Goal: Task Accomplishment & Management: Use online tool/utility

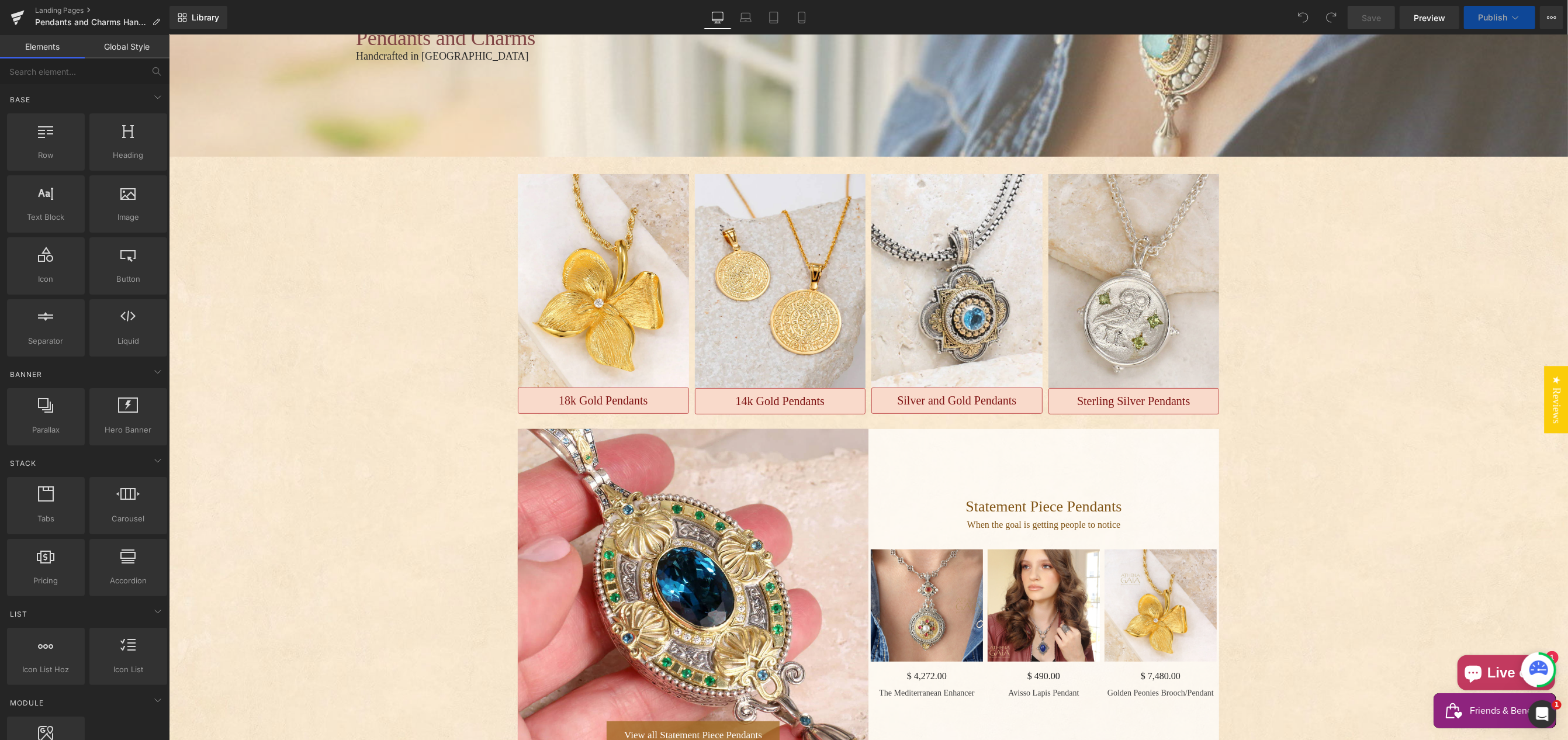
scroll to position [219, 0]
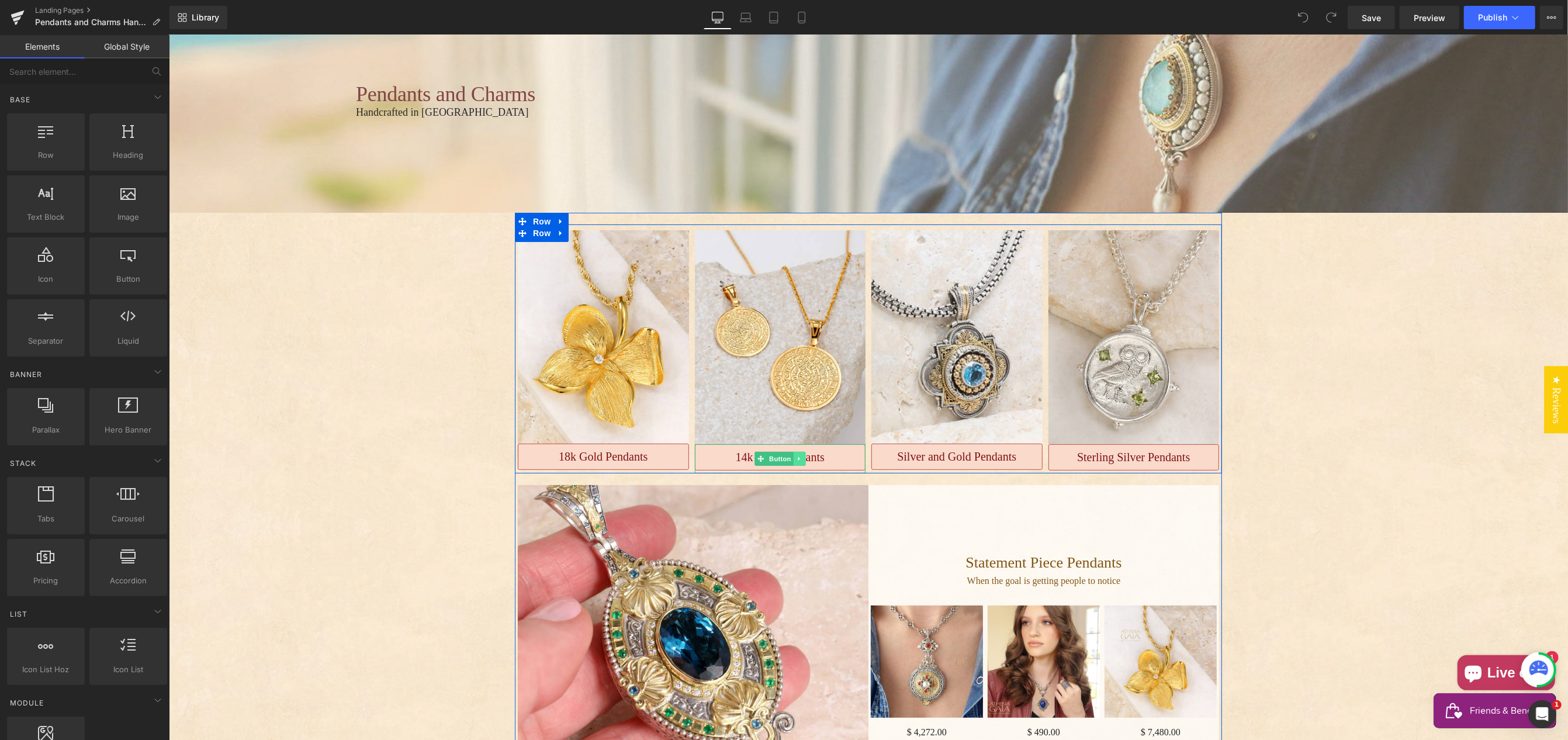
click at [799, 455] on icon "Main content" at bounding box center [799, 459] width 6 height 7
click at [792, 455] on icon "Main content" at bounding box center [792, 458] width 6 height 6
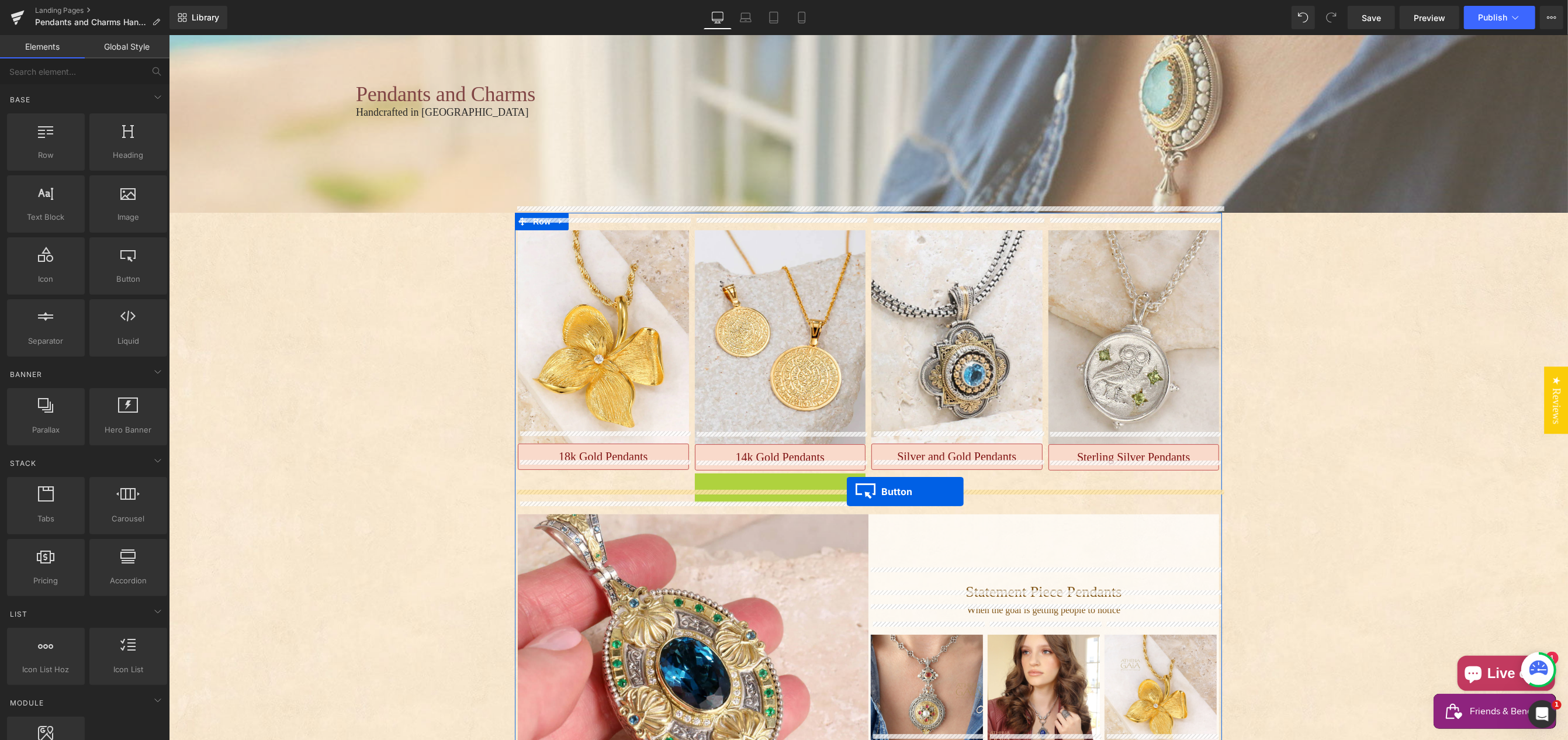
drag, startPoint x: 760, startPoint y: 474, endPoint x: 921, endPoint y: 511, distance: 165.2
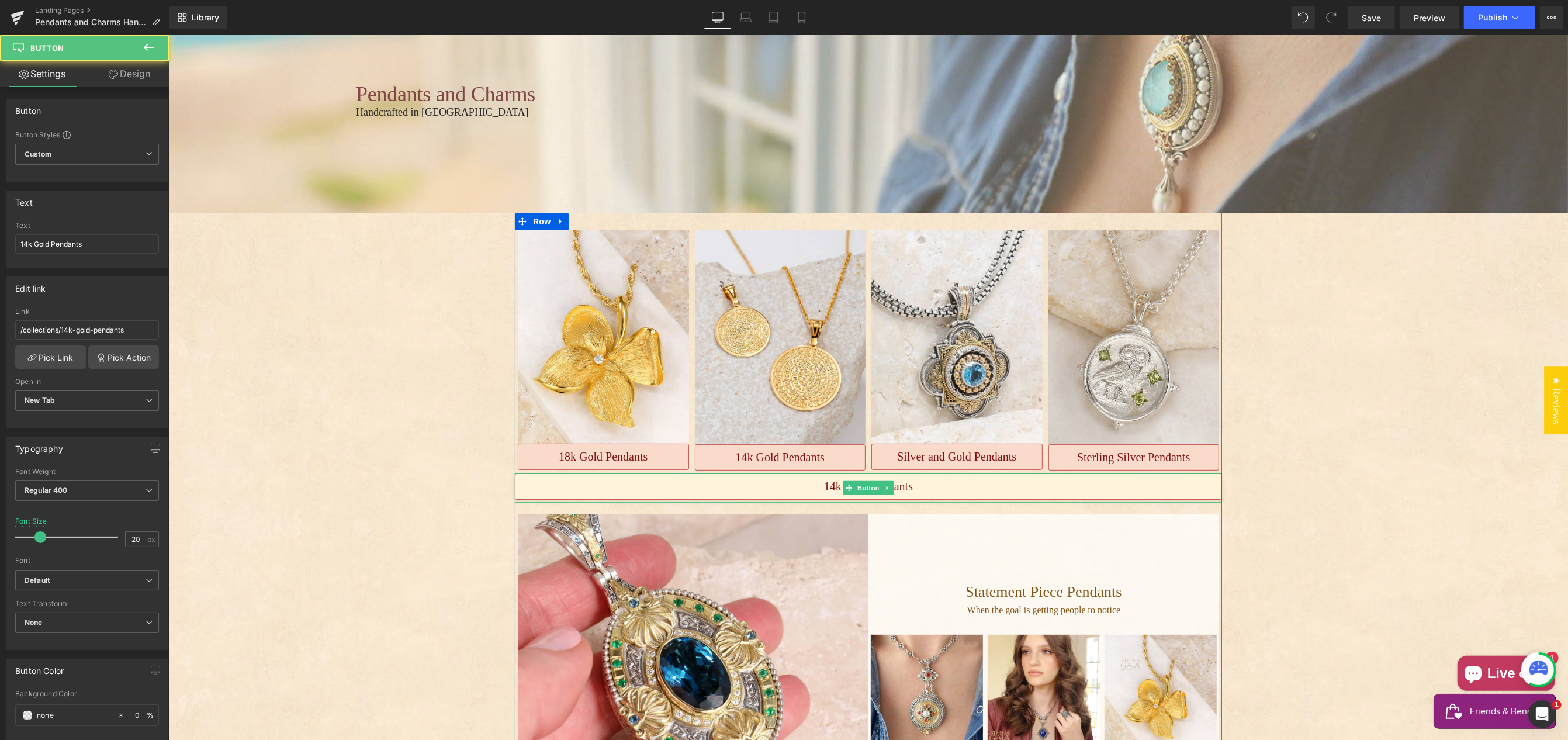
click at [779, 473] on link "14k Gold Pendants" at bounding box center [867, 486] width 707 height 26
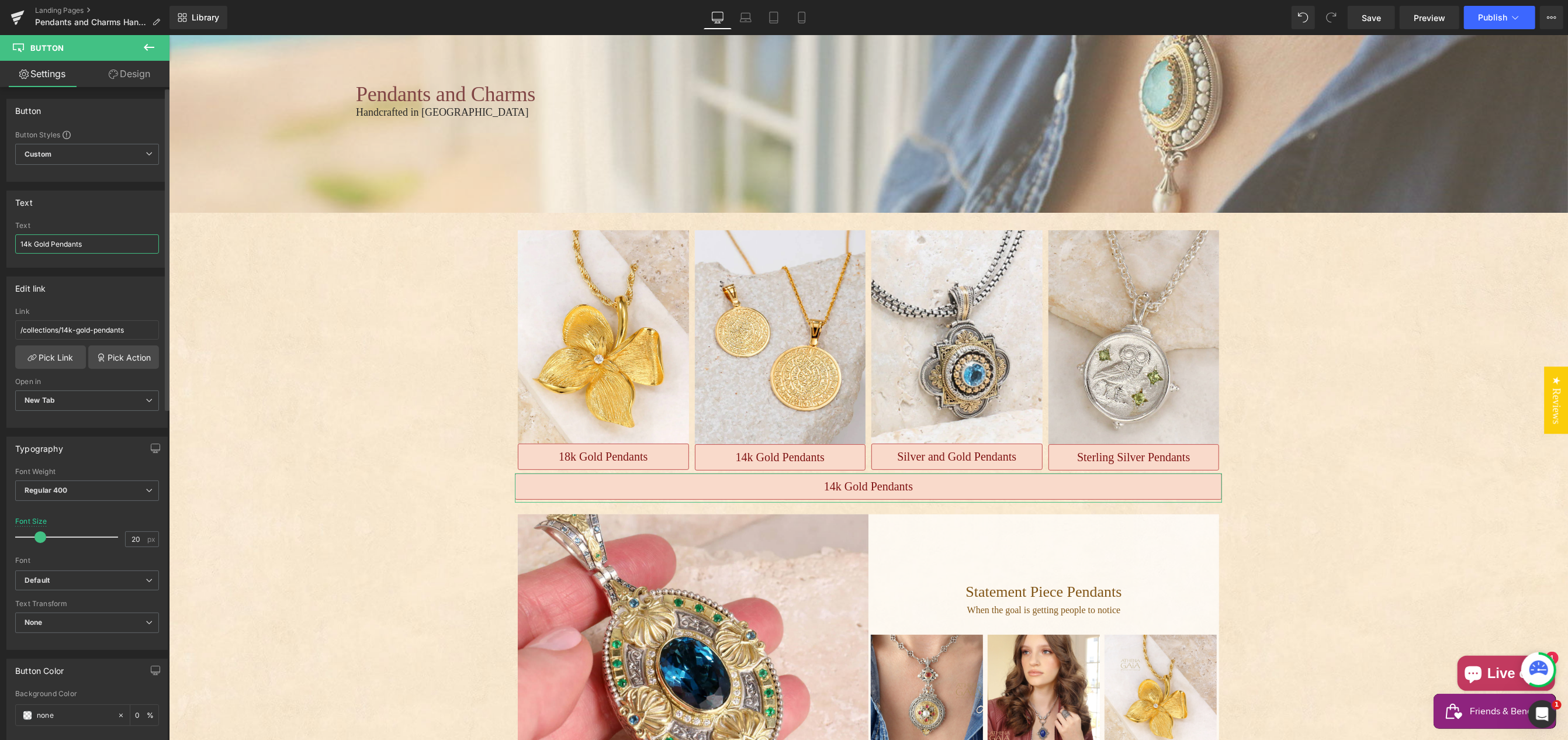
click at [79, 242] on input "14k Gold Pendants" at bounding box center [87, 244] width 144 height 19
drag, startPoint x: 49, startPoint y: 243, endPoint x: 21, endPoint y: 236, distance: 28.9
click at [18, 240] on input "14k Gold Pendants" at bounding box center [87, 244] width 144 height 19
type input "View All Pendants"
click at [127, 73] on link "Design" at bounding box center [129, 74] width 85 height 26
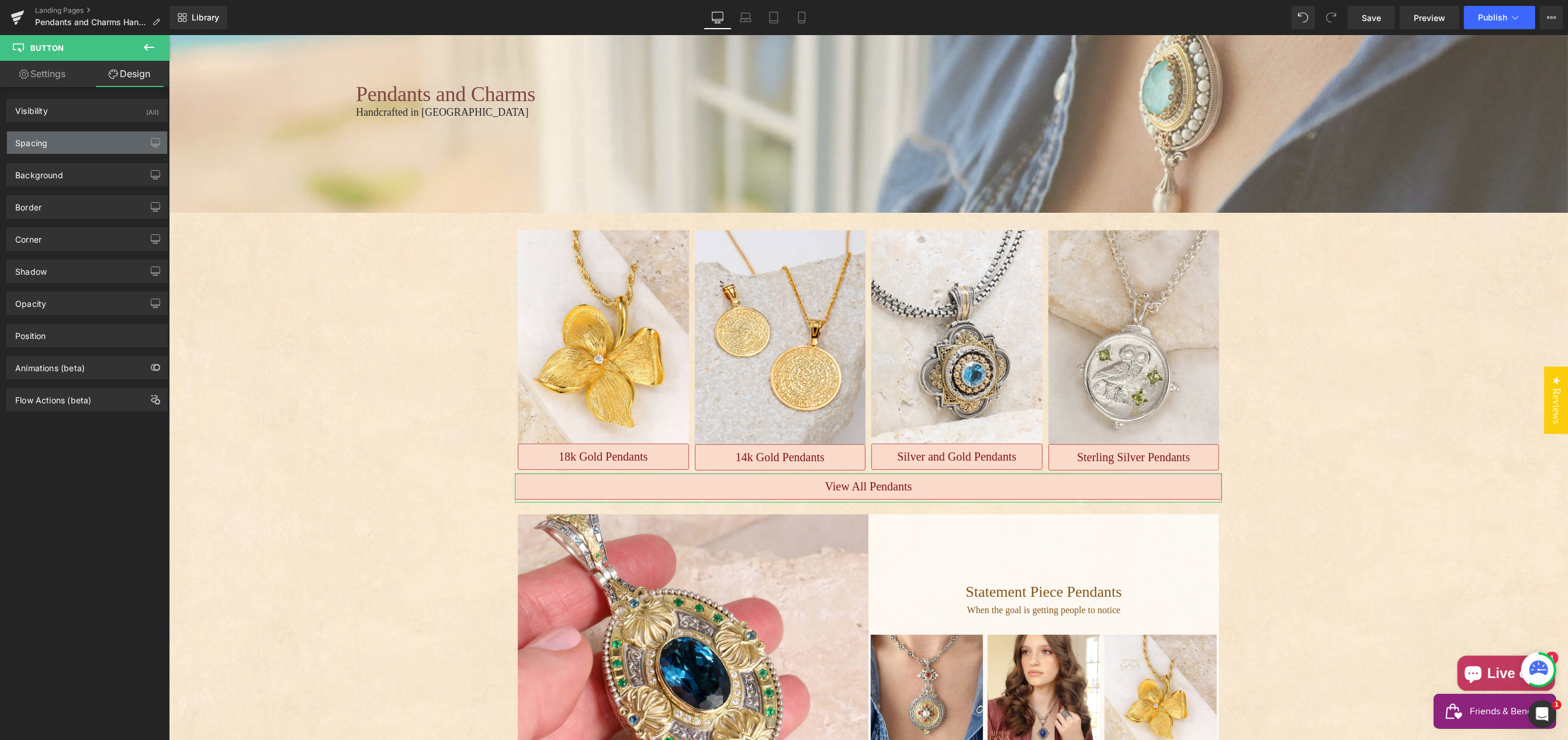
click at [88, 145] on div "Spacing" at bounding box center [87, 142] width 160 height 22
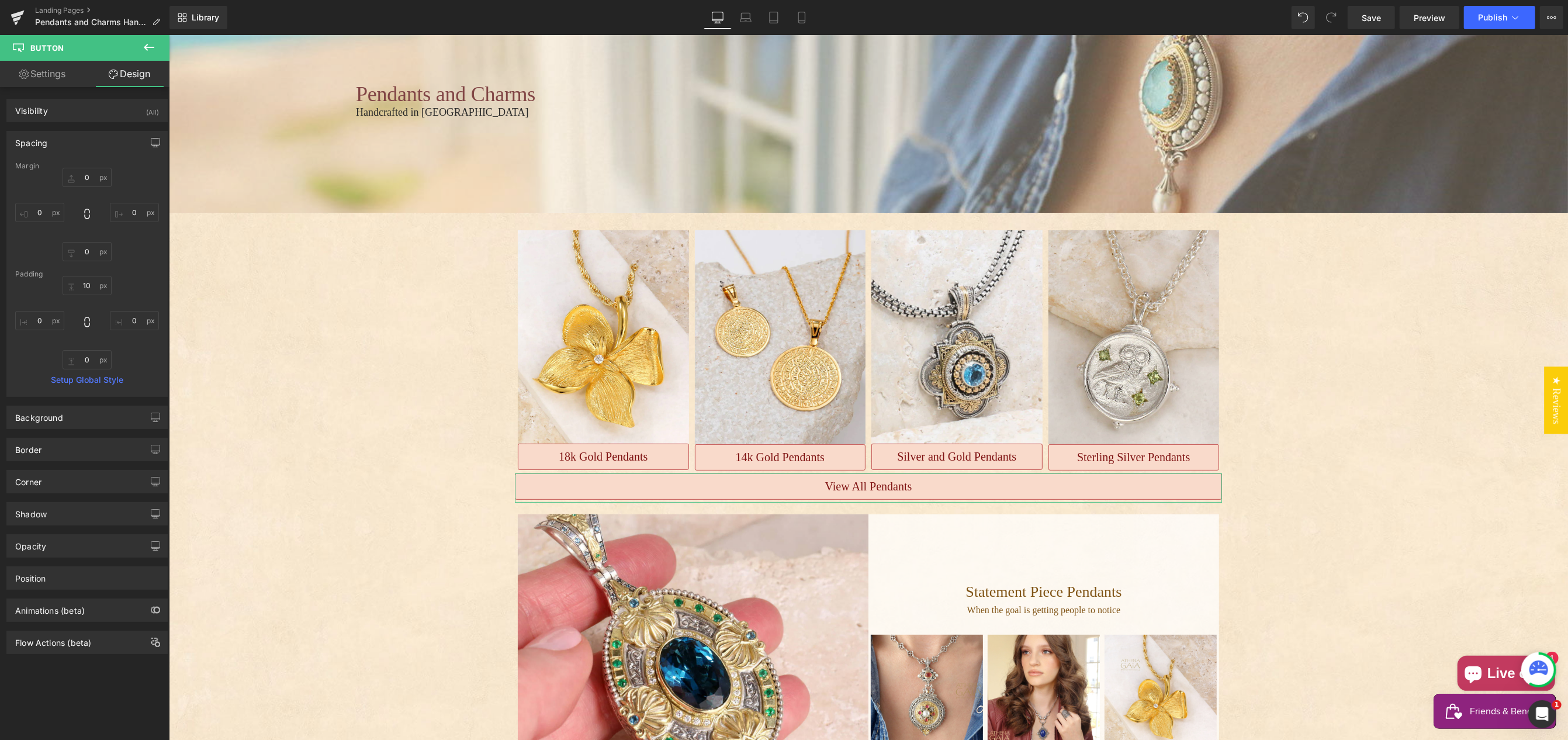
click at [151, 141] on icon "button" at bounding box center [155, 142] width 9 height 9
click at [78, 202] on input "0" at bounding box center [87, 206] width 49 height 19
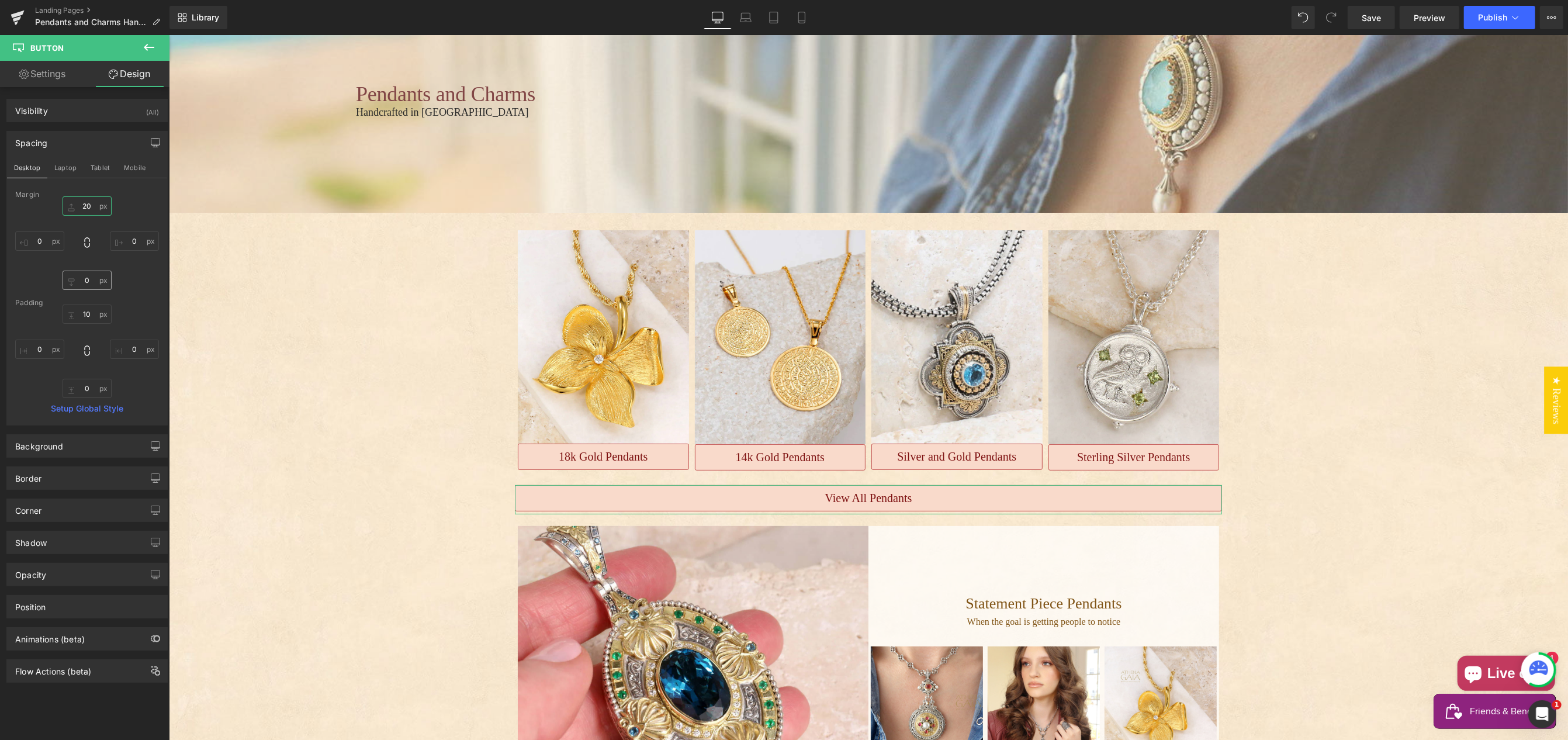
type input "20"
click at [76, 280] on input "0" at bounding box center [87, 280] width 49 height 19
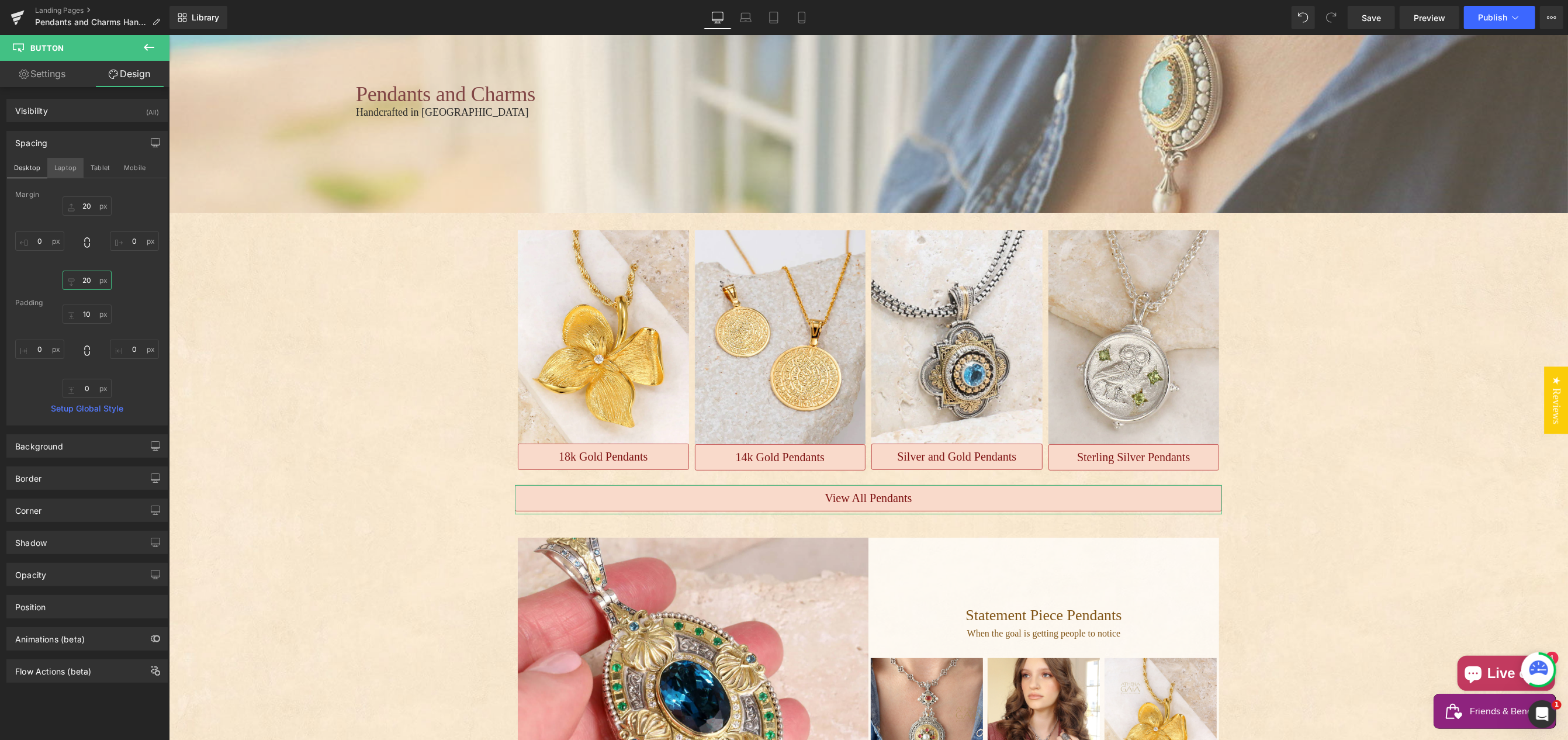
type input "20"
click at [62, 169] on button "Laptop" at bounding box center [65, 168] width 36 height 20
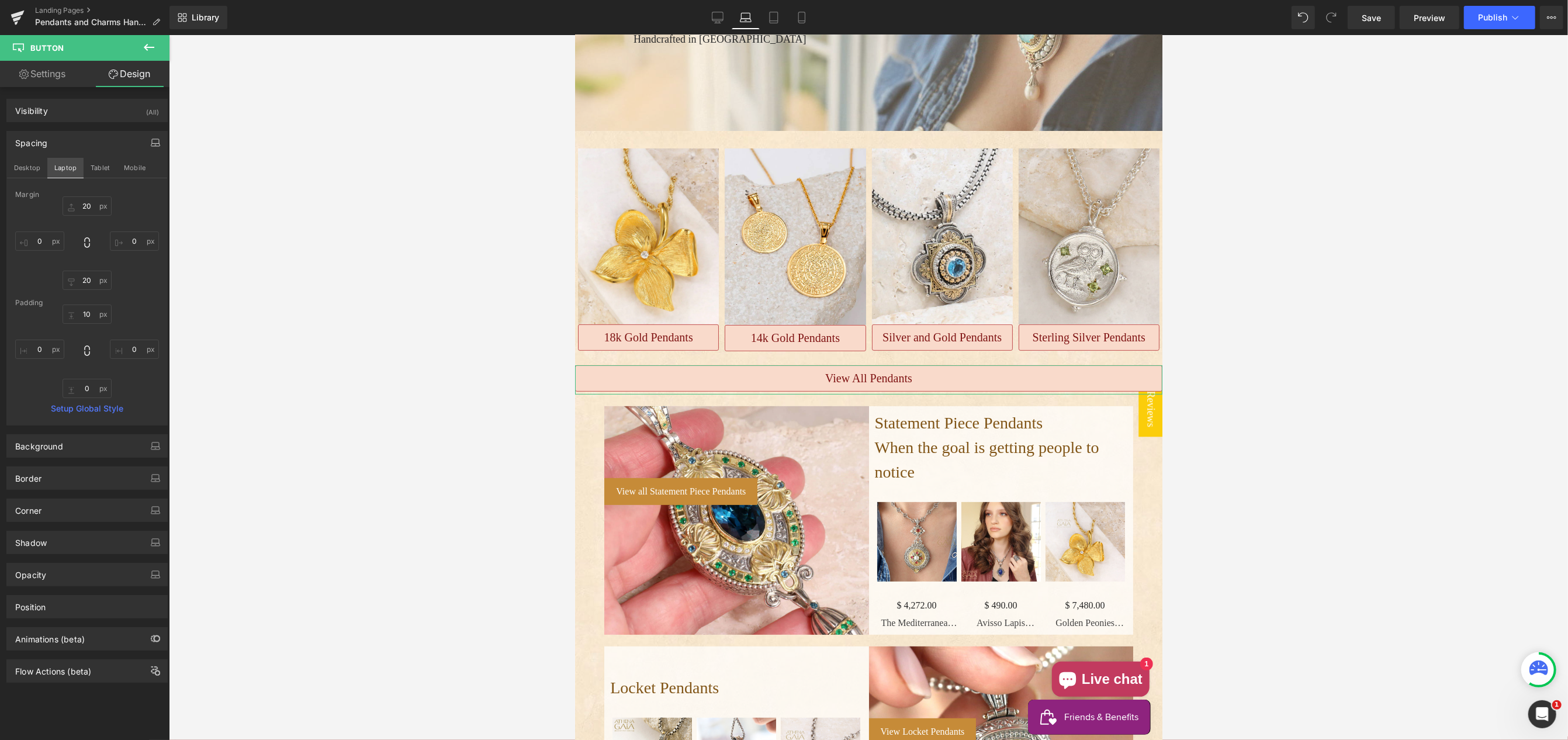
scroll to position [317, 0]
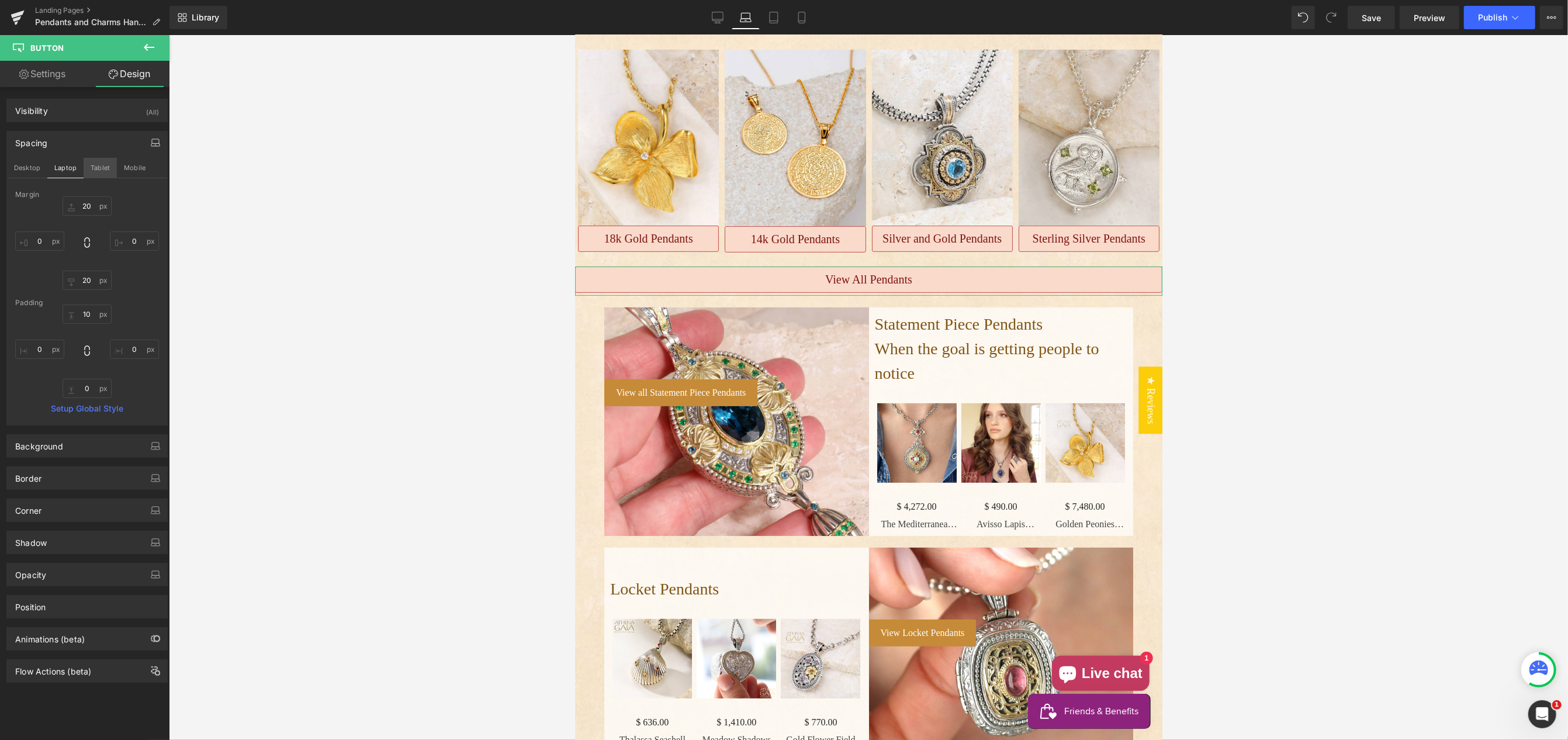
click at [100, 167] on button "Tablet" at bounding box center [100, 168] width 34 height 20
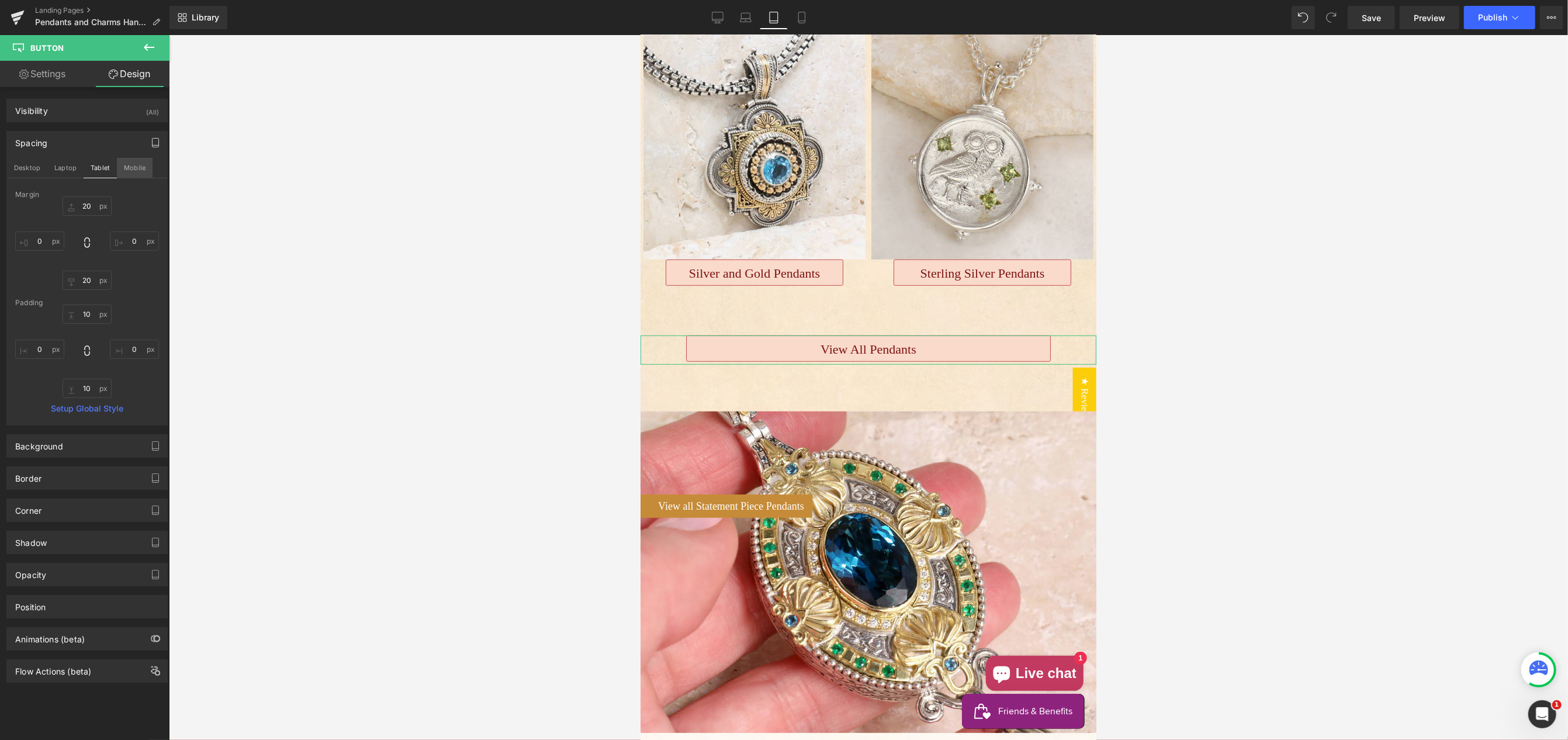
scroll to position [770, 0]
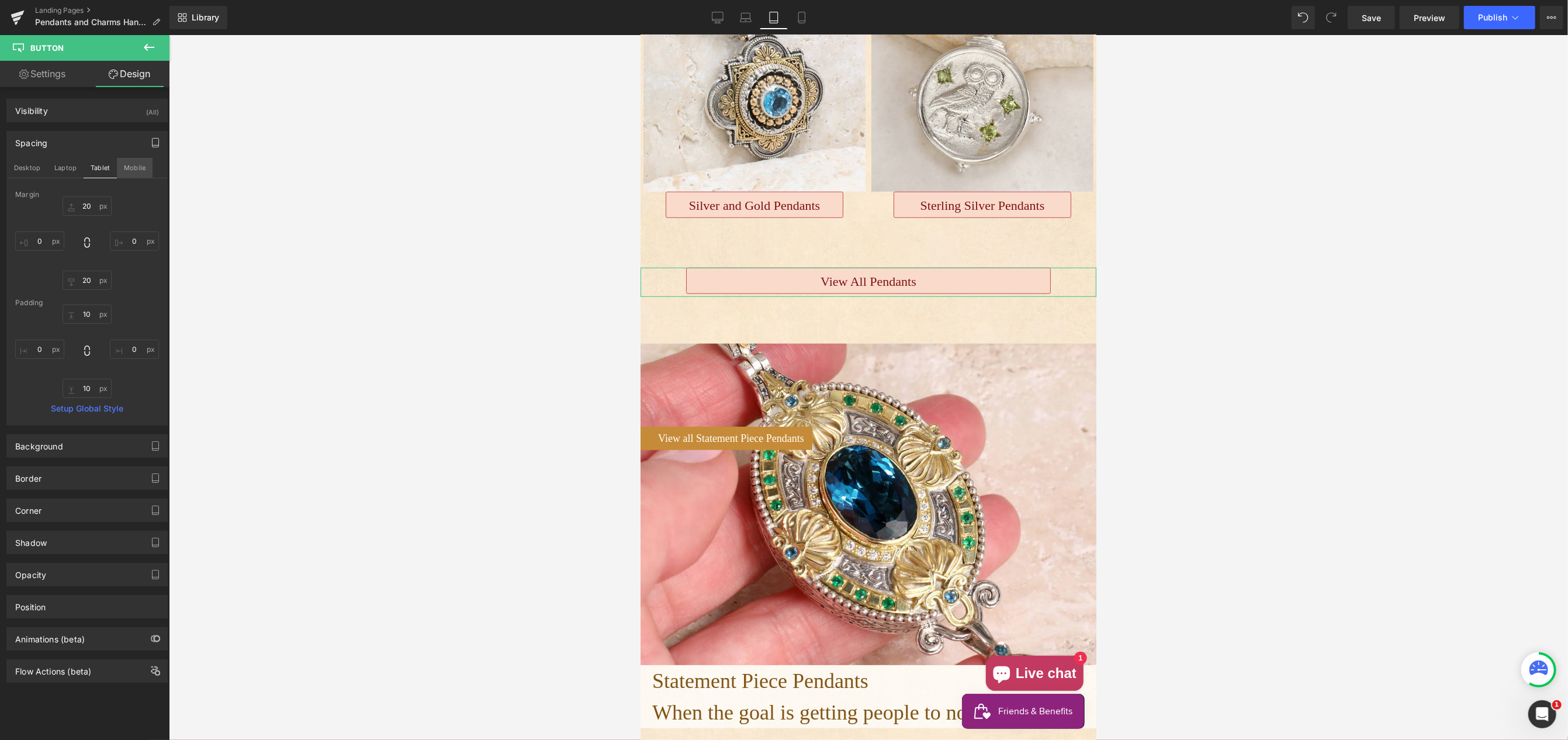
click at [132, 167] on button "Mobile" at bounding box center [134, 168] width 36 height 20
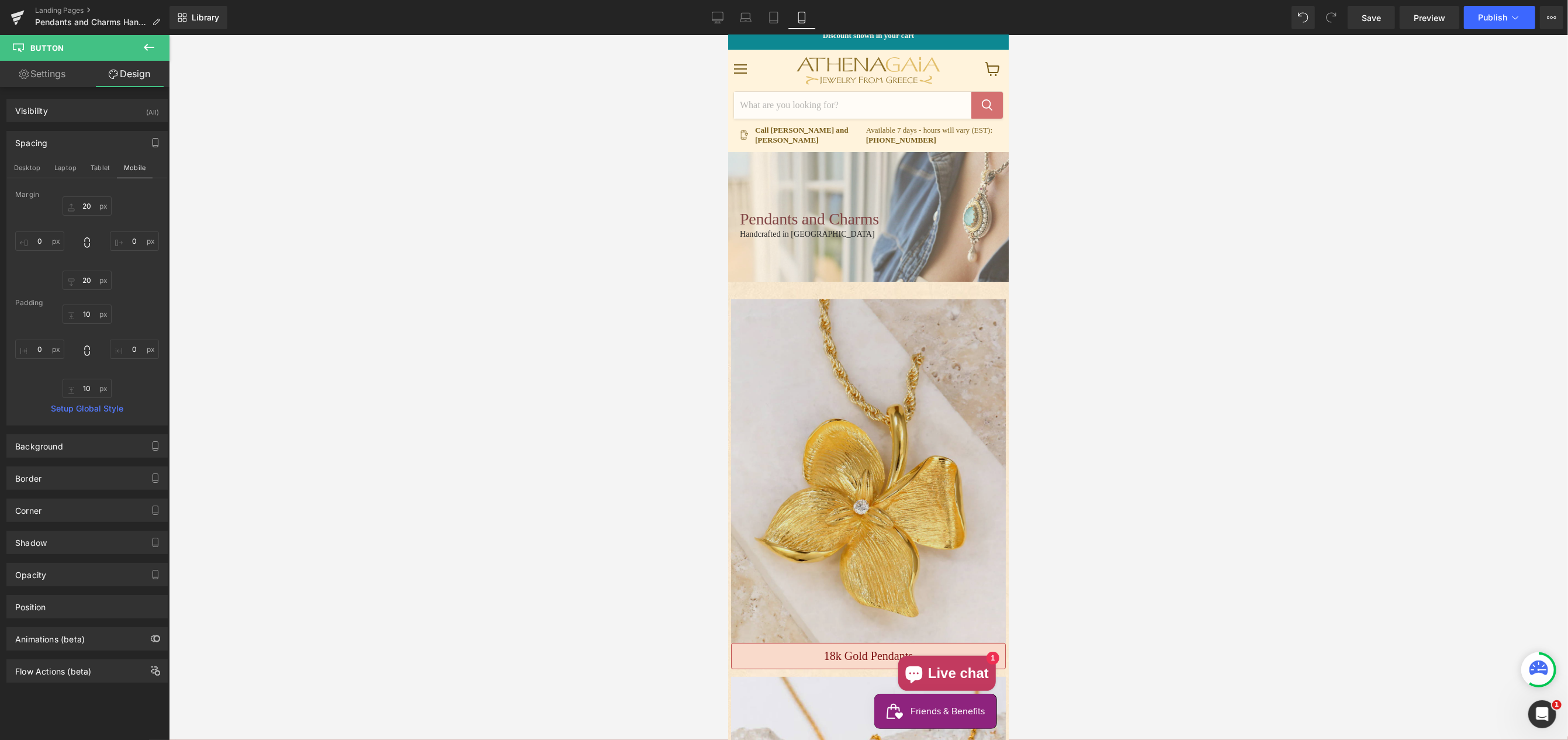
scroll to position [0, 0]
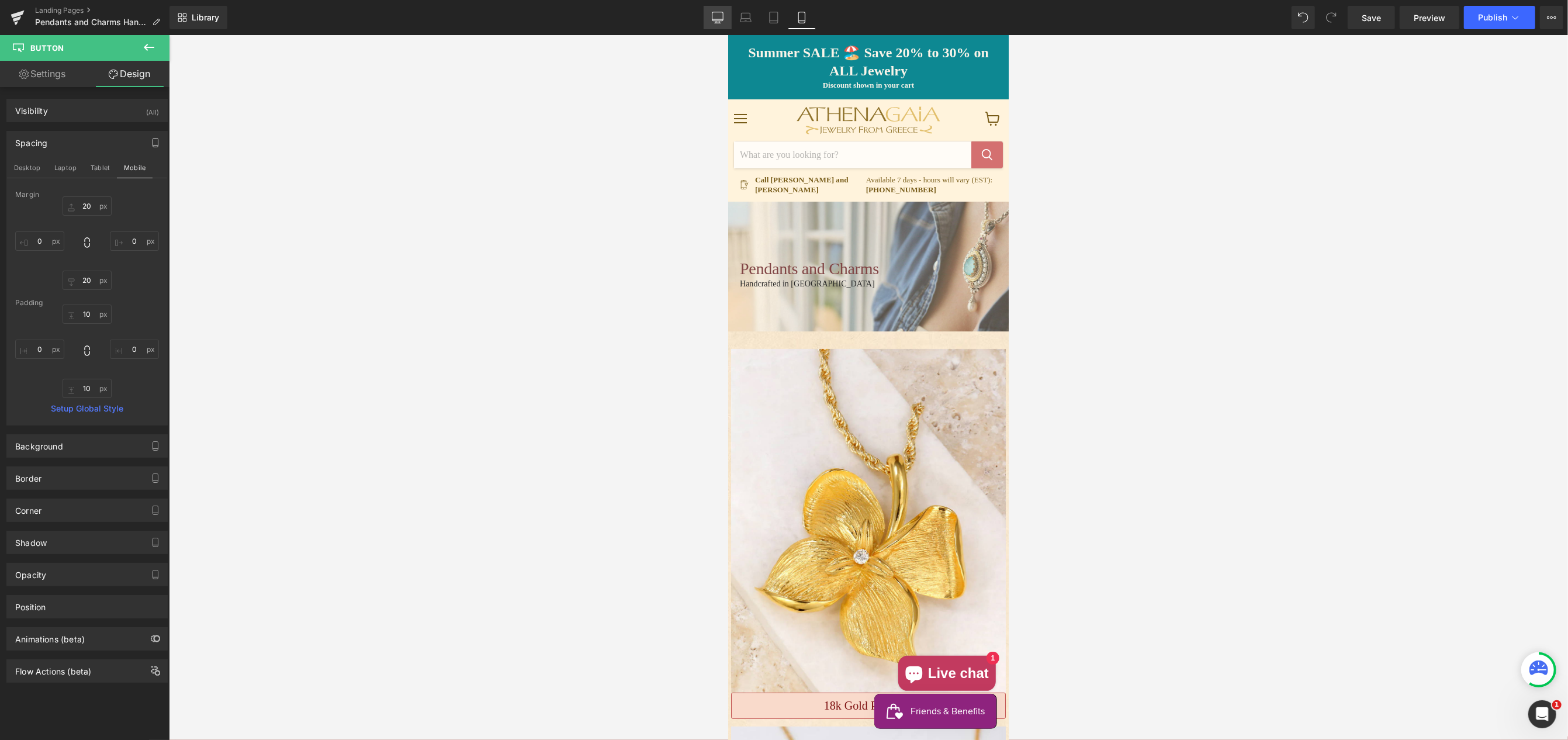
click at [720, 17] on icon at bounding box center [718, 17] width 11 height 11
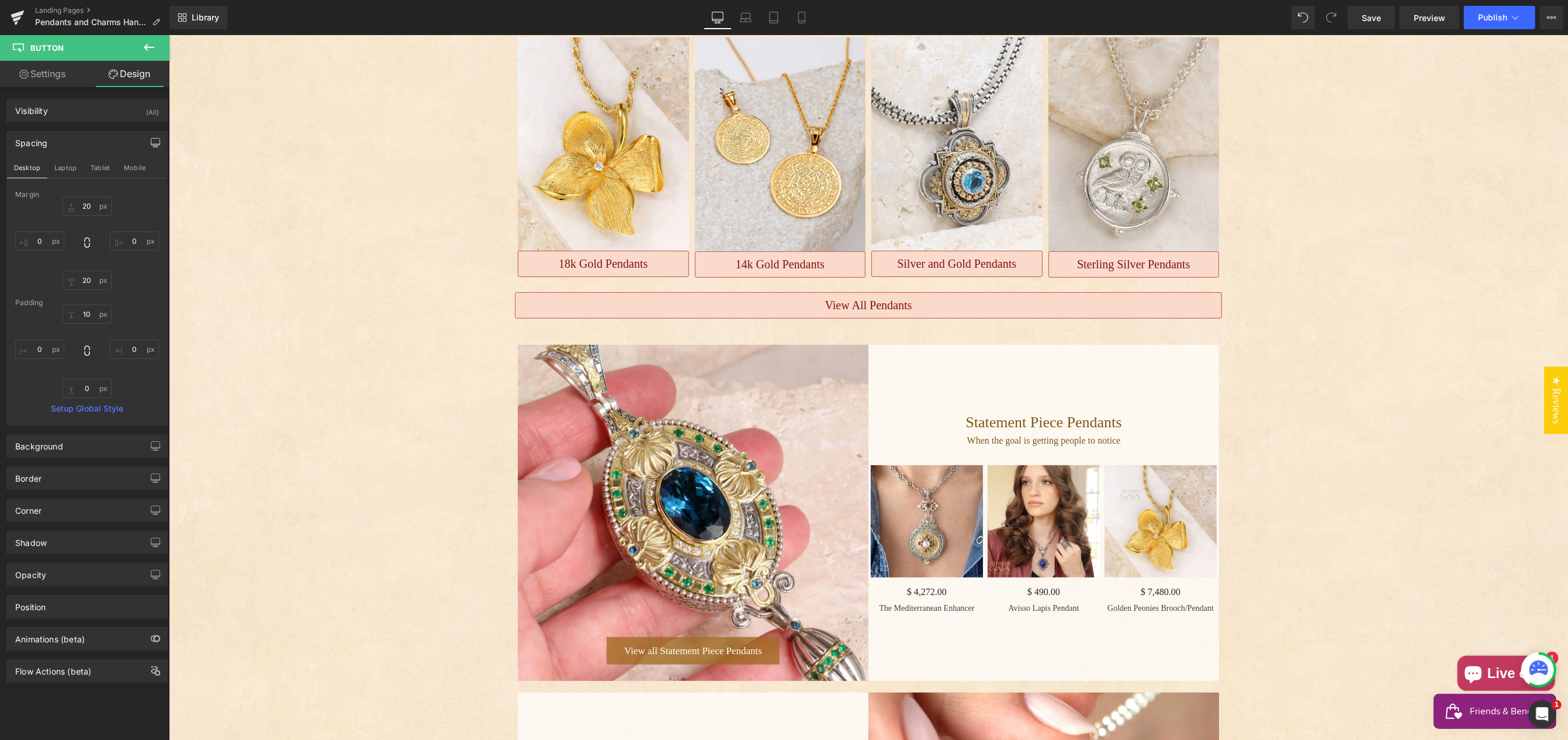
scroll to position [413, 0]
click at [49, 74] on link "Settings" at bounding box center [42, 74] width 85 height 26
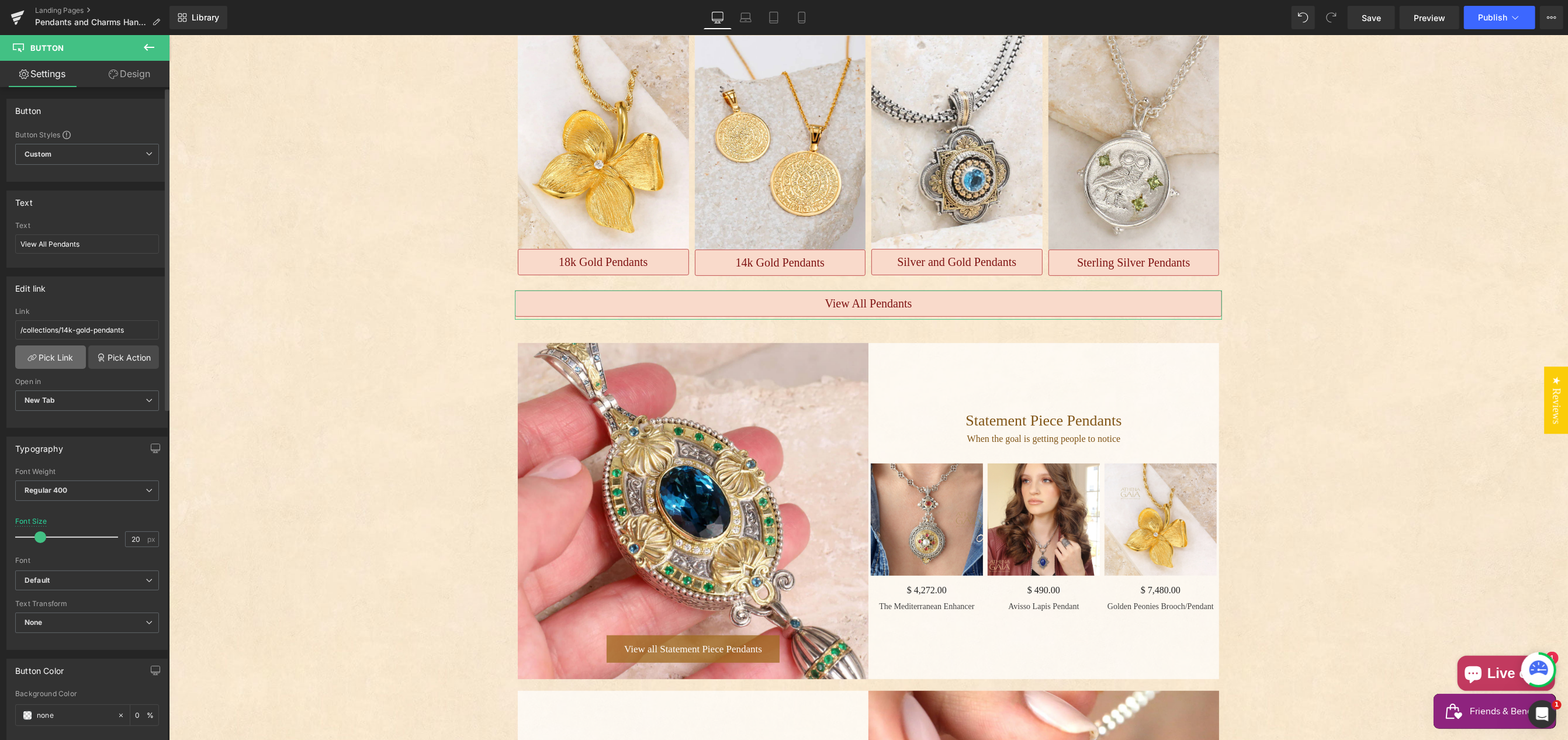
click at [56, 363] on link "Pick Link" at bounding box center [50, 357] width 71 height 24
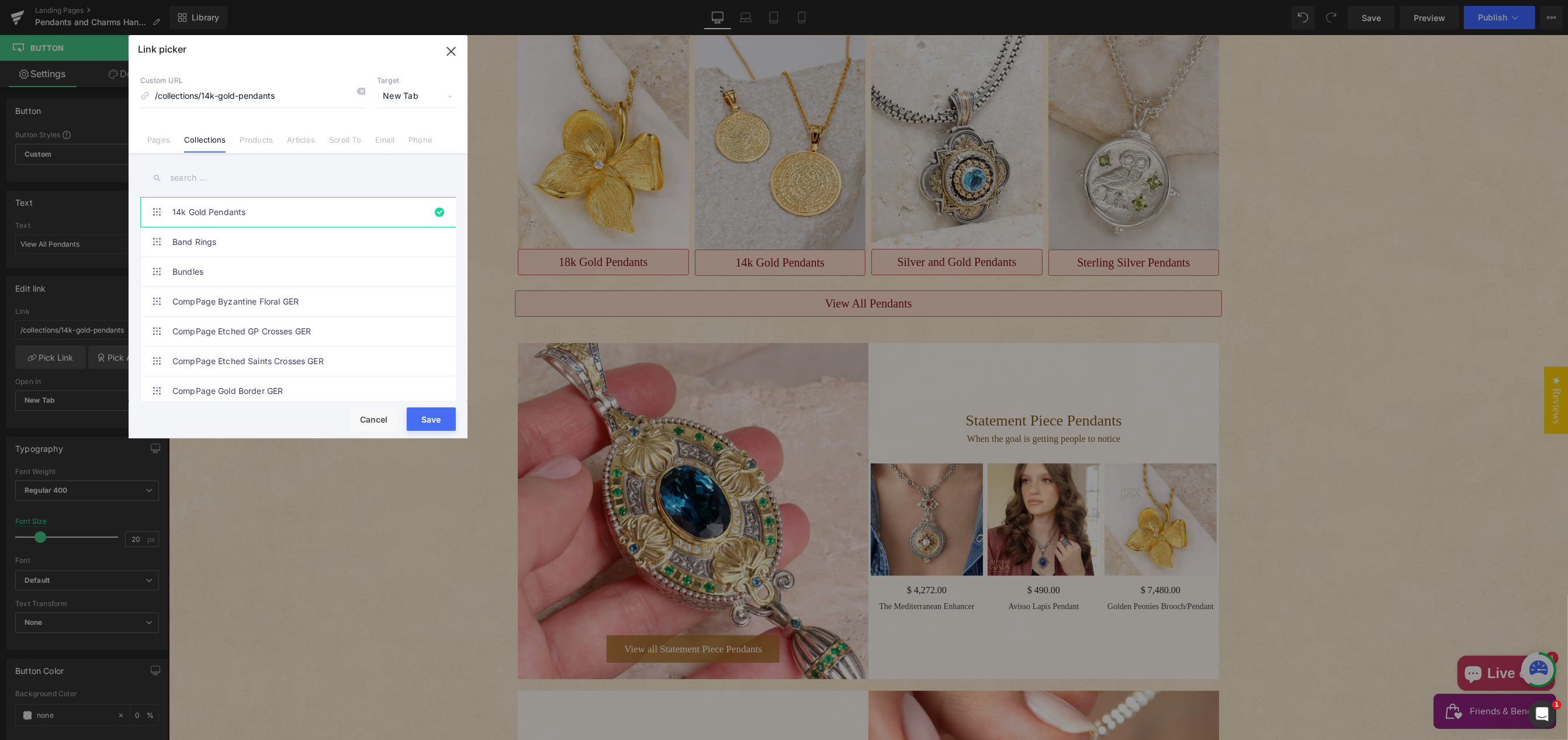
click at [194, 178] on input "text" at bounding box center [297, 178] width 315 height 26
type input "pendant"
click at [319, 264] on link "Pendants And Charms" at bounding box center [301, 267] width 257 height 29
click at [426, 414] on button "Save" at bounding box center [431, 419] width 49 height 24
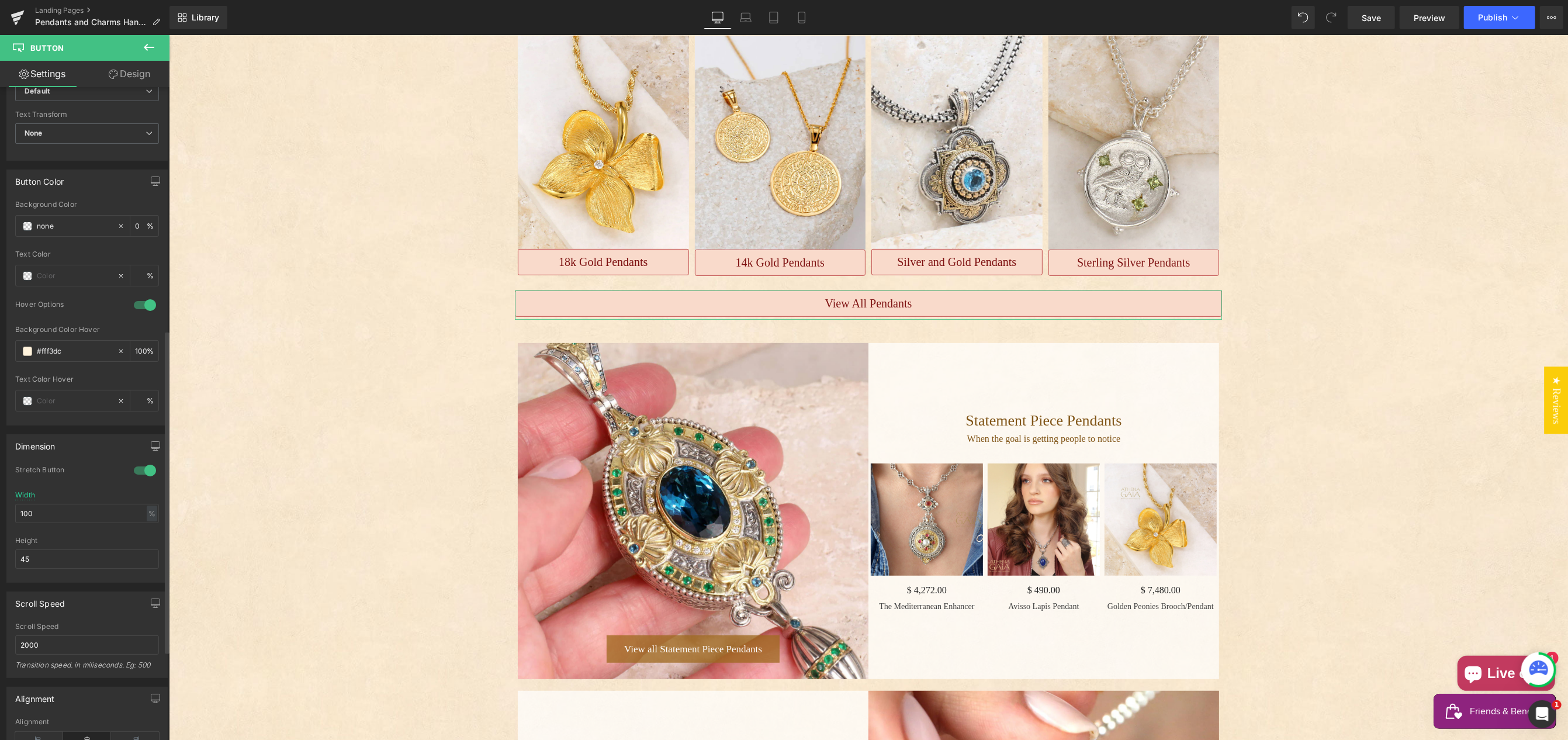
scroll to position [491, 0]
drag, startPoint x: 31, startPoint y: 512, endPoint x: 24, endPoint y: 511, distance: 7.1
click at [15, 510] on input "100" at bounding box center [87, 510] width 144 height 19
drag, startPoint x: 40, startPoint y: 511, endPoint x: 14, endPoint y: 510, distance: 26.0
click at [13, 510] on div "1 Stretch Button 100% Width 60 % % px 45px Height 45" at bounding box center [87, 521] width 160 height 117
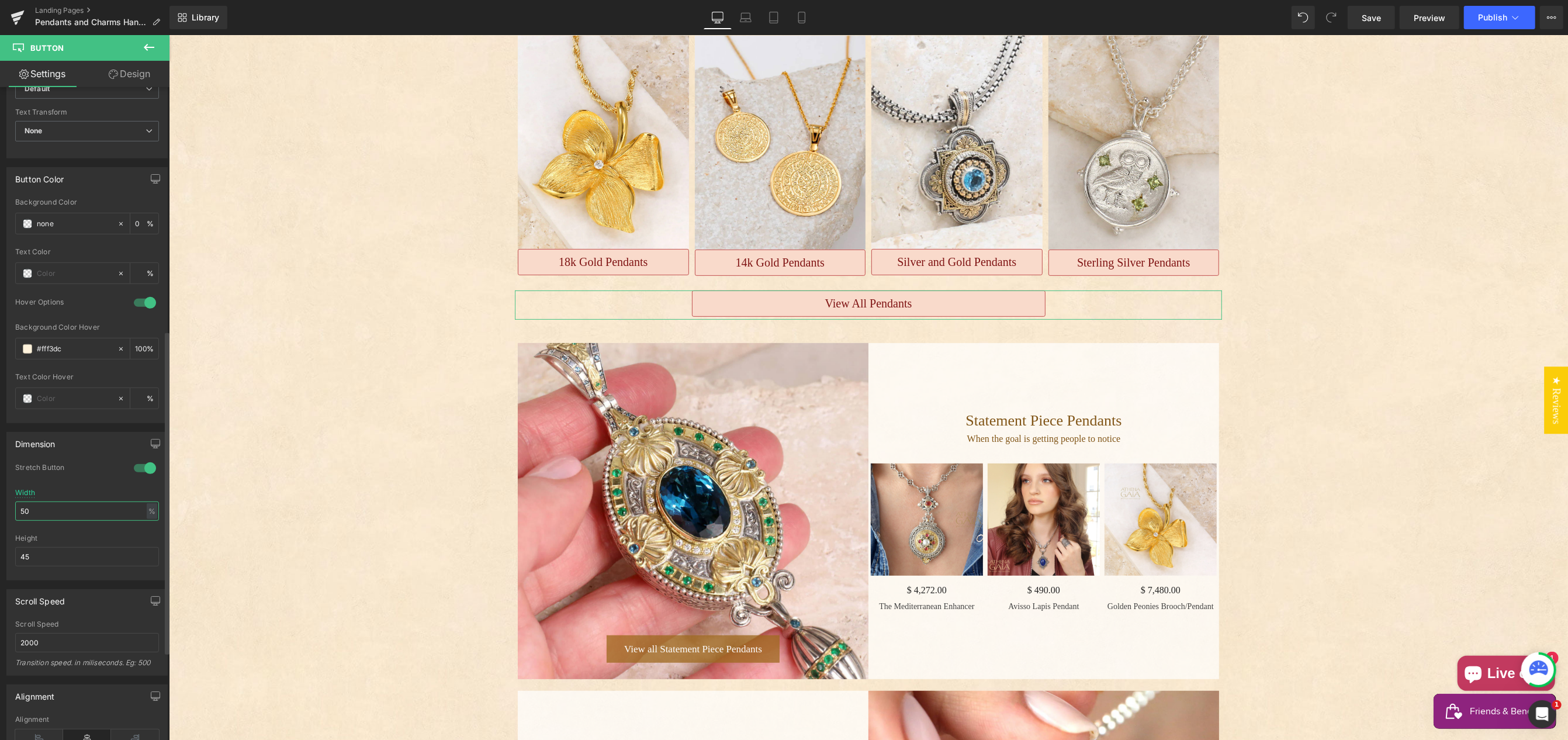
drag, startPoint x: 46, startPoint y: 513, endPoint x: 12, endPoint y: 510, distance: 34.1
click at [11, 510] on div "1 Stretch Button 100% Width 50 % % px 45px Height 45" at bounding box center [87, 521] width 160 height 117
click at [751, 19] on icon at bounding box center [746, 17] width 11 height 11
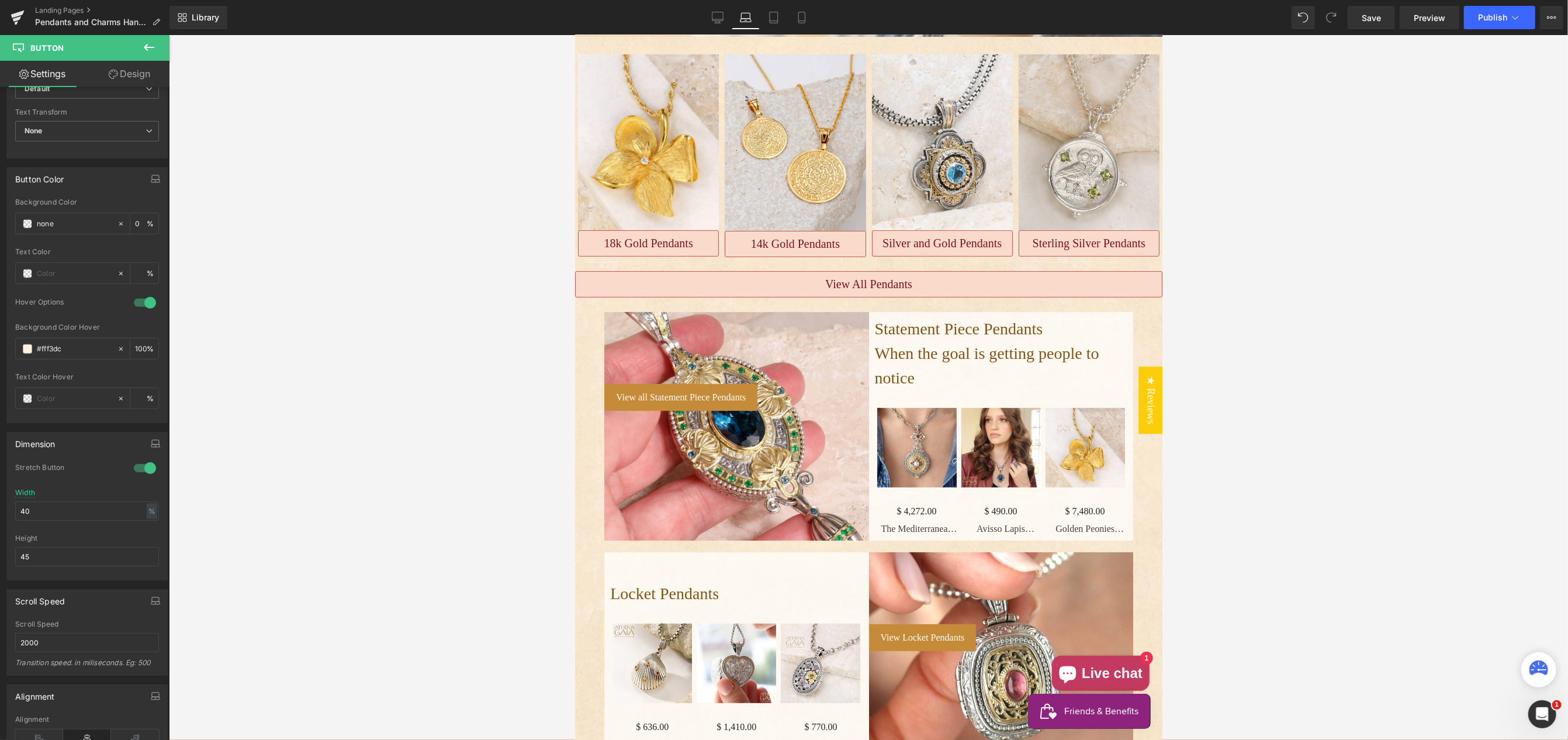
scroll to position [312, 0]
click at [866, 283] on span "Button" at bounding box center [869, 287] width 27 height 14
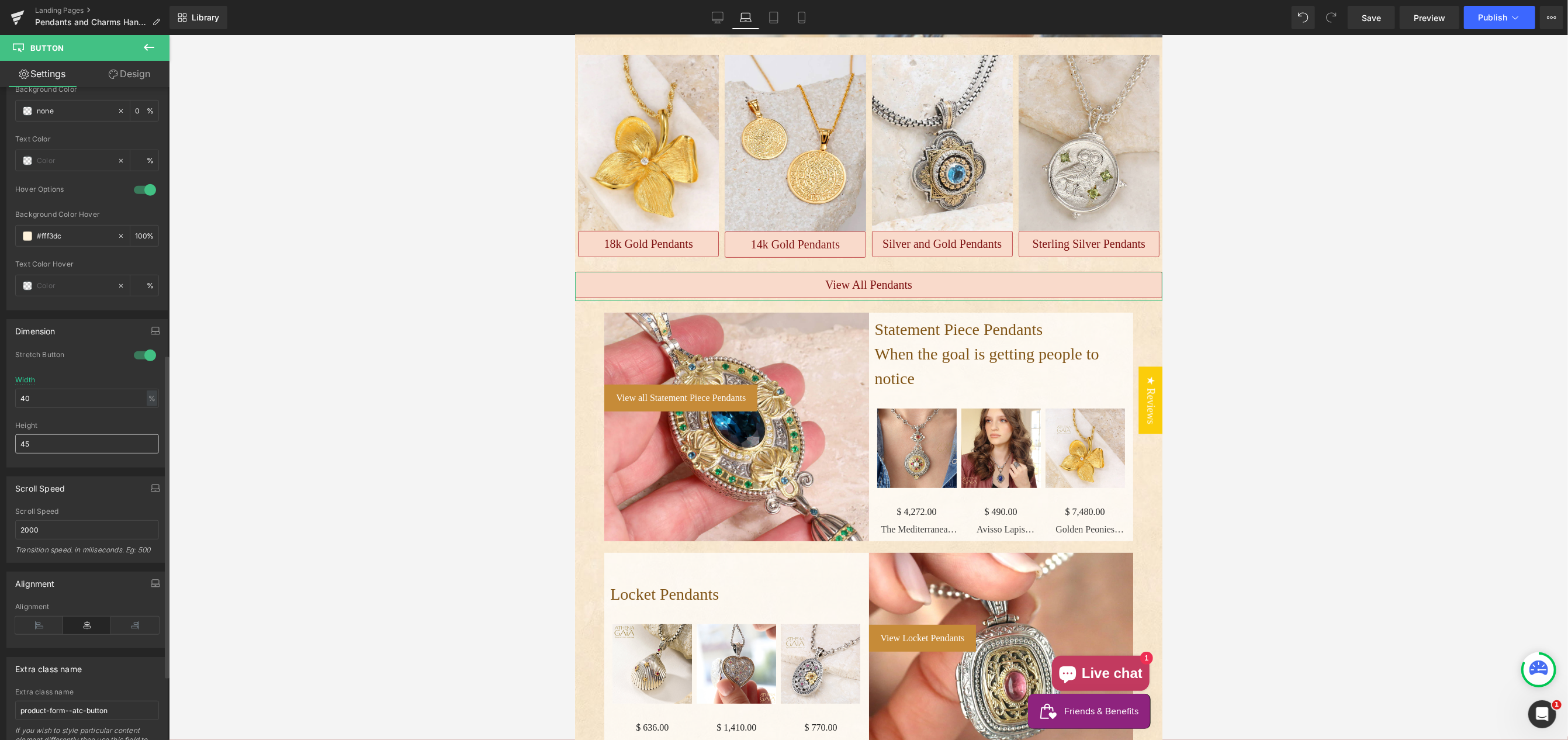
scroll to position [670, 0]
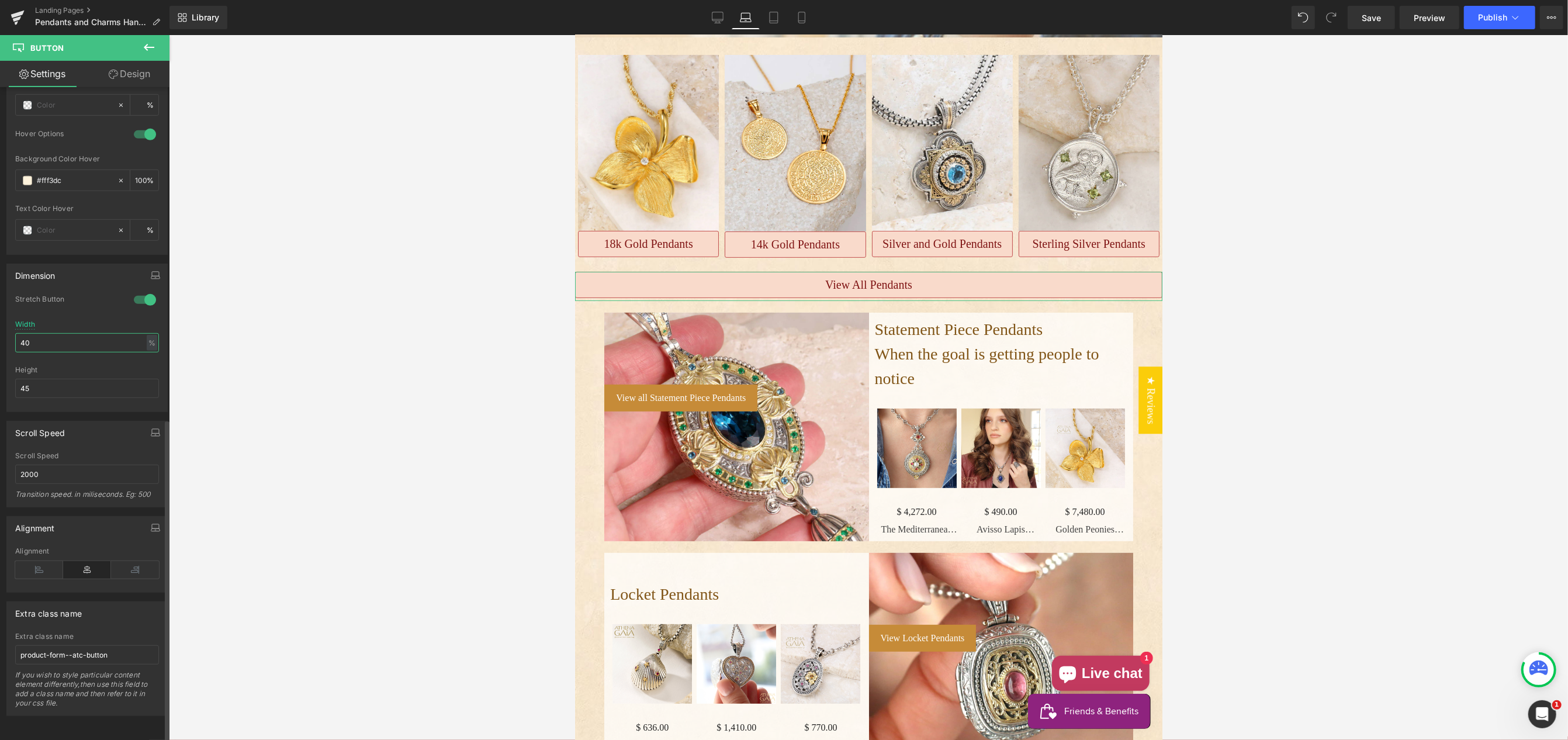
drag, startPoint x: 52, startPoint y: 332, endPoint x: 7, endPoint y: 330, distance: 45.0
click at [3, 330] on div "Dimension 1 Stretch Button 100% Width 40 % % px 45px Height 45" at bounding box center [87, 333] width 174 height 157
drag, startPoint x: 43, startPoint y: 377, endPoint x: 39, endPoint y: 366, distance: 11.7
click at [30, 379] on input "45" at bounding box center [87, 388] width 144 height 19
drag, startPoint x: 38, startPoint y: 331, endPoint x: 5, endPoint y: 331, distance: 33.0
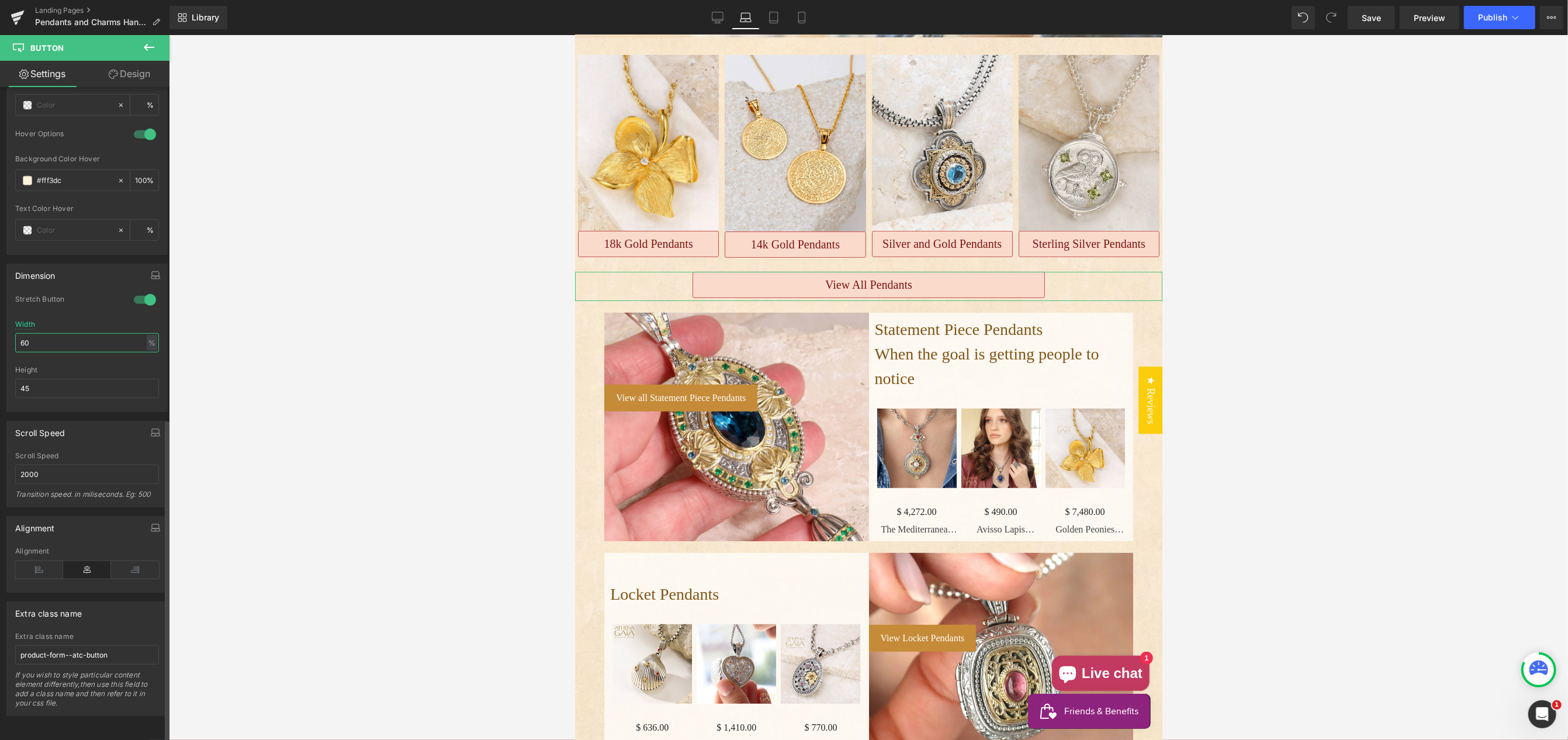
click at [5, 331] on div "Dimension 1 Stretch Button 100% Width 60 % % px 45px Height 45" at bounding box center [87, 333] width 174 height 157
drag, startPoint x: 58, startPoint y: 332, endPoint x: 23, endPoint y: 328, distance: 35.2
click at [0, 329] on html "Button You are previewing how the will restyle your page. You can not edit Elem…" at bounding box center [784, 370] width 1568 height 740
click at [776, 18] on icon at bounding box center [774, 17] width 11 height 11
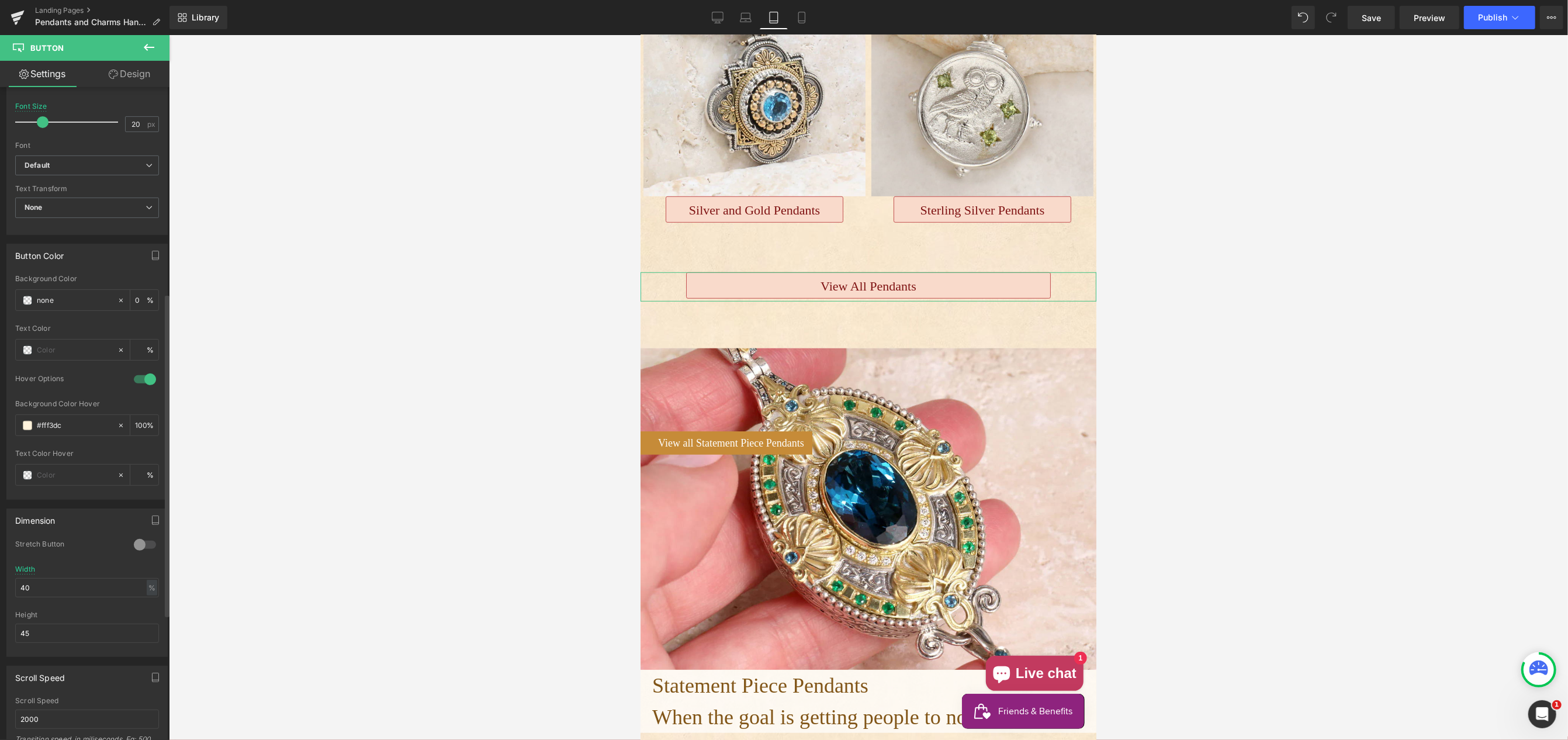
scroll to position [413, 0]
drag, startPoint x: 33, startPoint y: 588, endPoint x: 16, endPoint y: 586, distance: 17.1
click at [11, 587] on div "1 Stretch Button 100% Width 40 % % px 45px Height 45" at bounding box center [87, 600] width 160 height 117
type input "70"
click at [809, 14] on link "Mobile" at bounding box center [802, 17] width 28 height 24
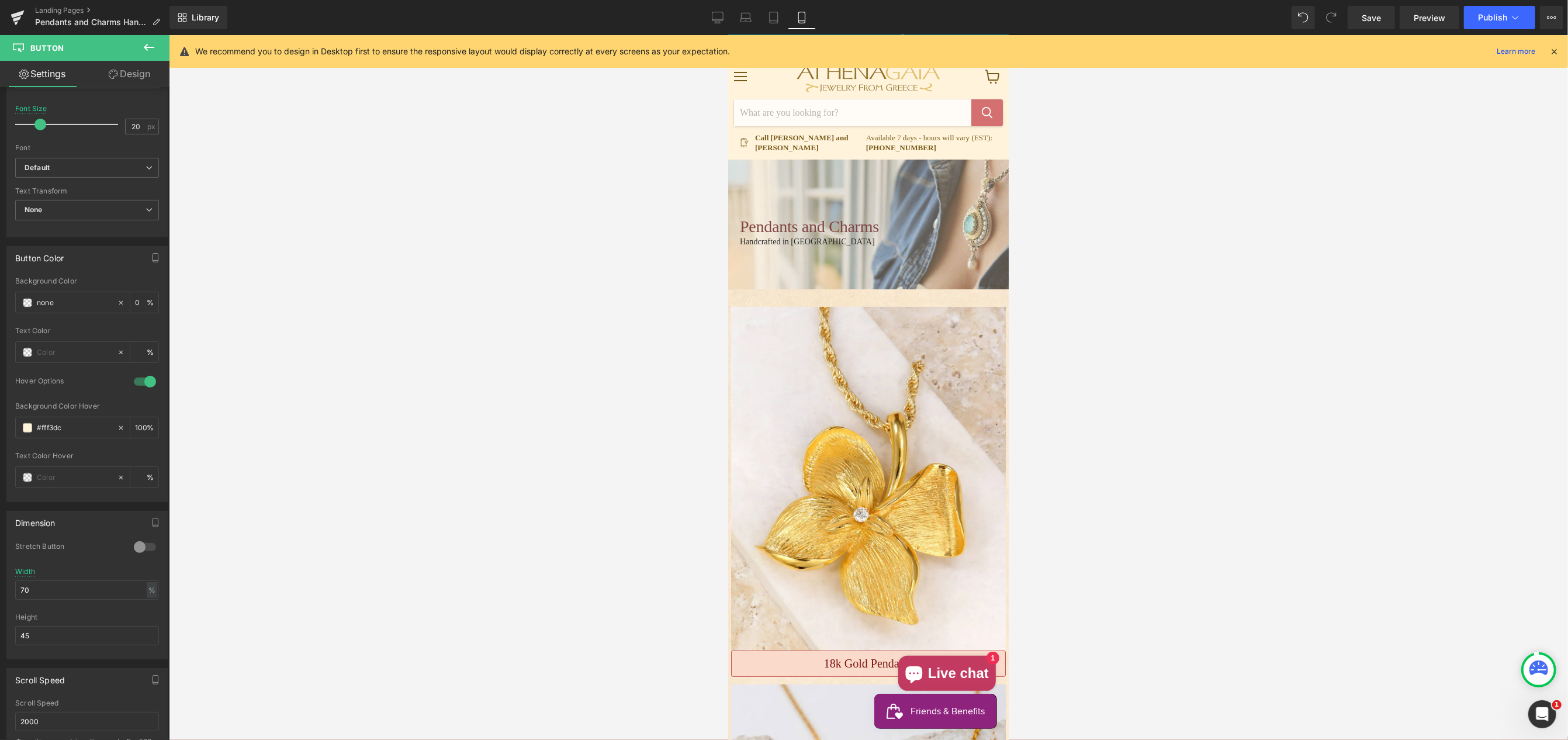
scroll to position [0, 0]
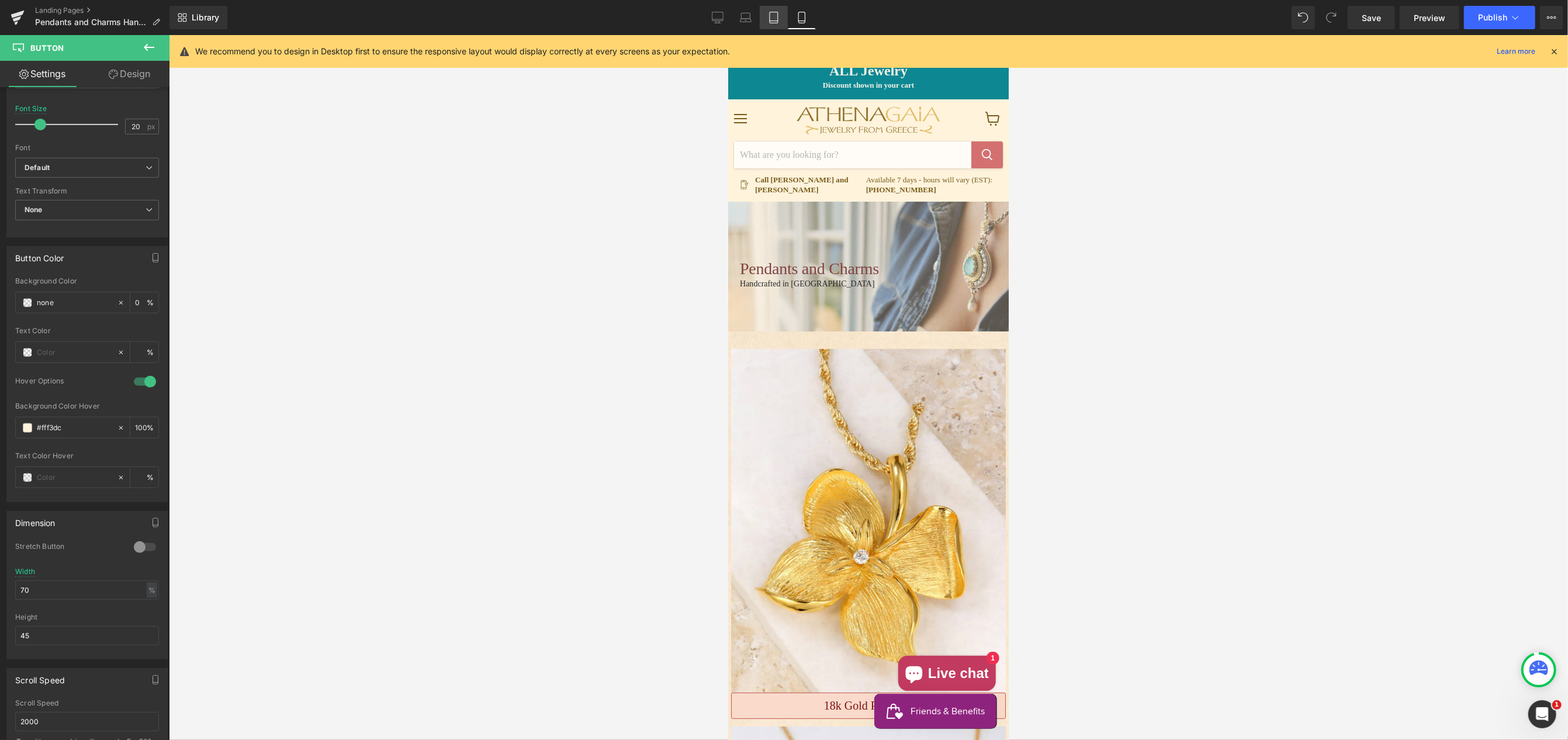
click at [776, 25] on link "Tablet" at bounding box center [774, 17] width 28 height 24
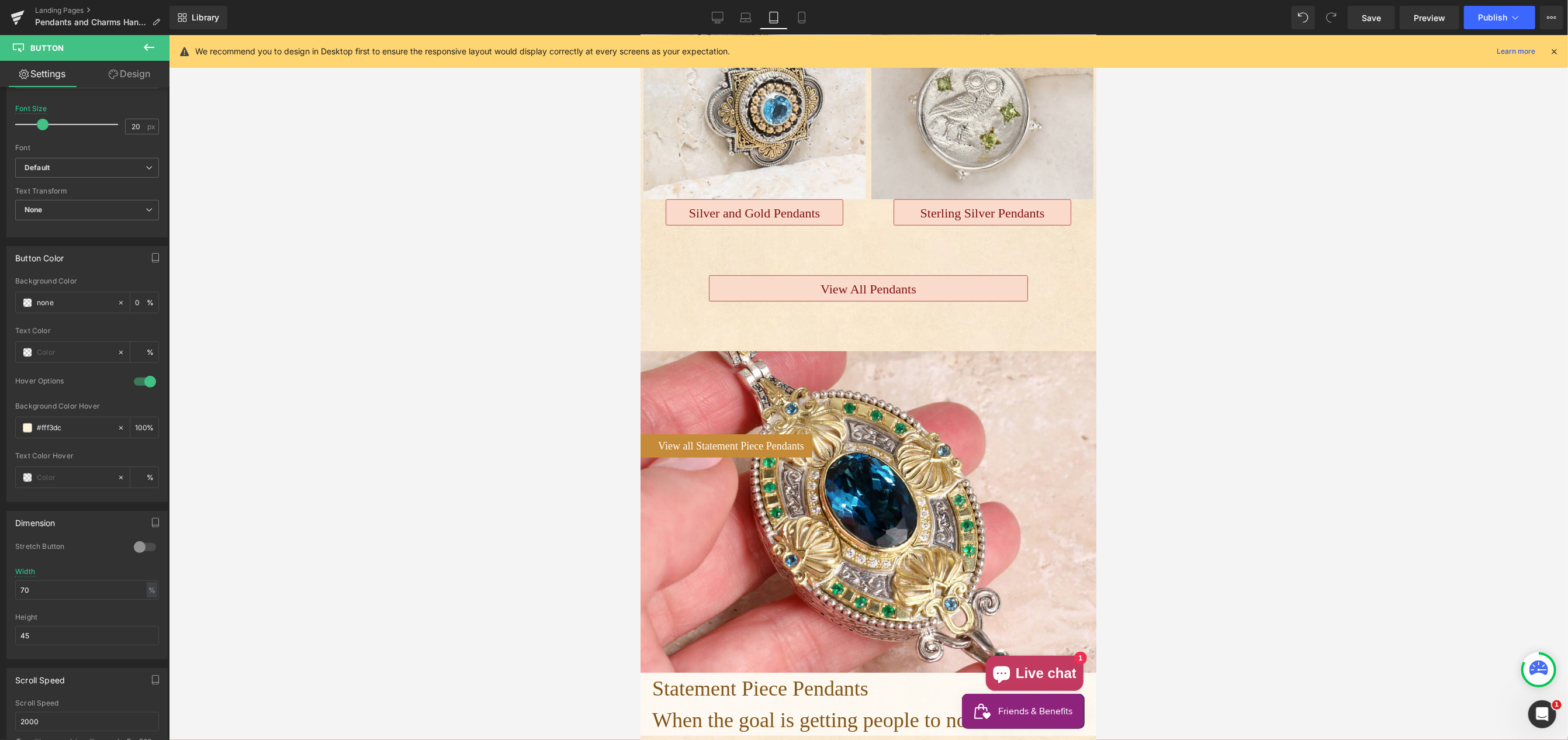
scroll to position [764, 0]
click at [866, 284] on span "Button" at bounding box center [868, 289] width 27 height 14
click at [127, 71] on link "Design" at bounding box center [129, 74] width 85 height 26
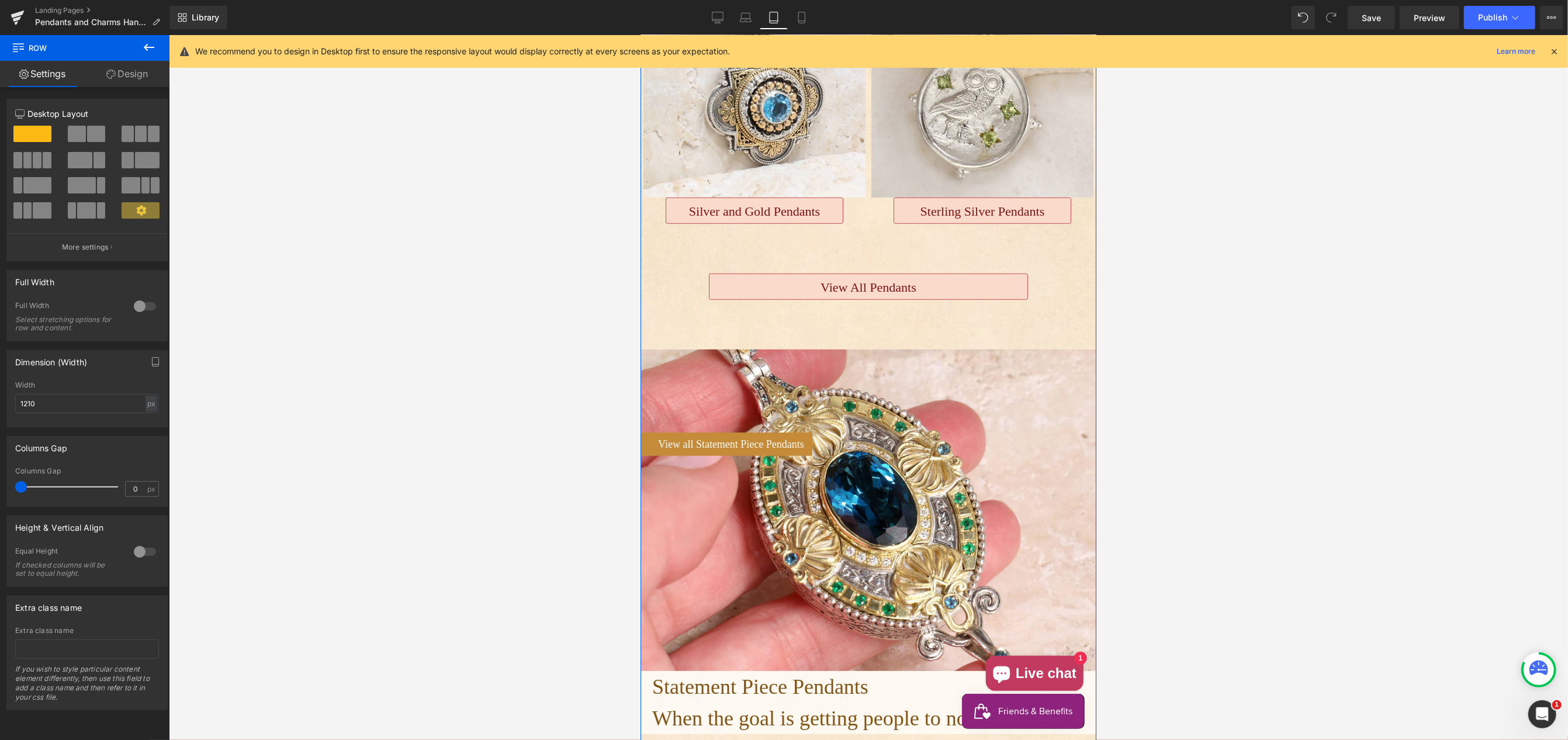
click at [123, 72] on link "Design" at bounding box center [127, 74] width 85 height 26
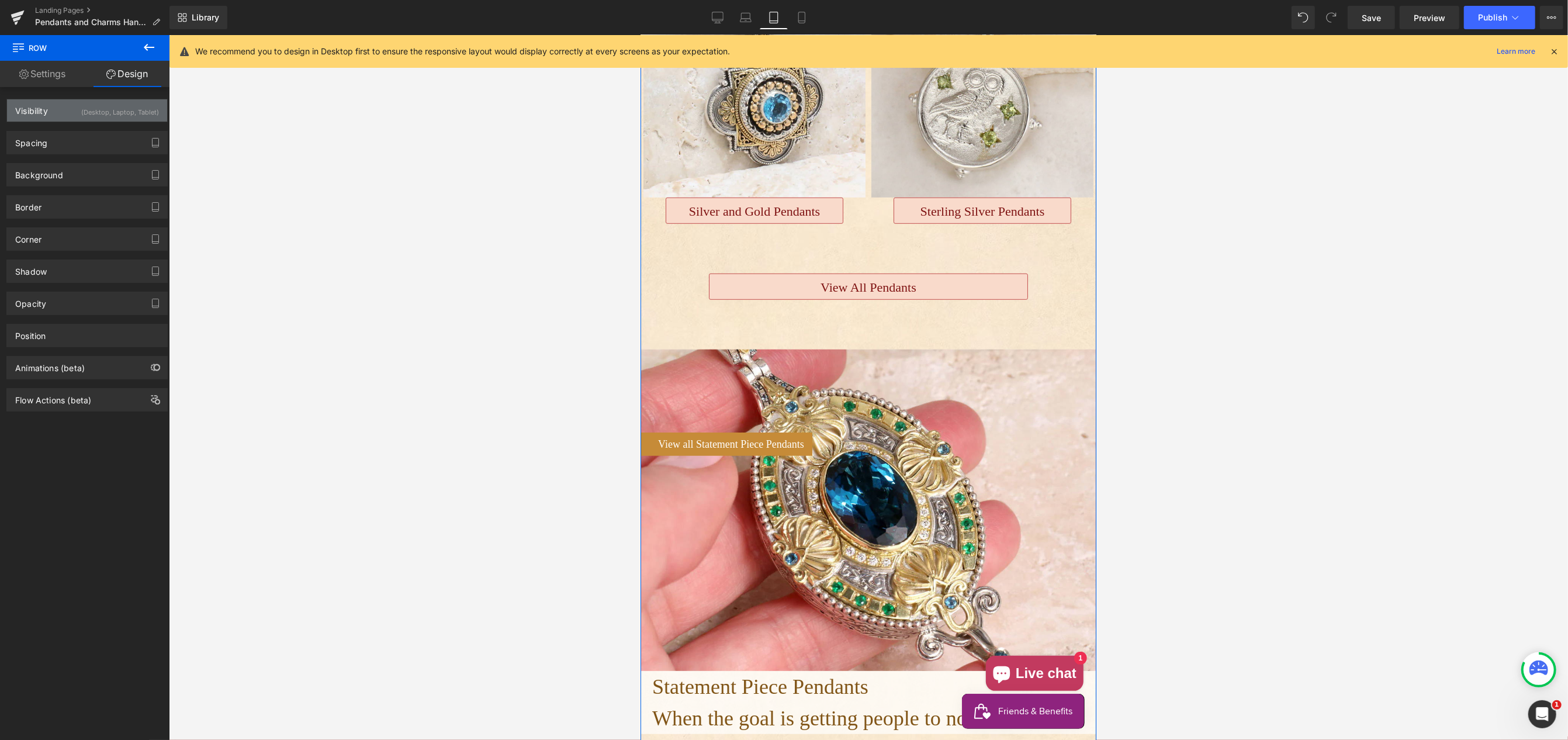
click at [114, 112] on div "(Desktop, Laptop, Tablet)" at bounding box center [120, 109] width 78 height 19
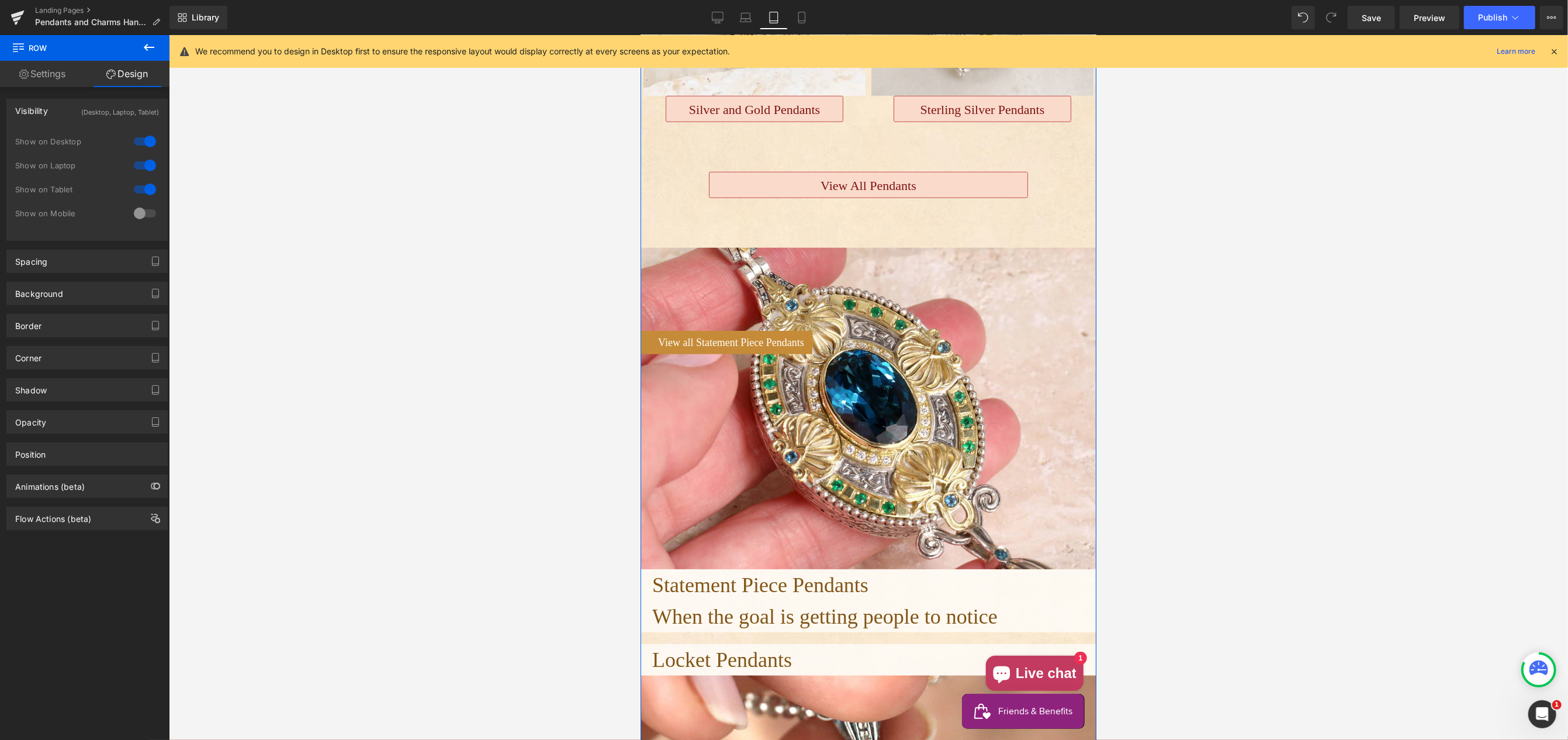
scroll to position [869, 0]
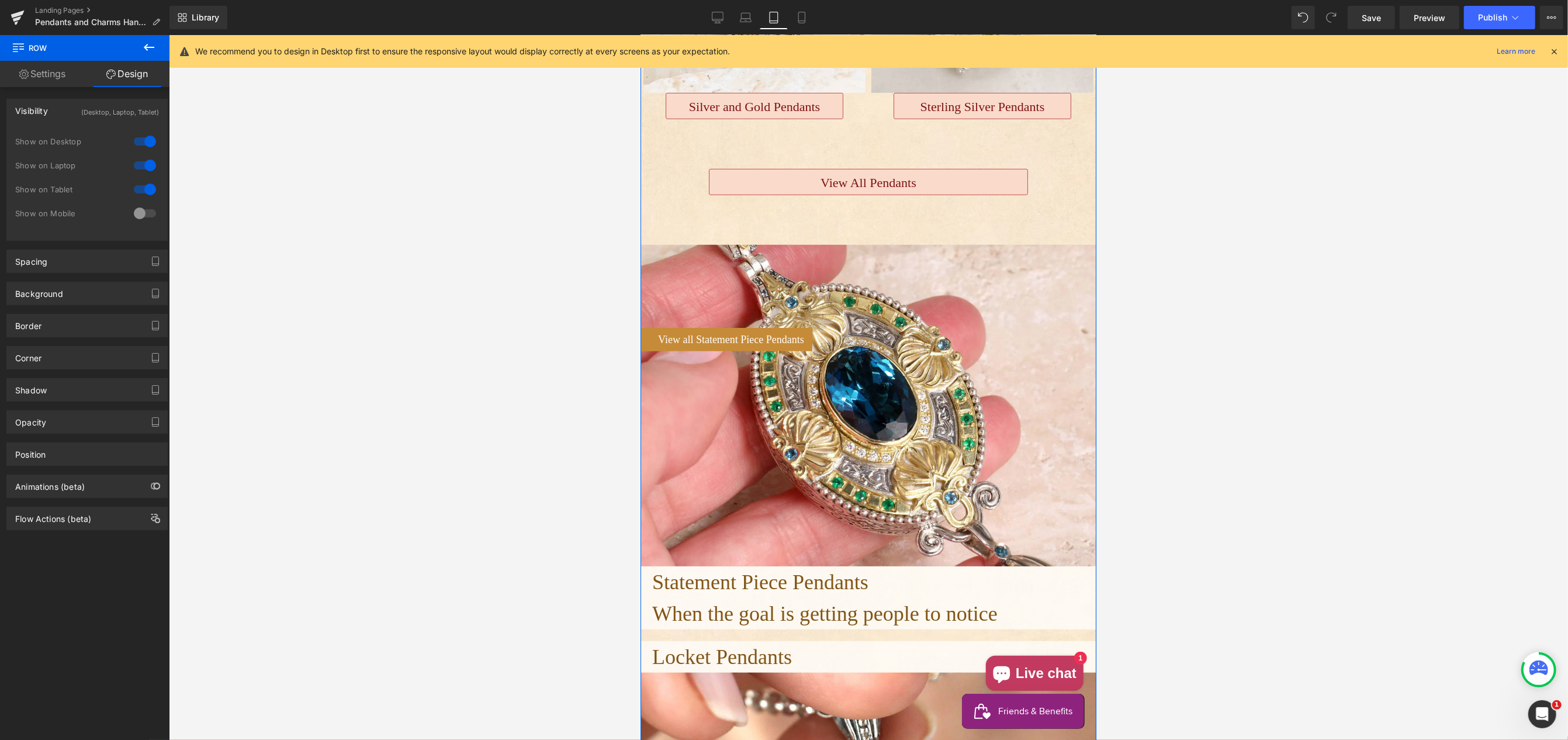
click at [138, 213] on div at bounding box center [144, 213] width 28 height 19
click at [799, 18] on icon at bounding box center [802, 17] width 11 height 11
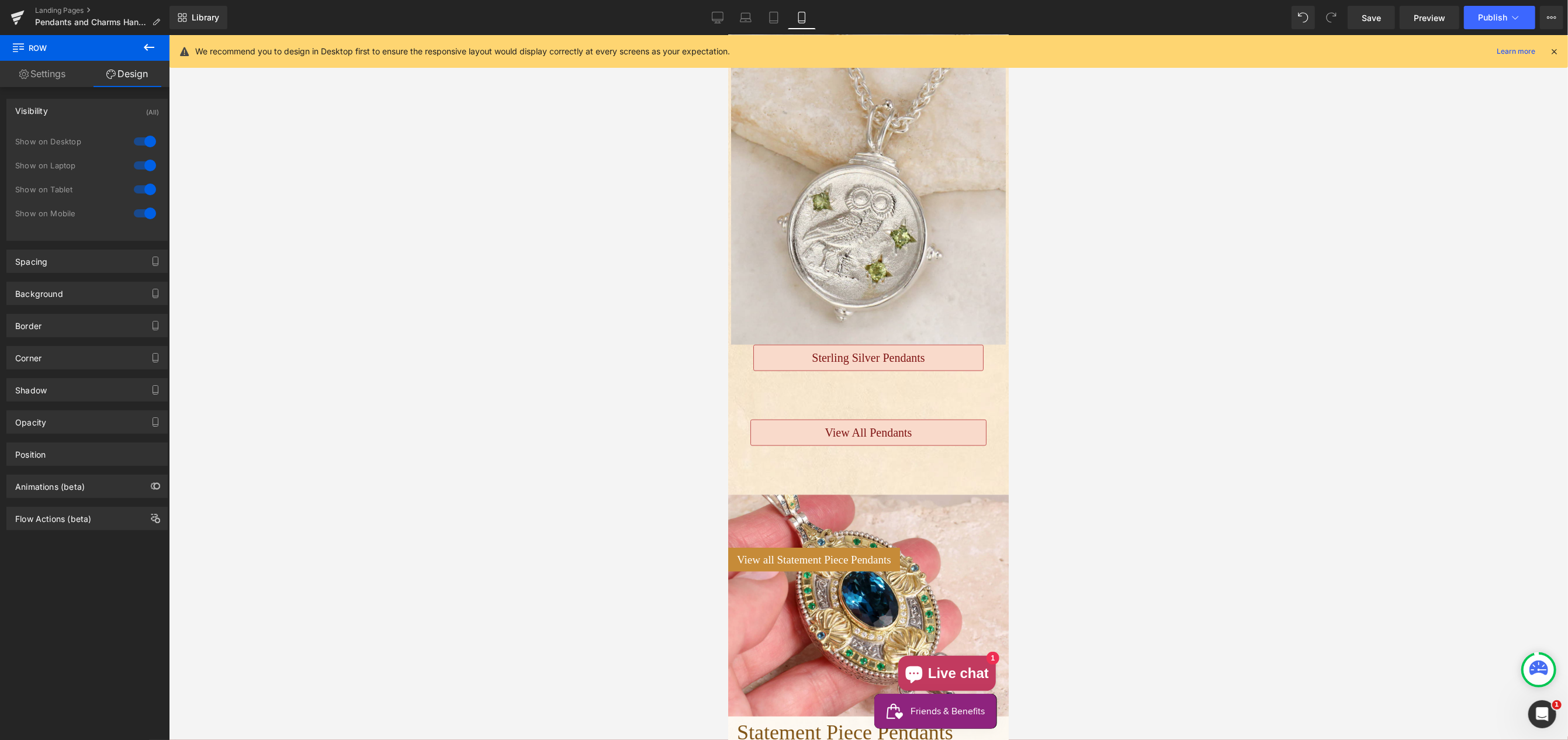
scroll to position [1641, 0]
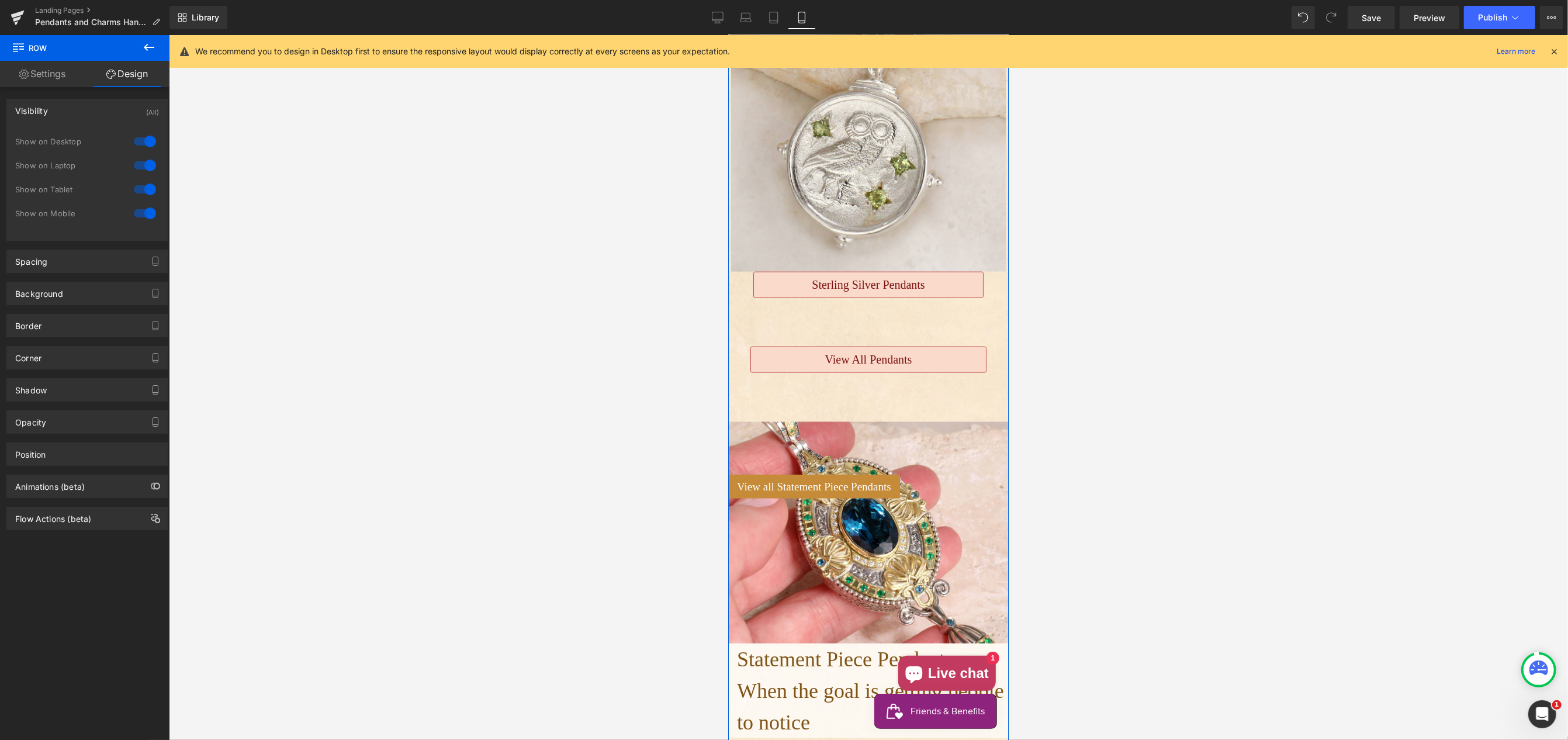
click at [794, 393] on div "Image 18k Gold Pendants Button Image 14k Gold Pendants Button Image Silver and …" at bounding box center [868, 247] width 280 height 3100
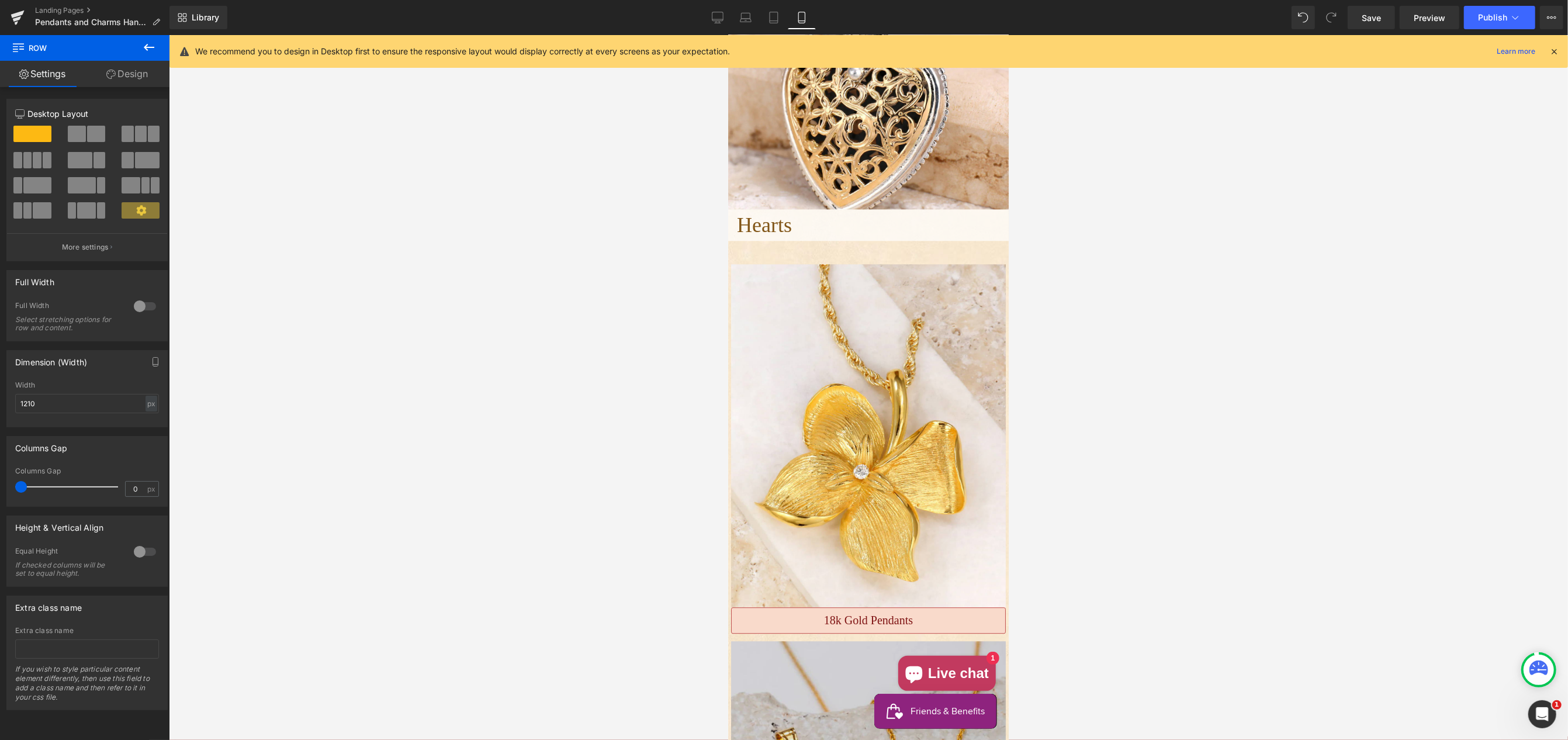
scroll to position [3157, 0]
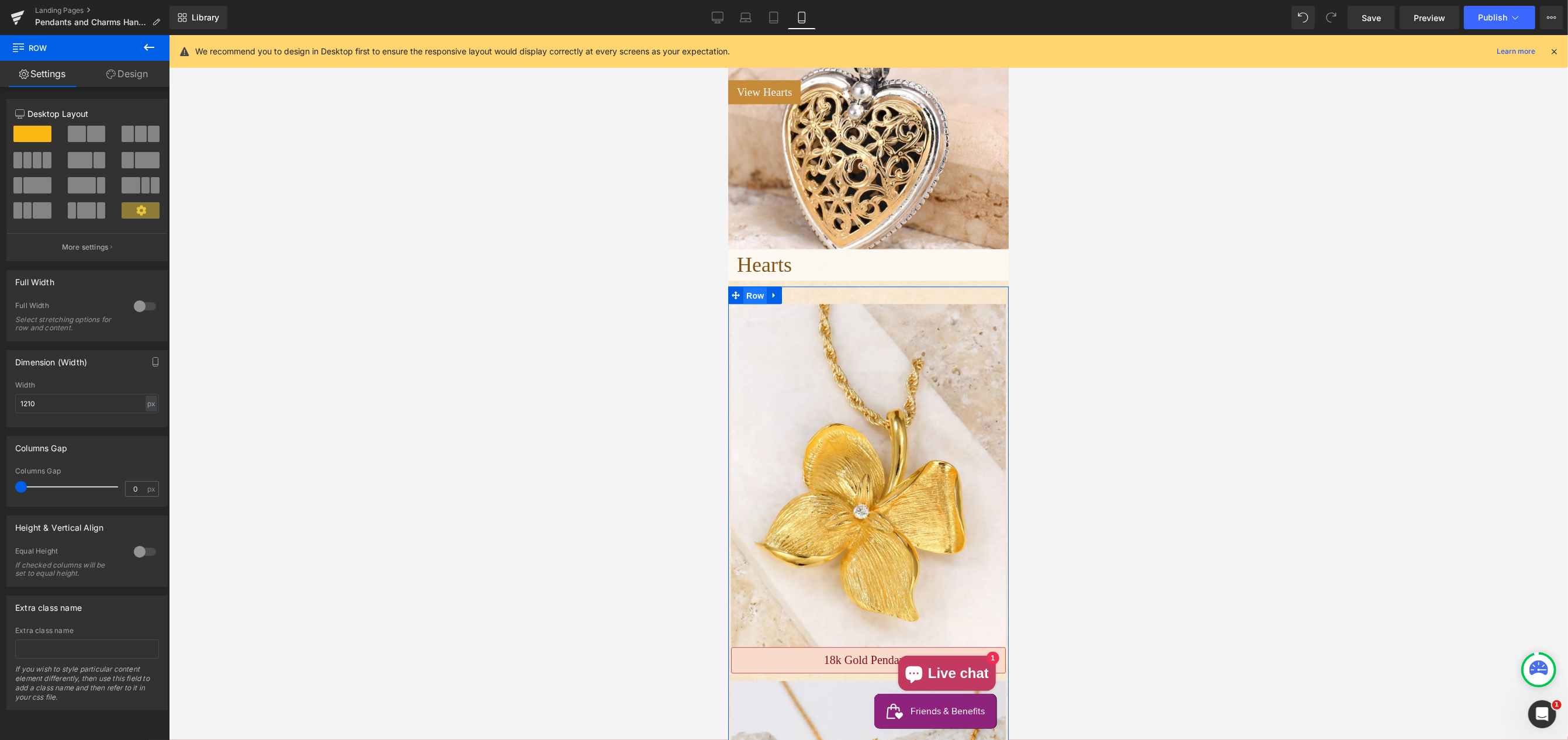
click at [754, 294] on span "Row" at bounding box center [754, 295] width 24 height 18
click at [139, 78] on link "Design" at bounding box center [127, 74] width 85 height 26
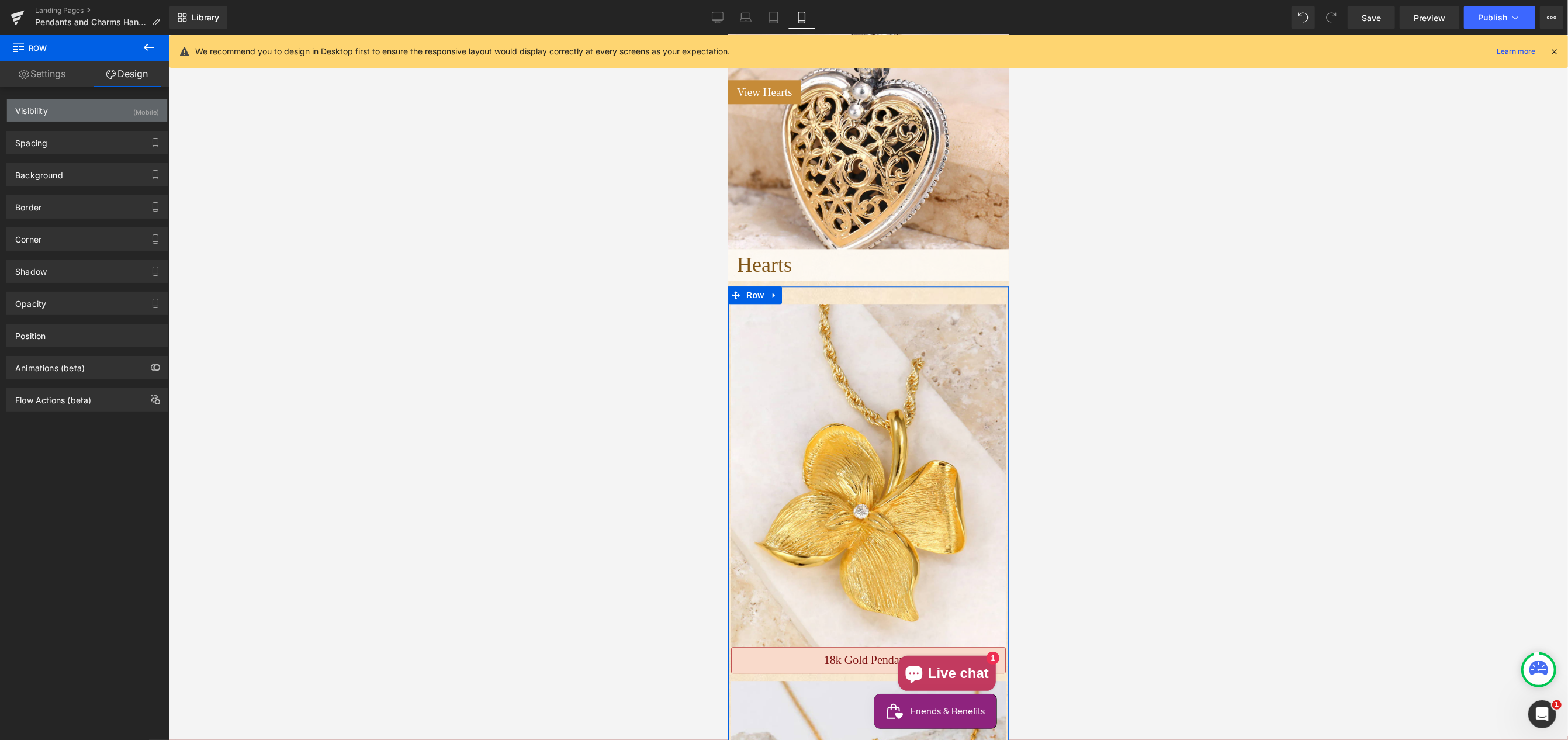
click at [133, 109] on div "(Mobile)" at bounding box center [146, 109] width 26 height 19
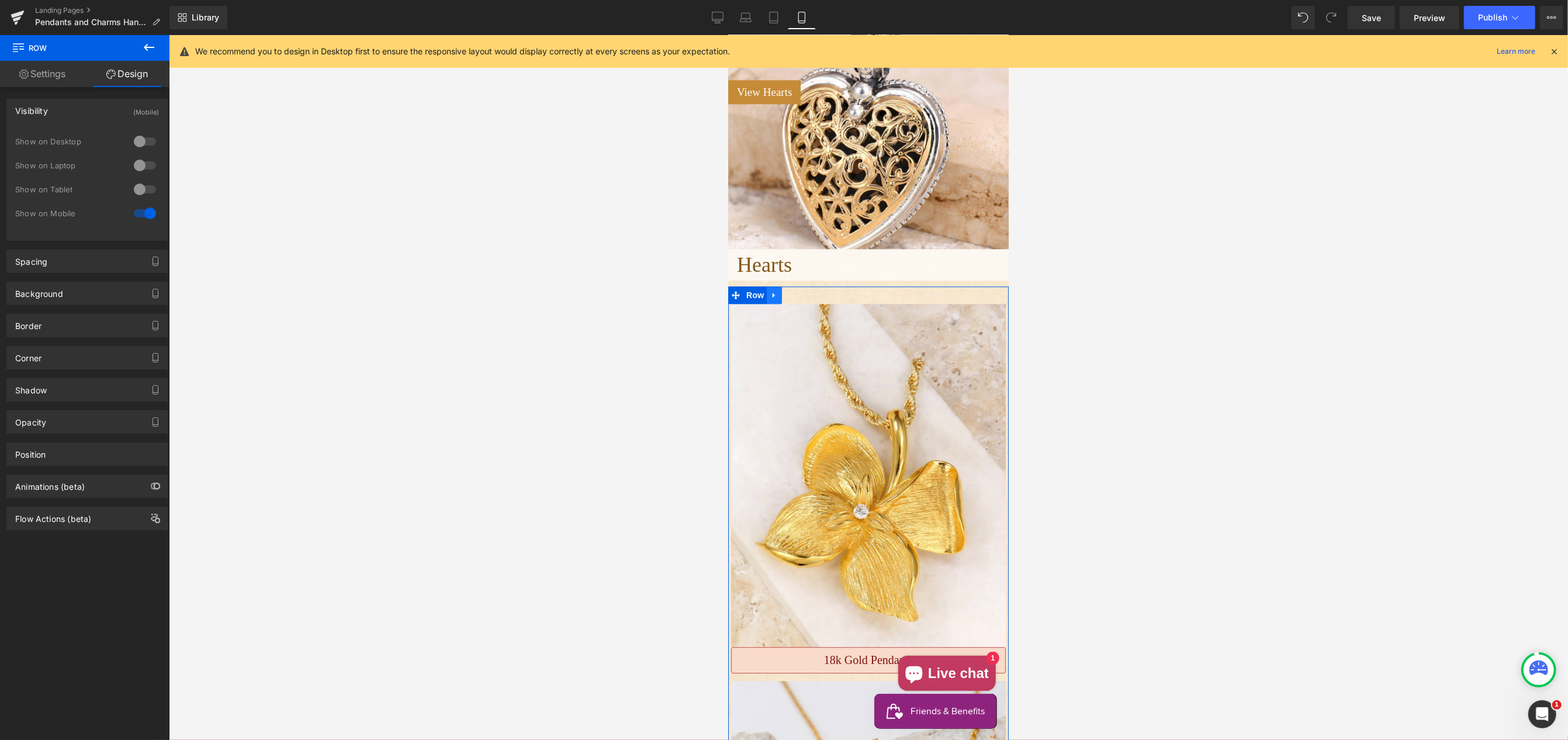
click at [777, 297] on link "Main content" at bounding box center [774, 295] width 15 height 18
click at [802, 295] on icon "Main content" at bounding box center [804, 295] width 8 height 9
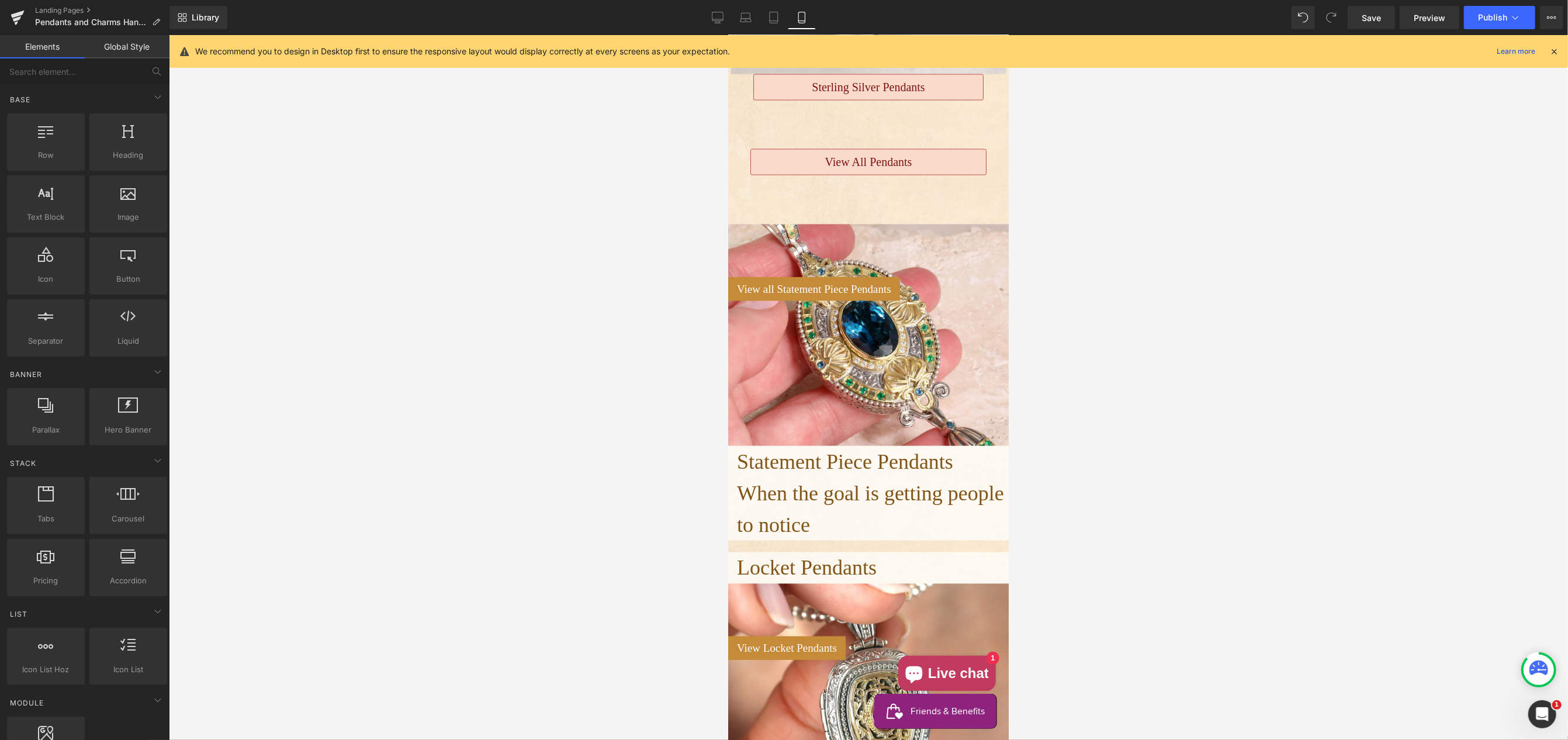
scroll to position [1848, 0]
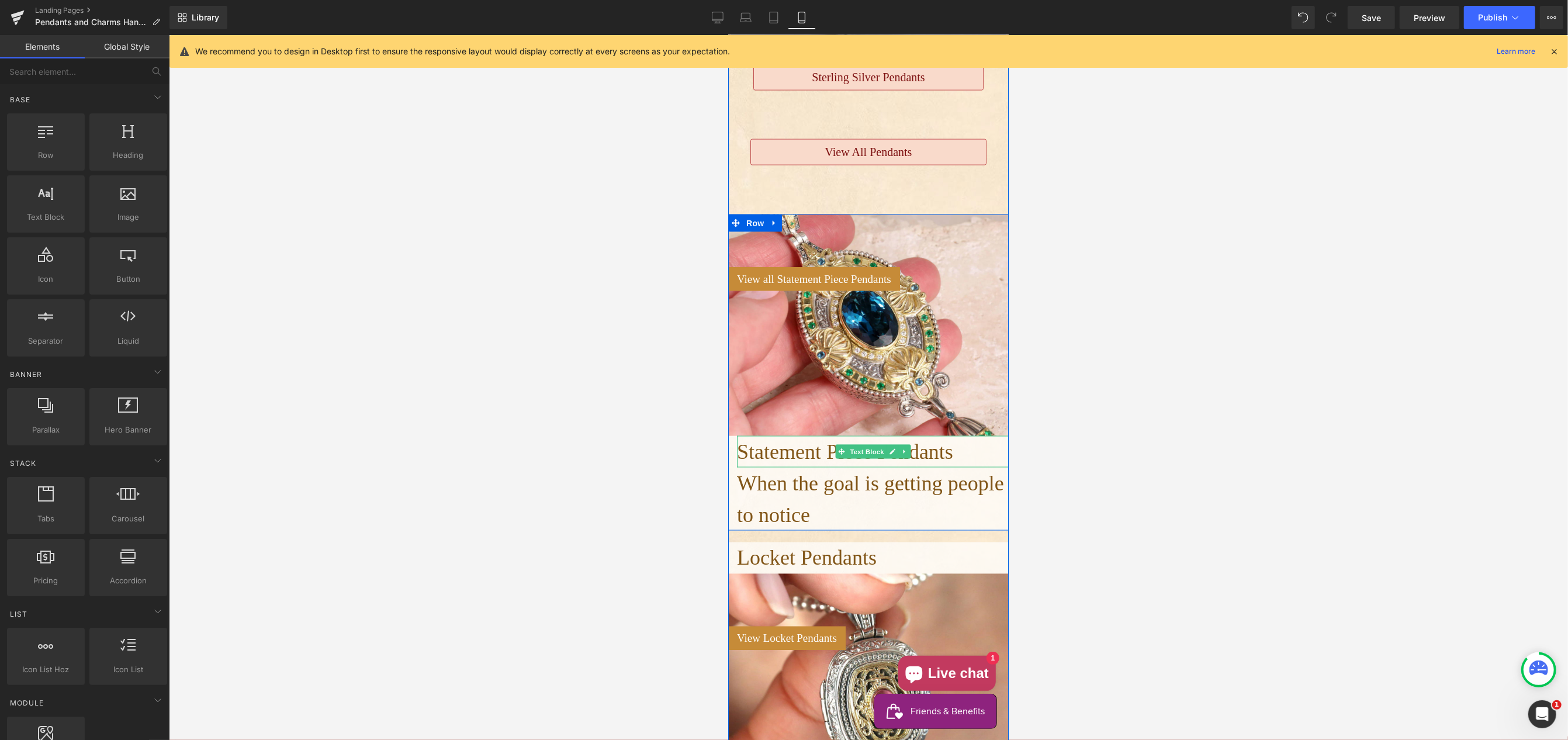
click at [776, 454] on span "Statement Piece Pendants" at bounding box center [844, 452] width 216 height 24
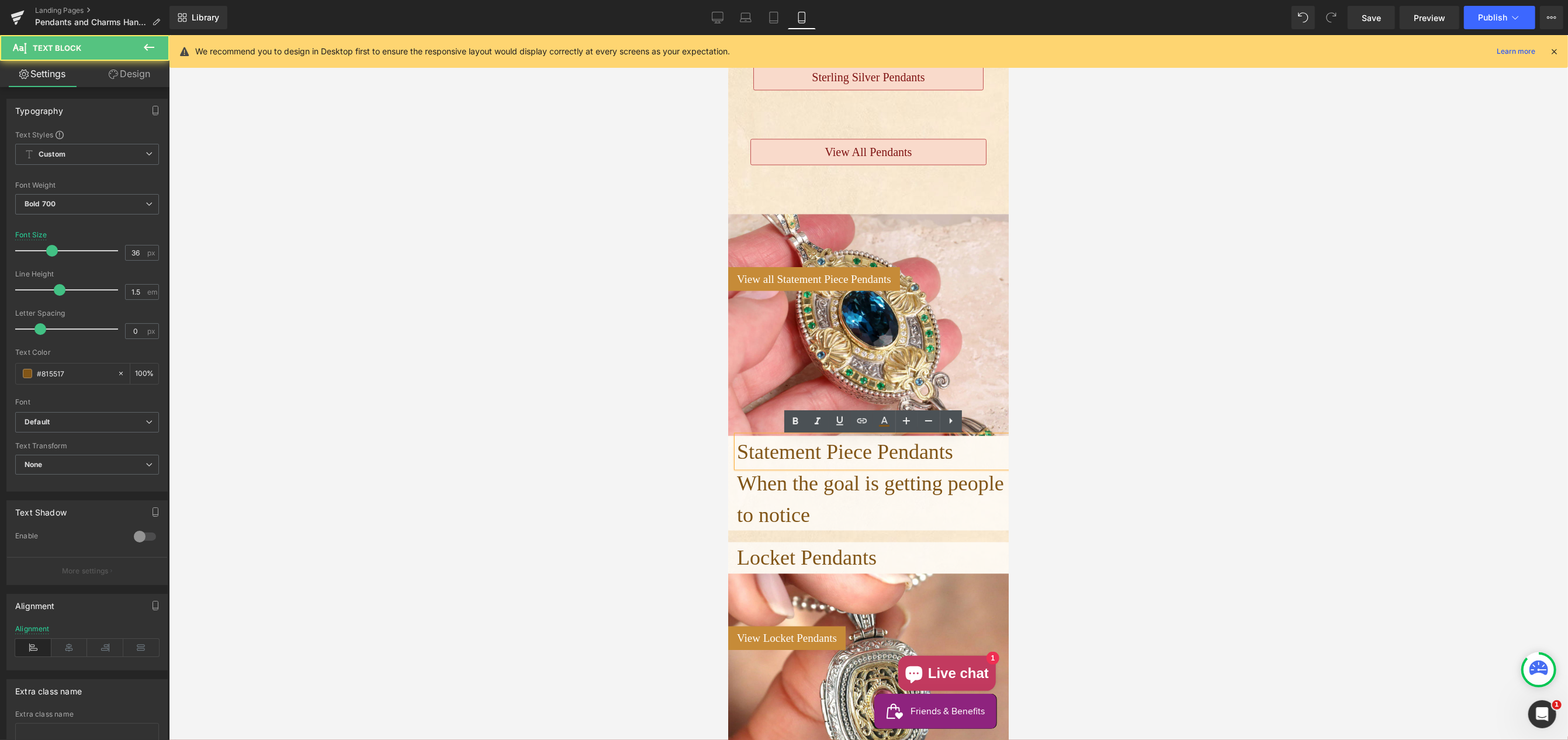
click at [765, 454] on span "Statement Piece Pendants" at bounding box center [844, 452] width 216 height 24
click at [131, 74] on link "Design" at bounding box center [129, 74] width 85 height 26
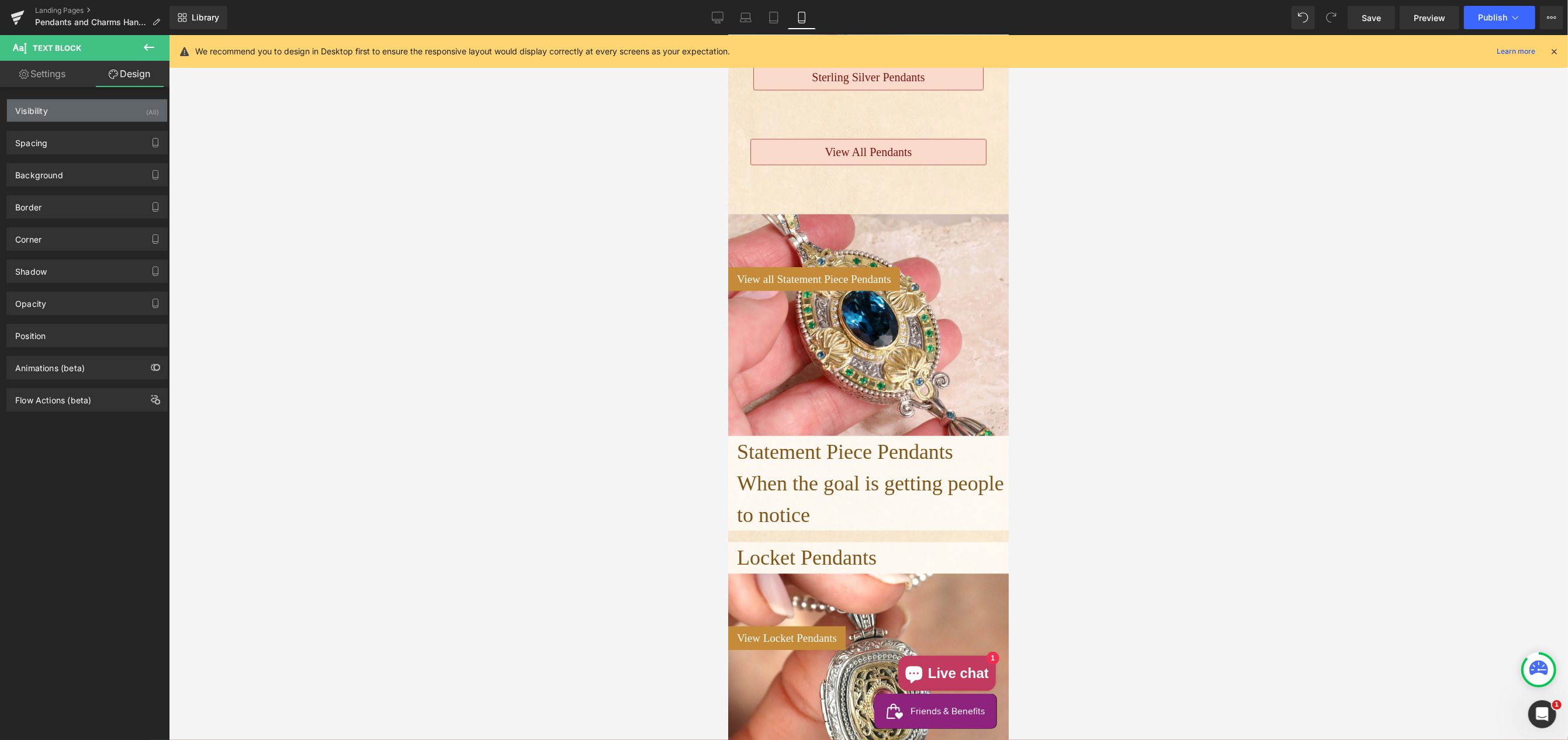
click at [107, 109] on div "Visibility (All)" at bounding box center [87, 110] width 160 height 22
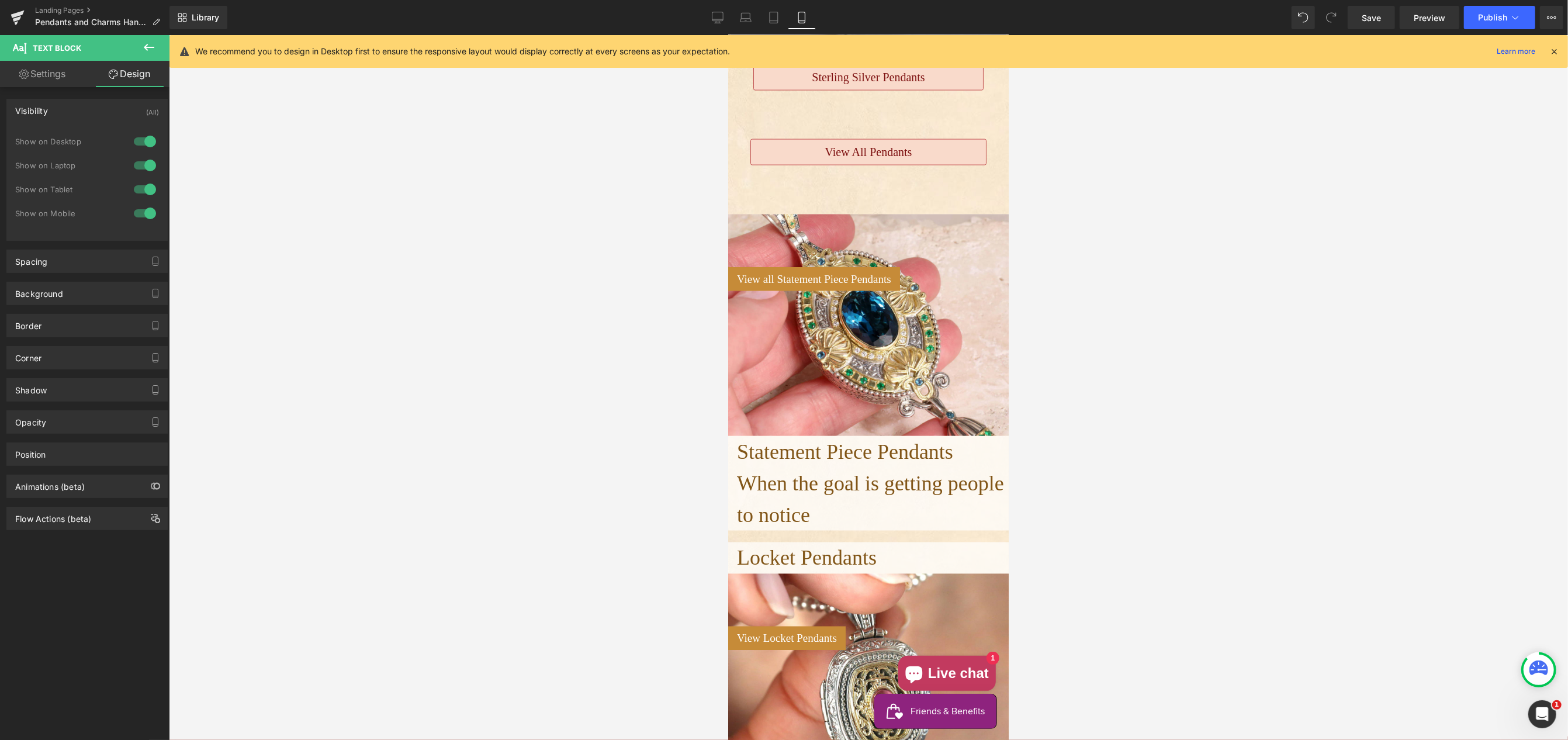
click at [142, 209] on div at bounding box center [144, 213] width 28 height 19
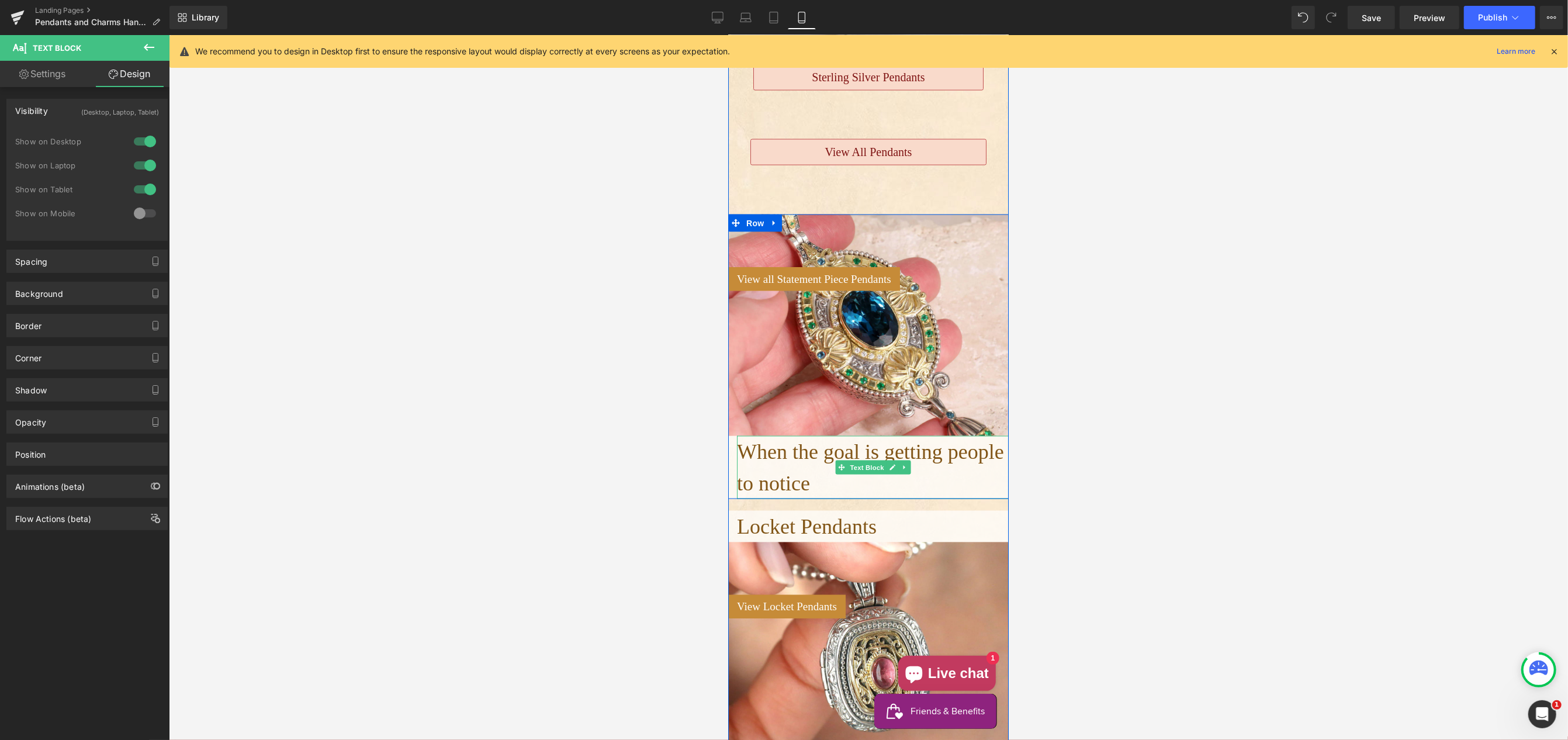
click at [766, 455] on span "When the goal is getting people to notice" at bounding box center [870, 468] width 267 height 55
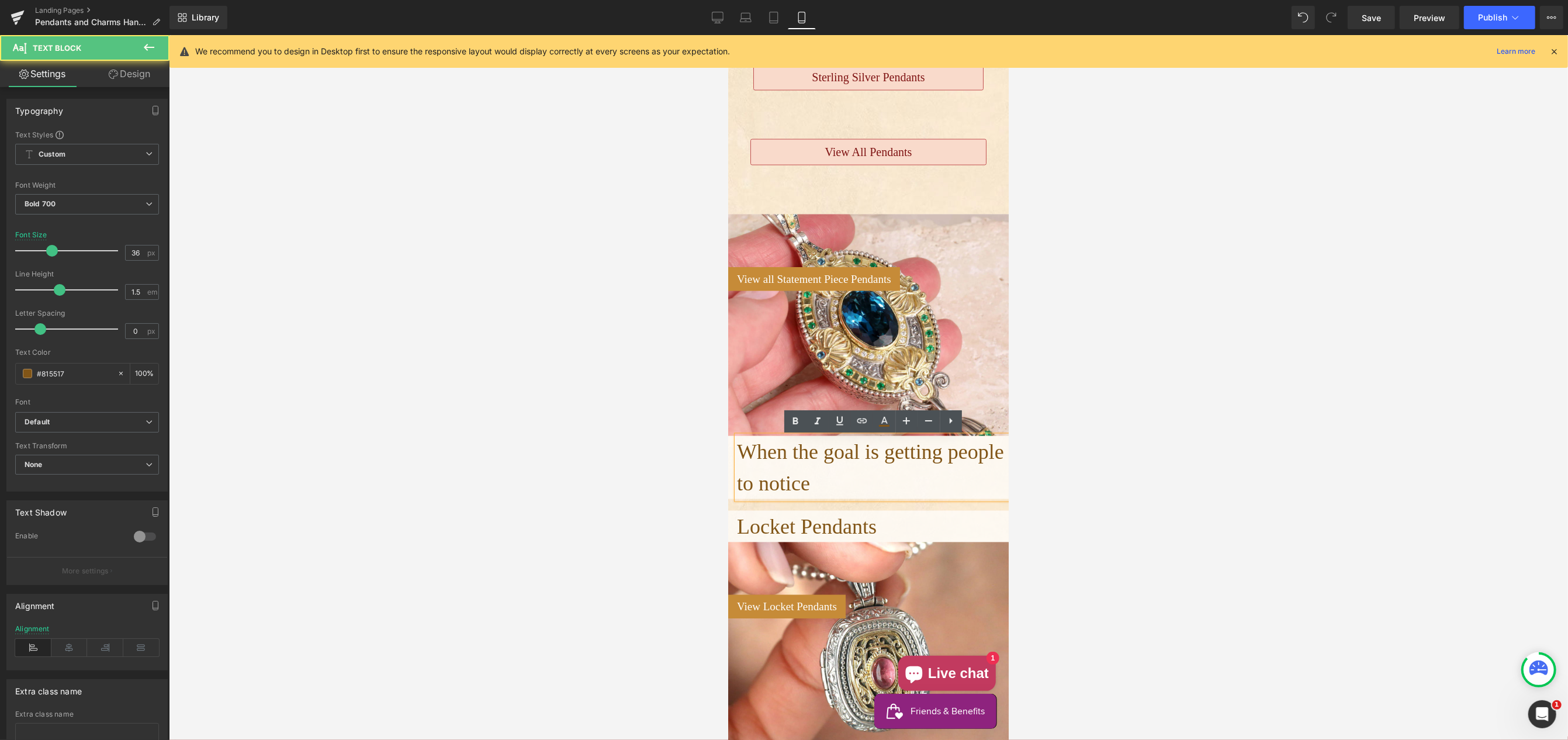
click at [770, 456] on span "When the goal is getting people to notice" at bounding box center [870, 468] width 267 height 55
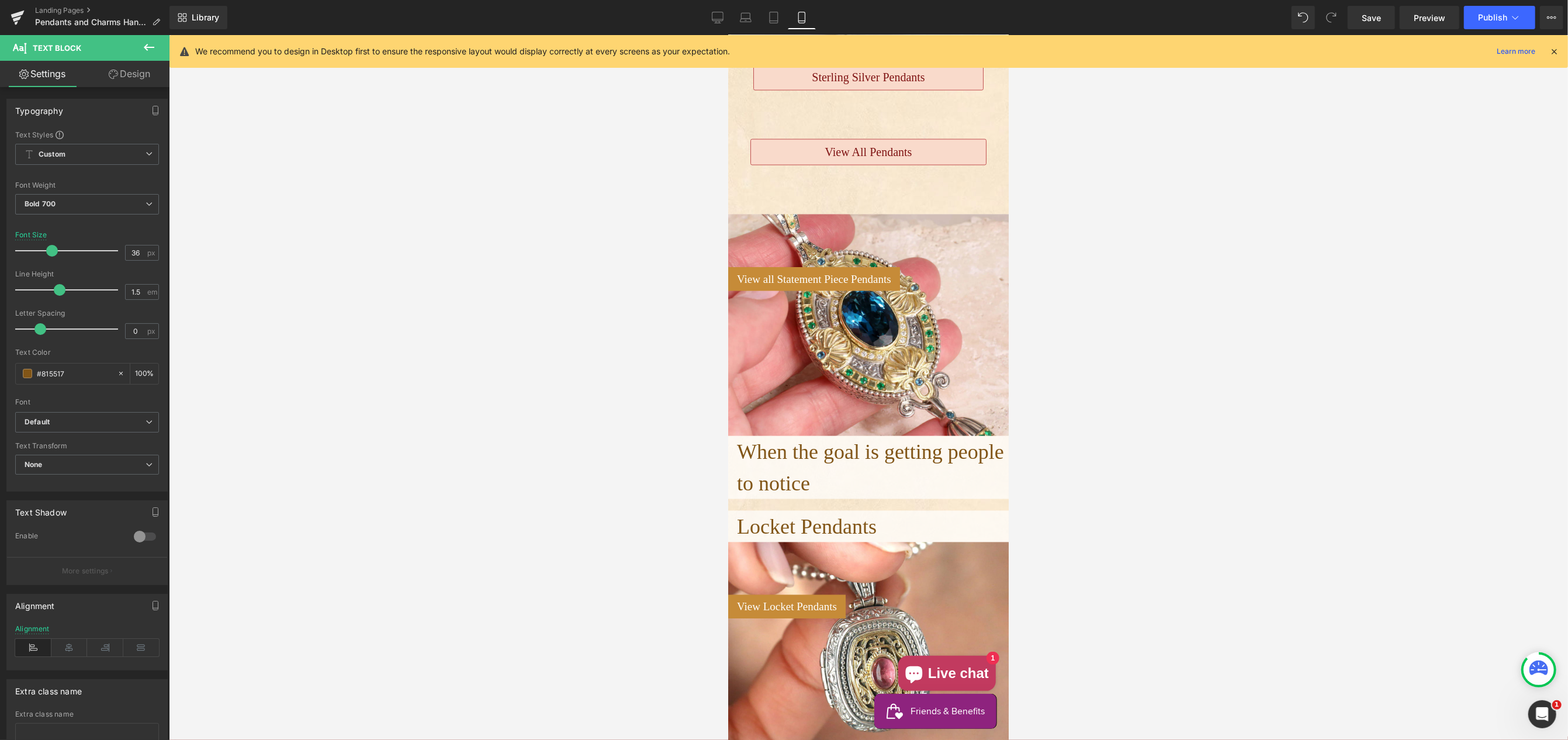
drag, startPoint x: 128, startPoint y: 76, endPoint x: 128, endPoint y: 122, distance: 46.0
click at [127, 76] on link "Design" at bounding box center [129, 74] width 85 height 26
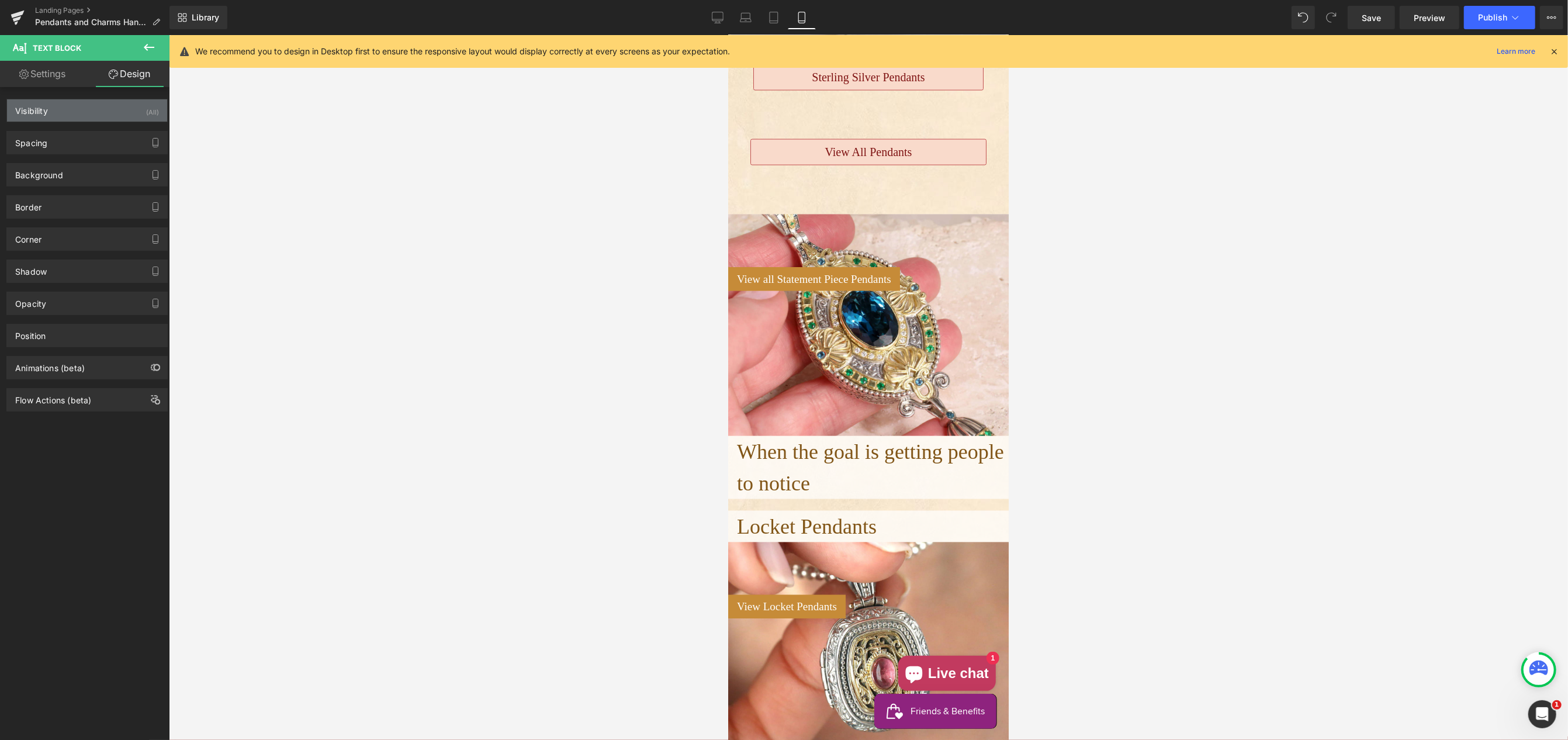
click at [122, 113] on div "Visibility (All)" at bounding box center [87, 110] width 160 height 22
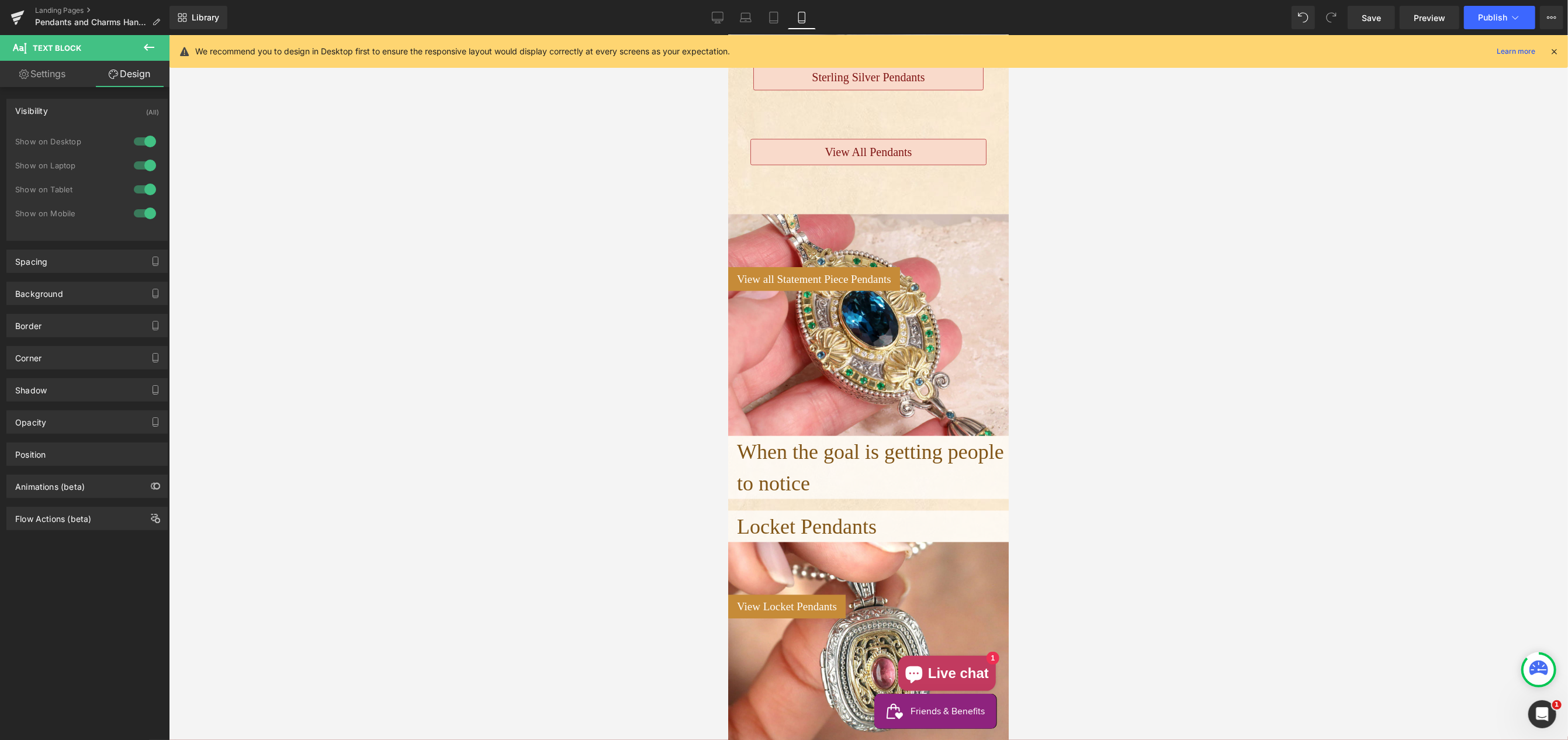
drag, startPoint x: 139, startPoint y: 211, endPoint x: 151, endPoint y: 209, distance: 12.2
click at [139, 211] on div at bounding box center [144, 213] width 28 height 19
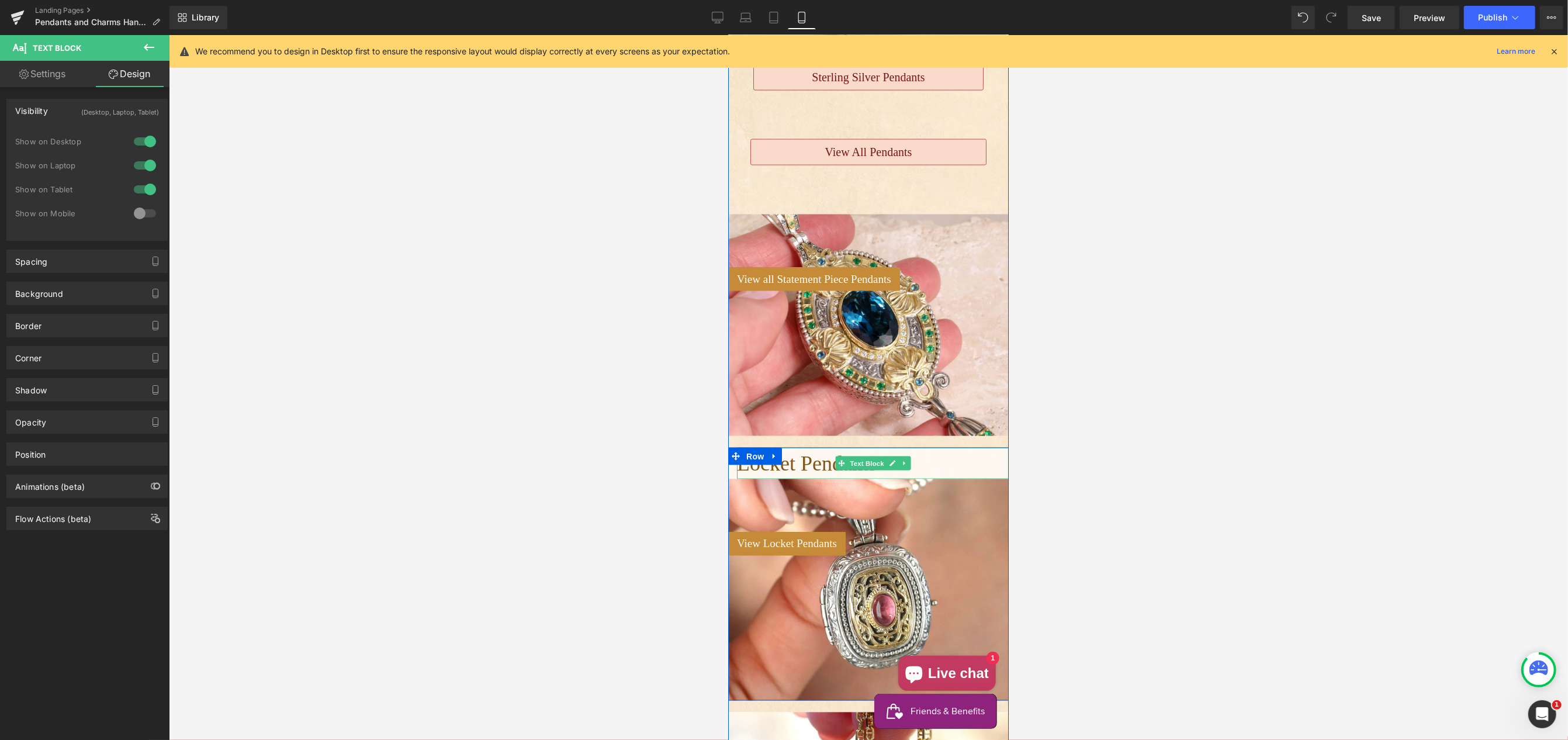
click at [947, 463] on p "Locket Pendants" at bounding box center [872, 463] width 272 height 31
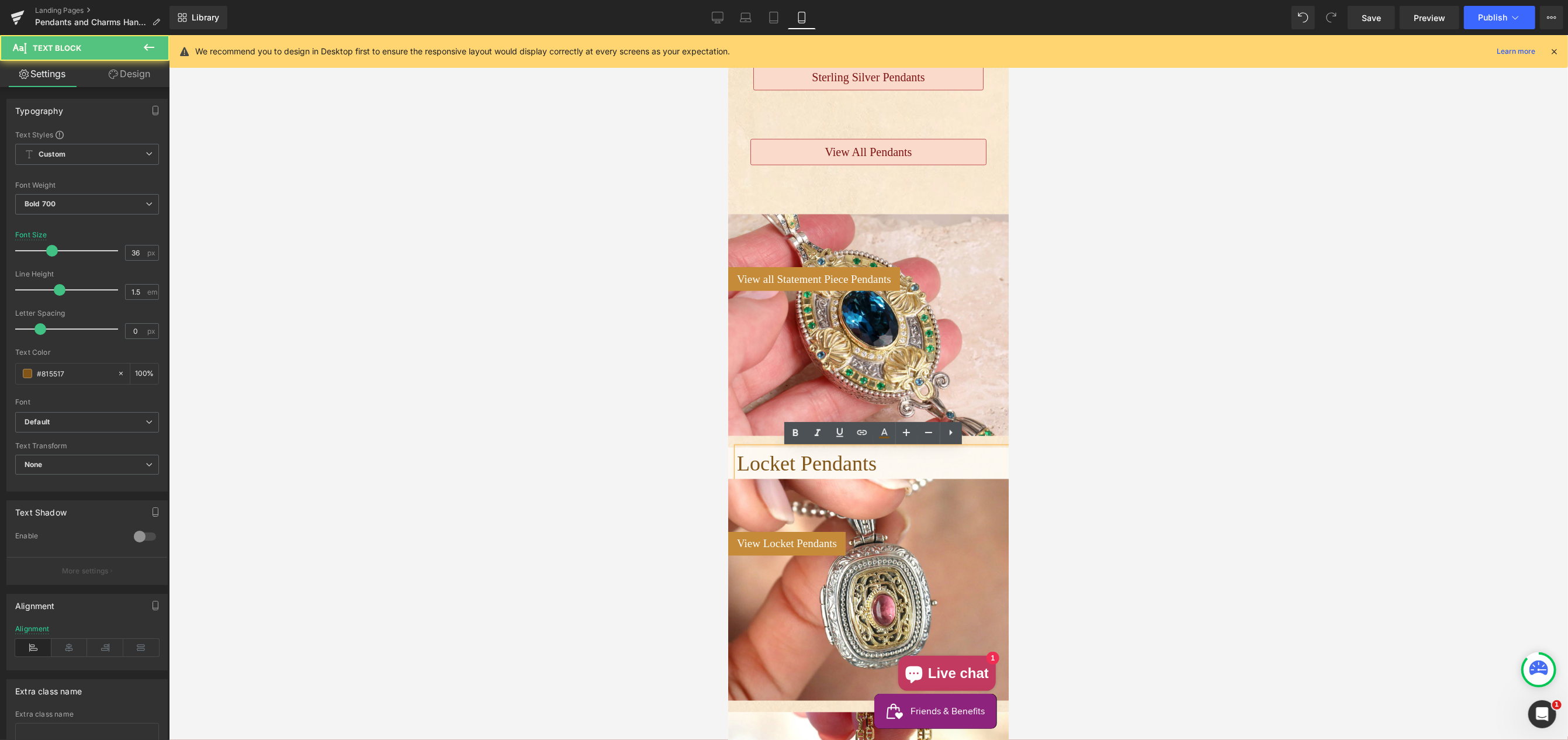
click at [945, 463] on p "Locket Pendants" at bounding box center [872, 463] width 272 height 31
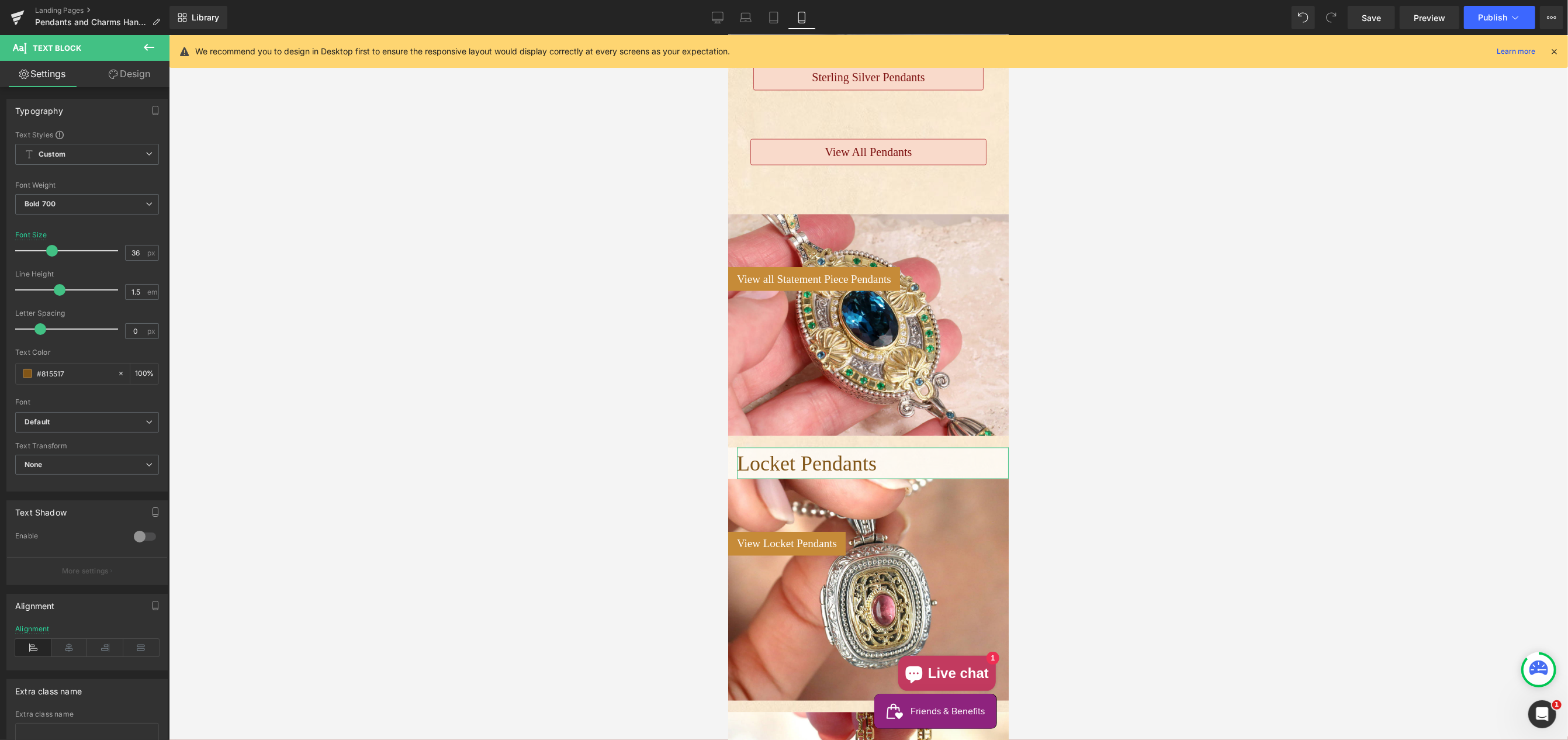
drag, startPoint x: 129, startPoint y: 73, endPoint x: 102, endPoint y: 124, distance: 57.7
click at [128, 72] on link "Design" at bounding box center [129, 74] width 85 height 26
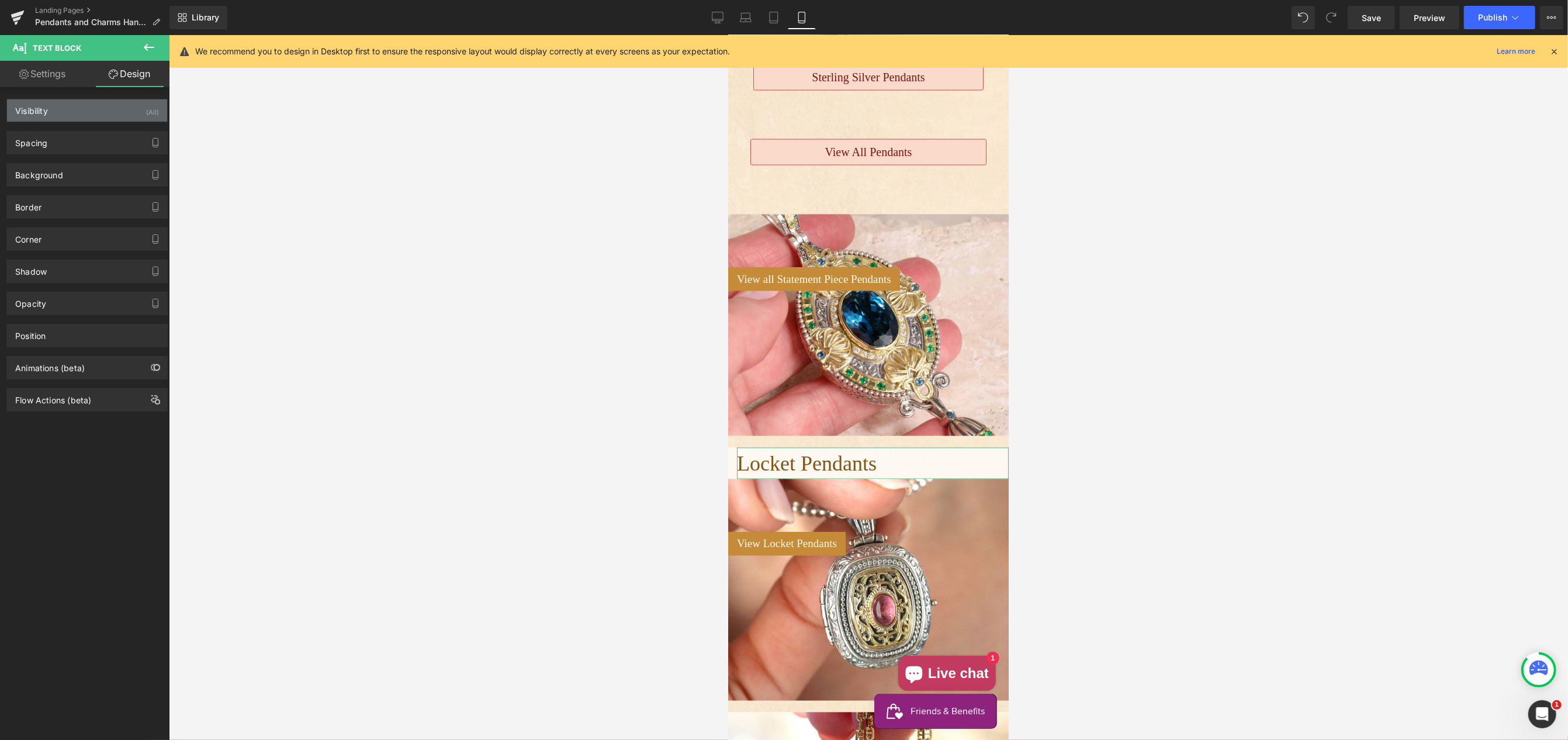
click at [94, 116] on div "Visibility (All)" at bounding box center [87, 110] width 160 height 22
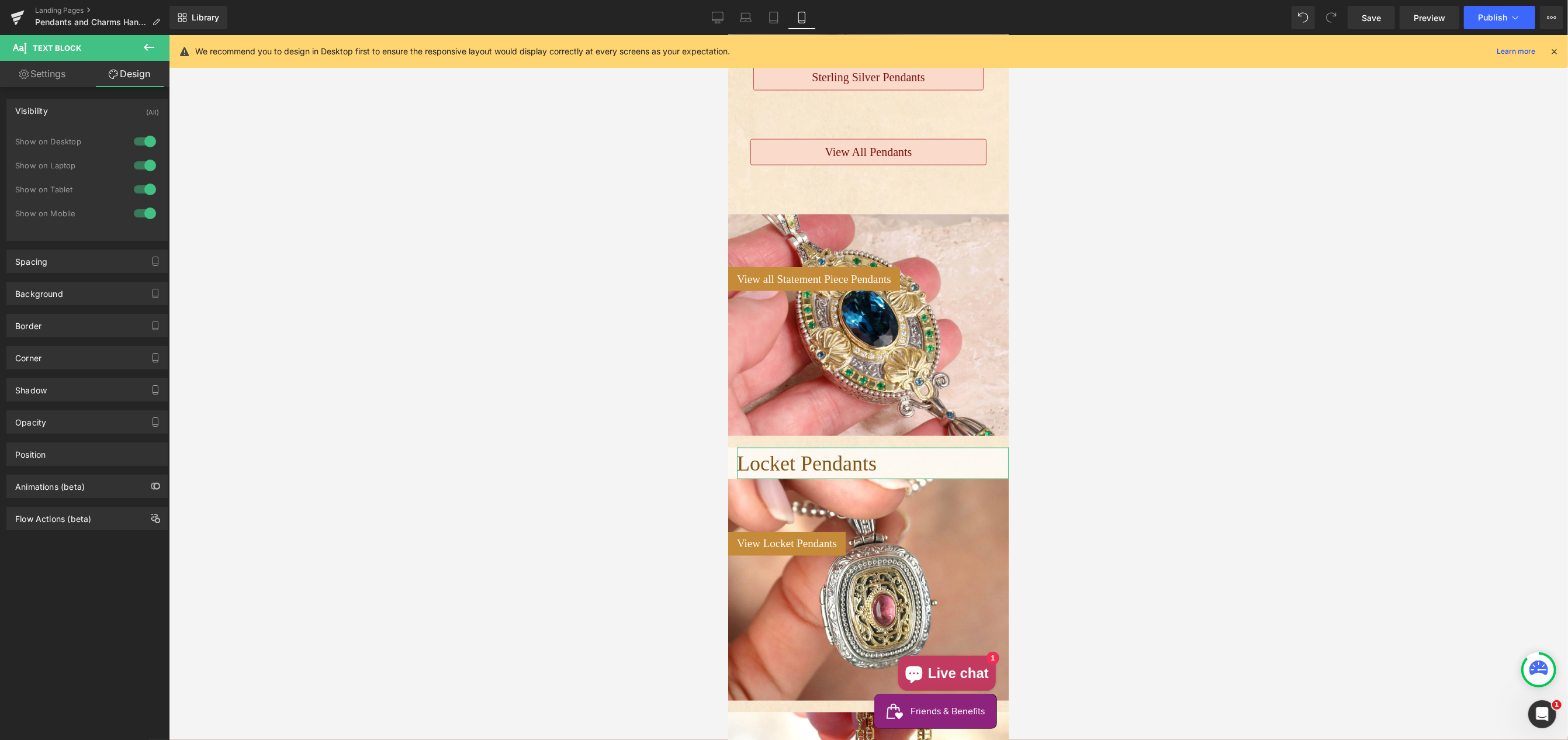
click at [139, 209] on div at bounding box center [144, 213] width 28 height 19
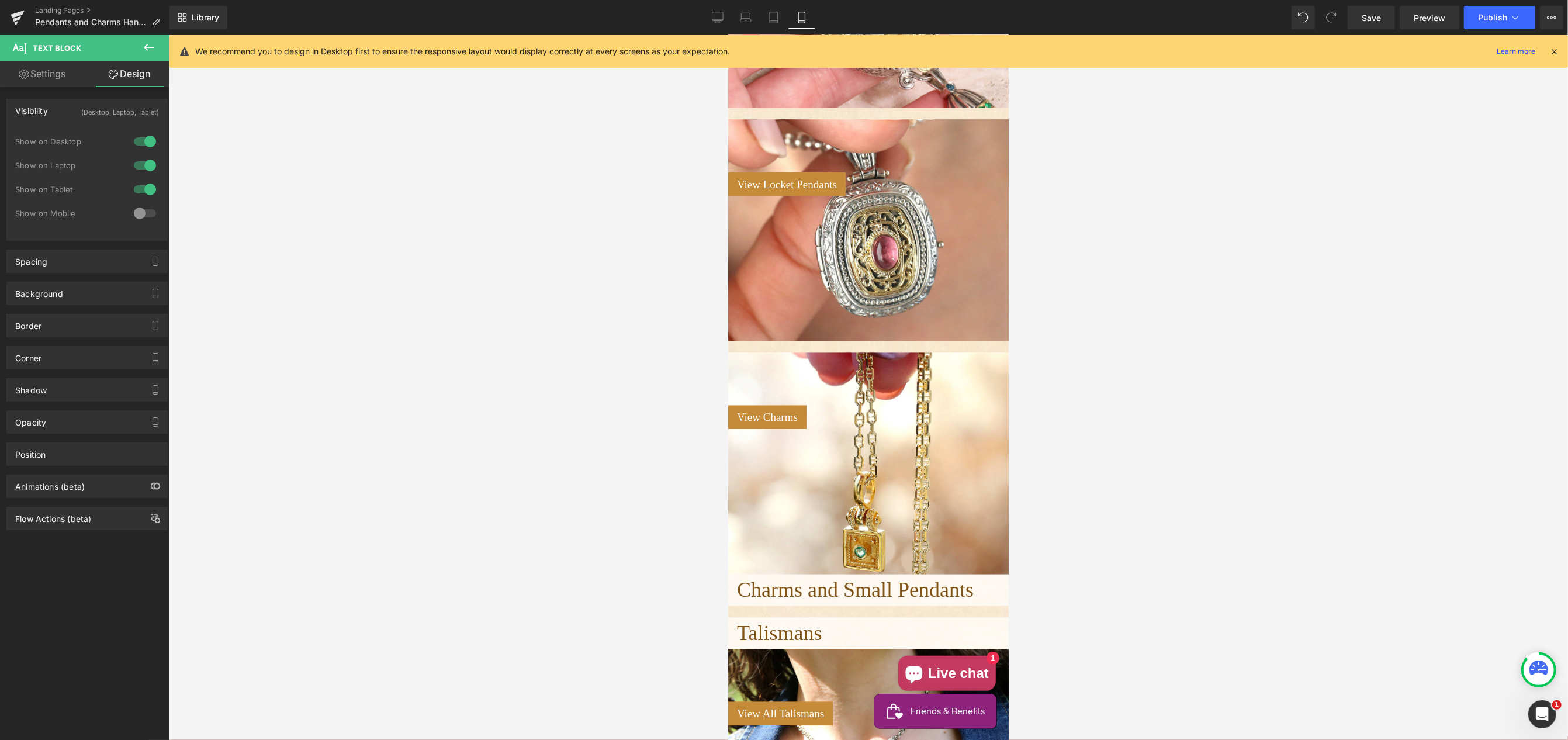
scroll to position [2271, 0]
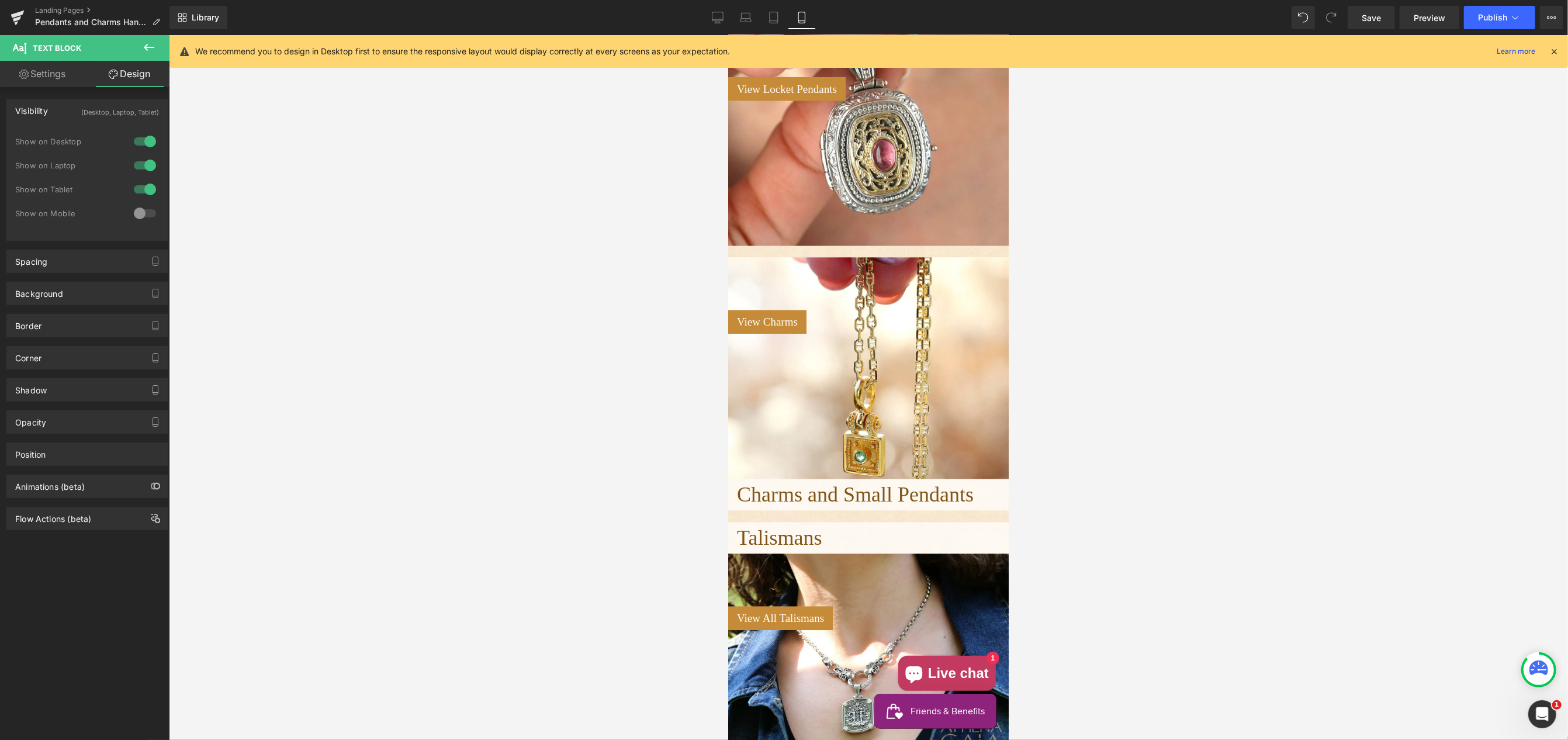
click at [812, 500] on span "Charms and Small Pendants" at bounding box center [854, 495] width 237 height 24
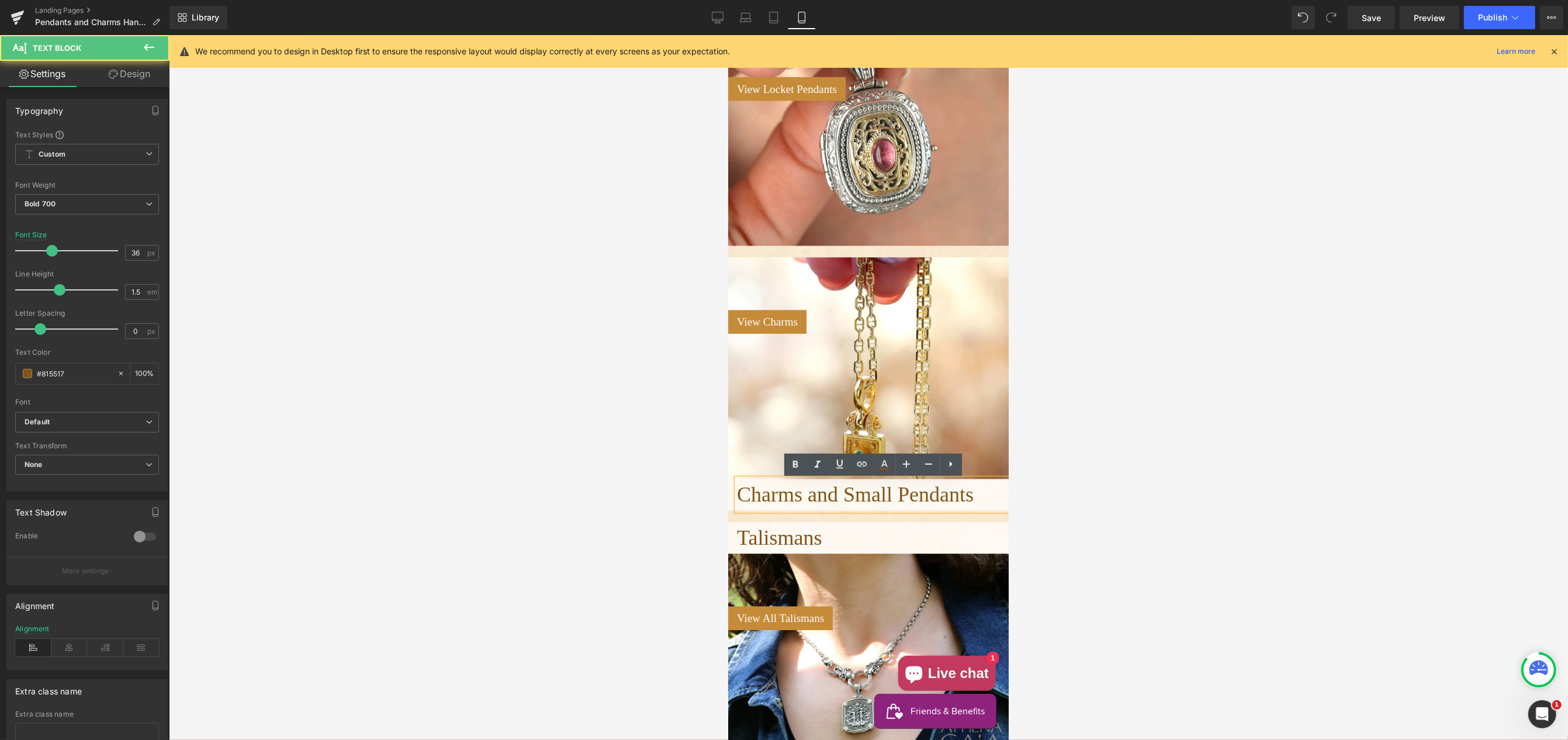
click at [812, 500] on span "Charms and Small Pendants" at bounding box center [854, 495] width 237 height 24
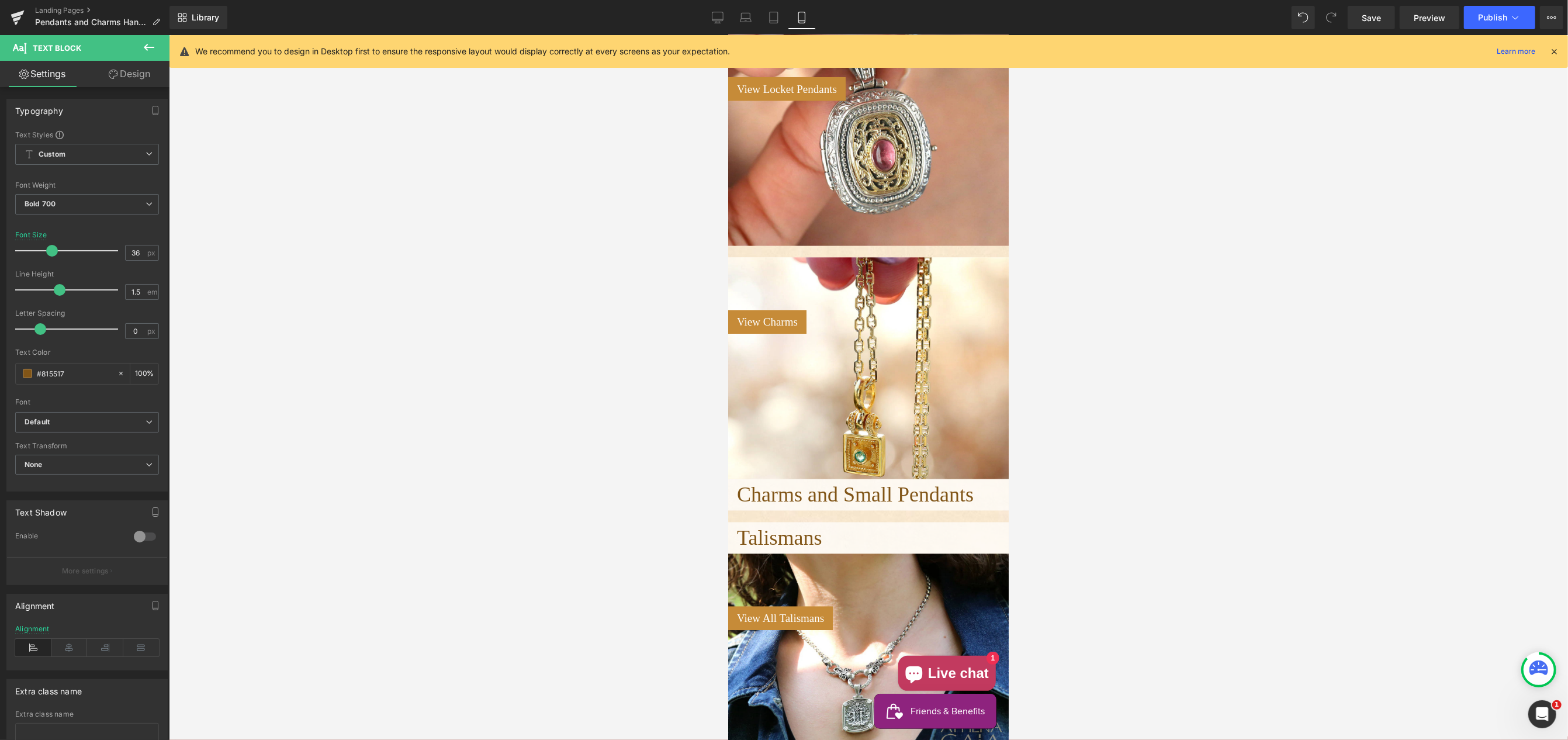
click at [127, 76] on link "Design" at bounding box center [129, 74] width 85 height 26
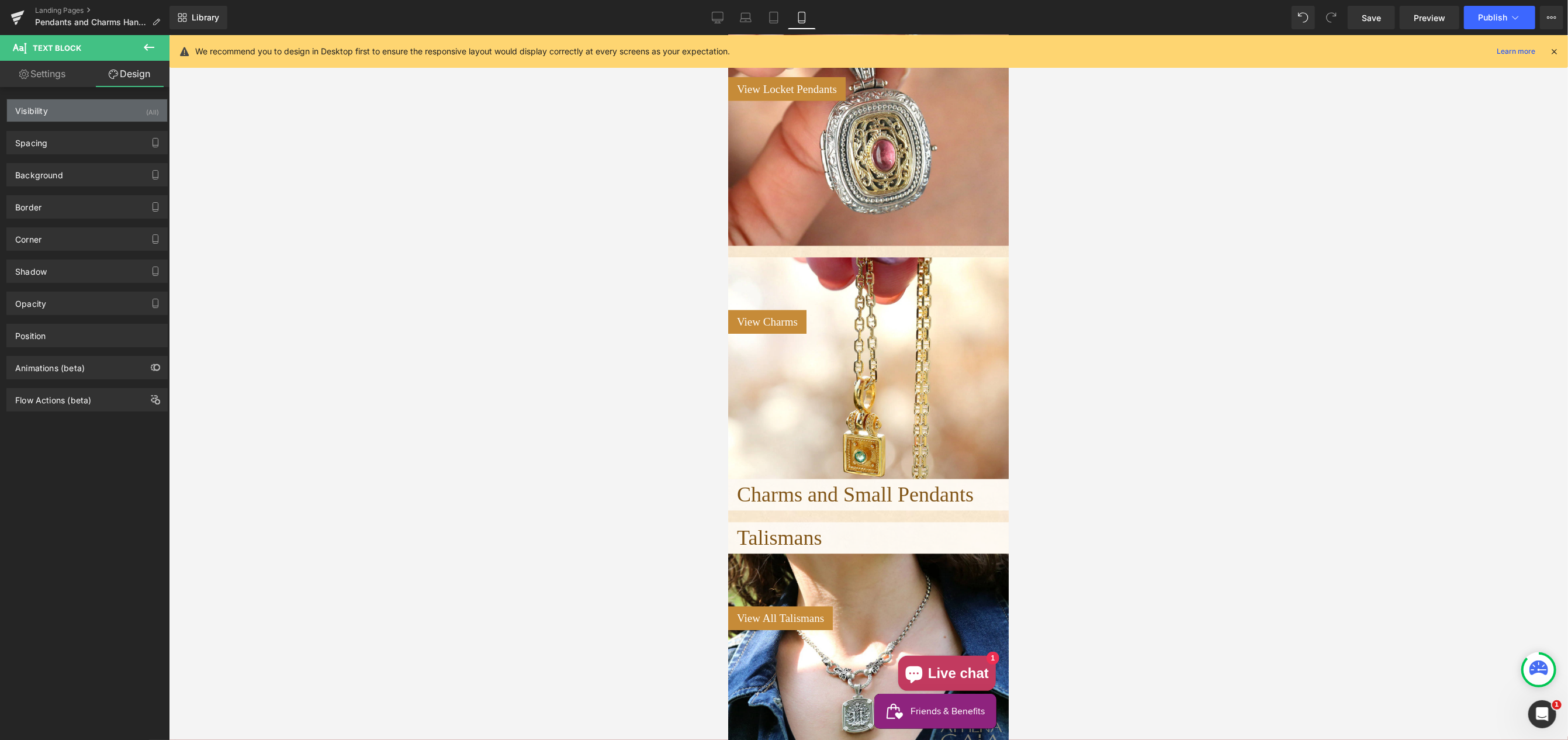
click at [120, 110] on div "Visibility (All)" at bounding box center [87, 110] width 160 height 22
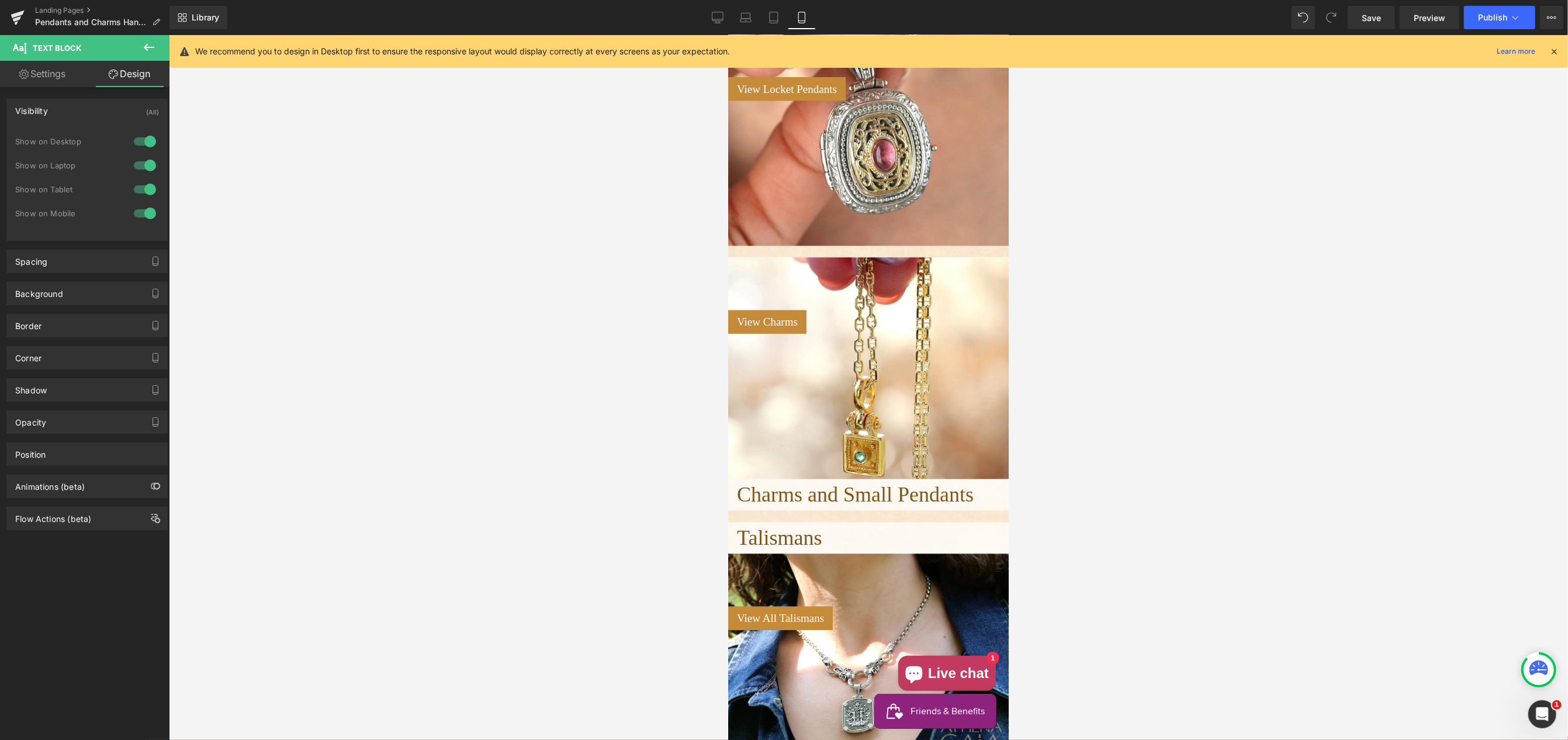
click at [147, 212] on div at bounding box center [144, 213] width 28 height 19
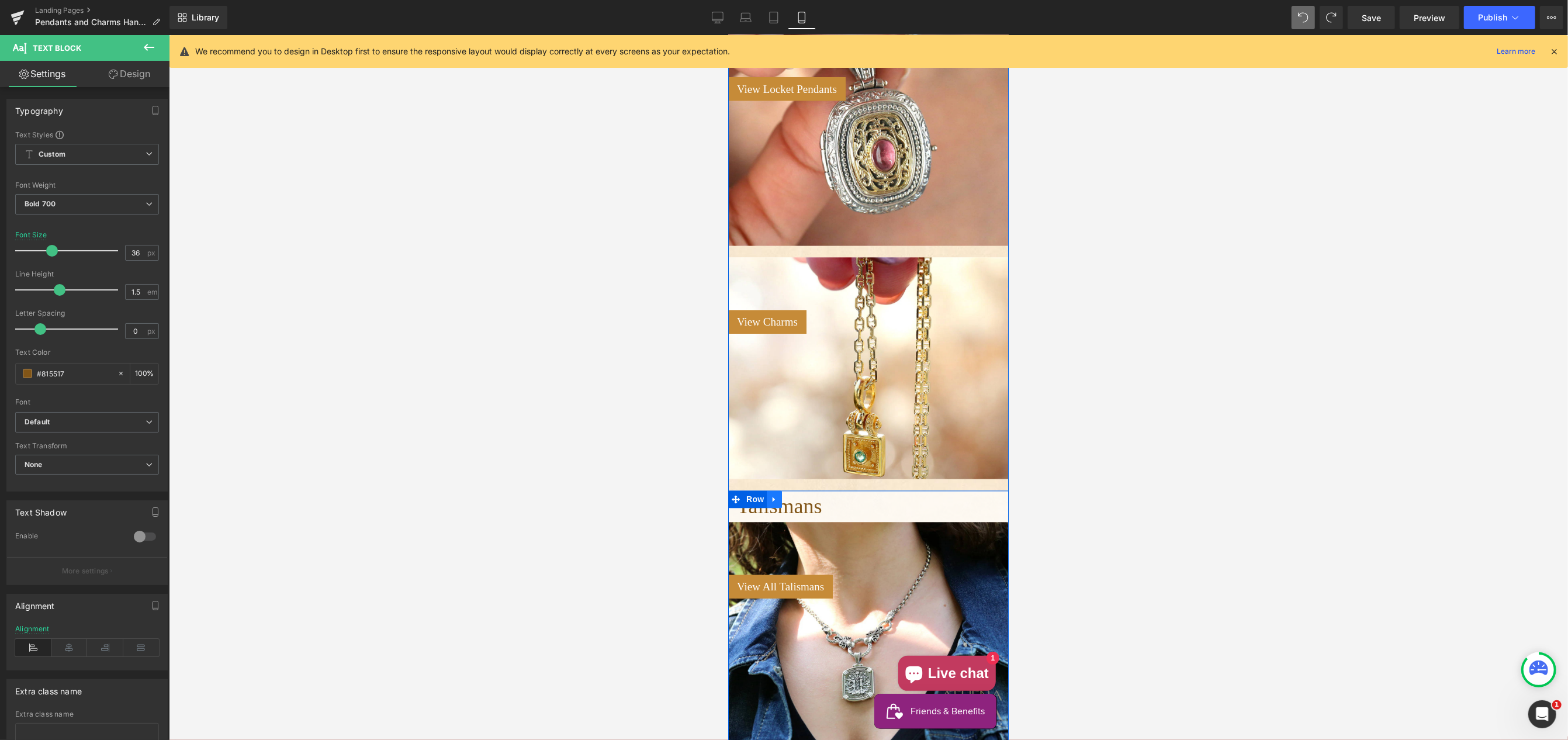
click at [773, 506] on link "Main content" at bounding box center [774, 500] width 15 height 18
click at [830, 511] on p "Talismans" at bounding box center [872, 507] width 272 height 31
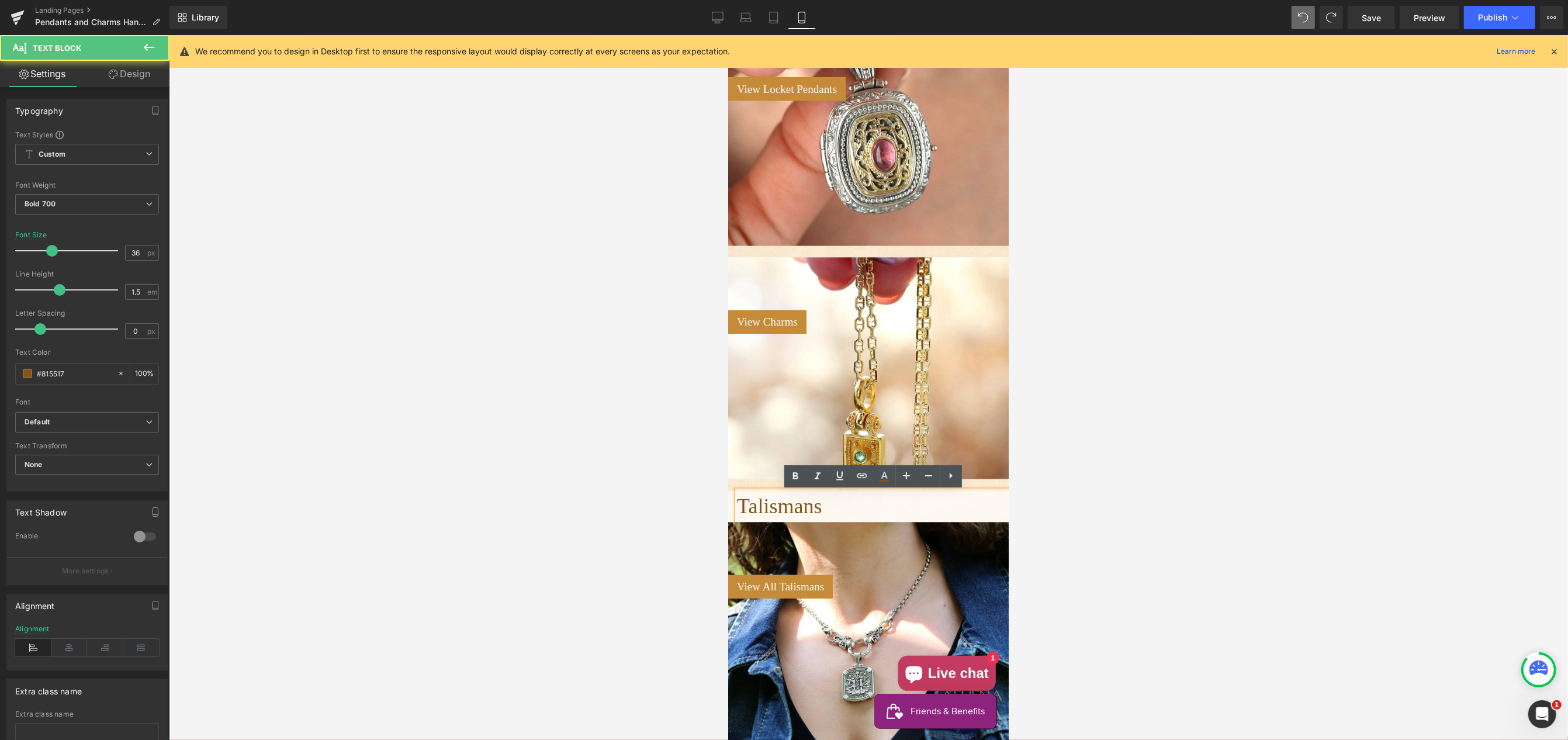
click at [822, 514] on span "Talismans" at bounding box center [779, 506] width 85 height 24
drag, startPoint x: 134, startPoint y: 75, endPoint x: 80, endPoint y: 118, distance: 69.0
click at [134, 75] on link "Design" at bounding box center [129, 74] width 85 height 26
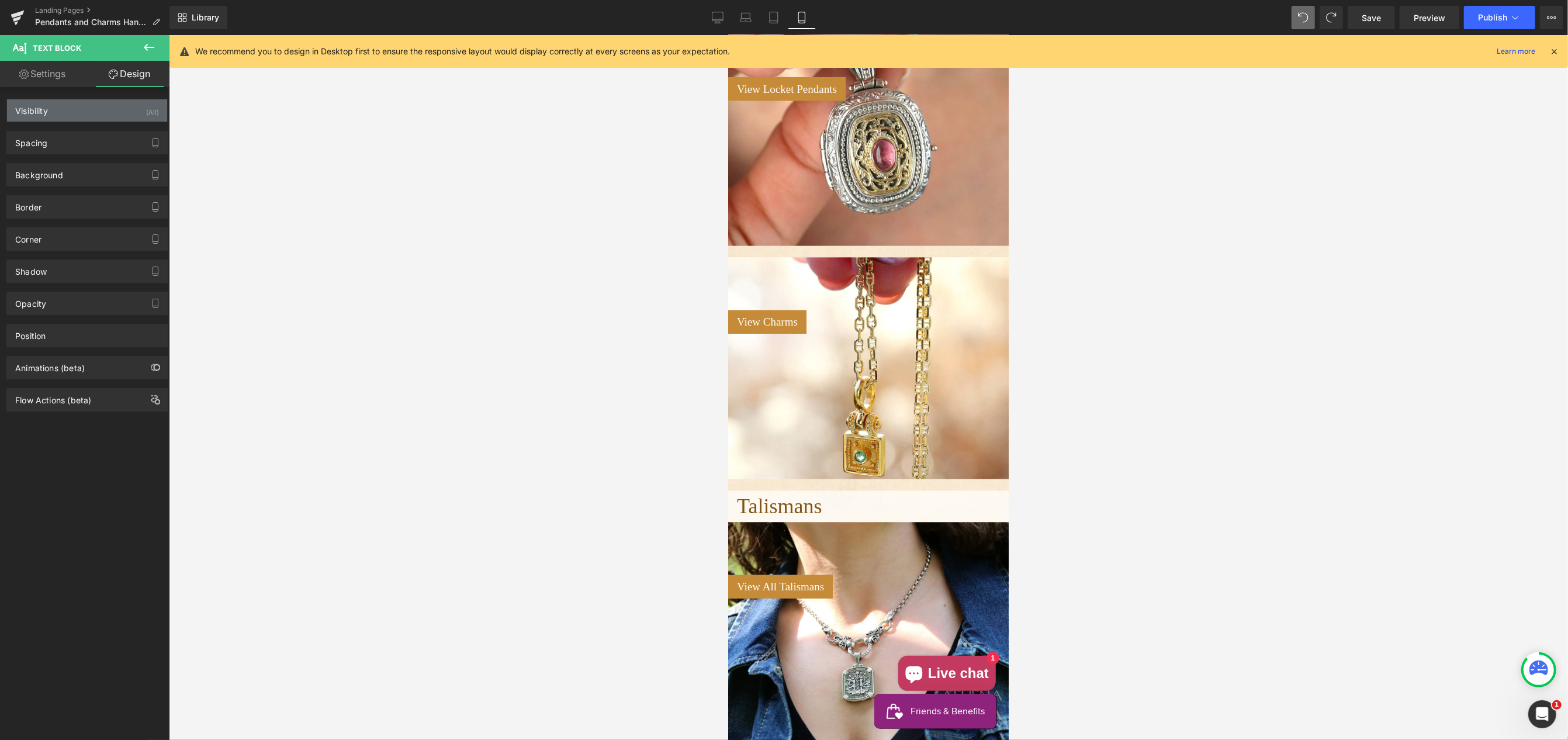
click at [101, 111] on div "Visibility (All)" at bounding box center [87, 110] width 160 height 22
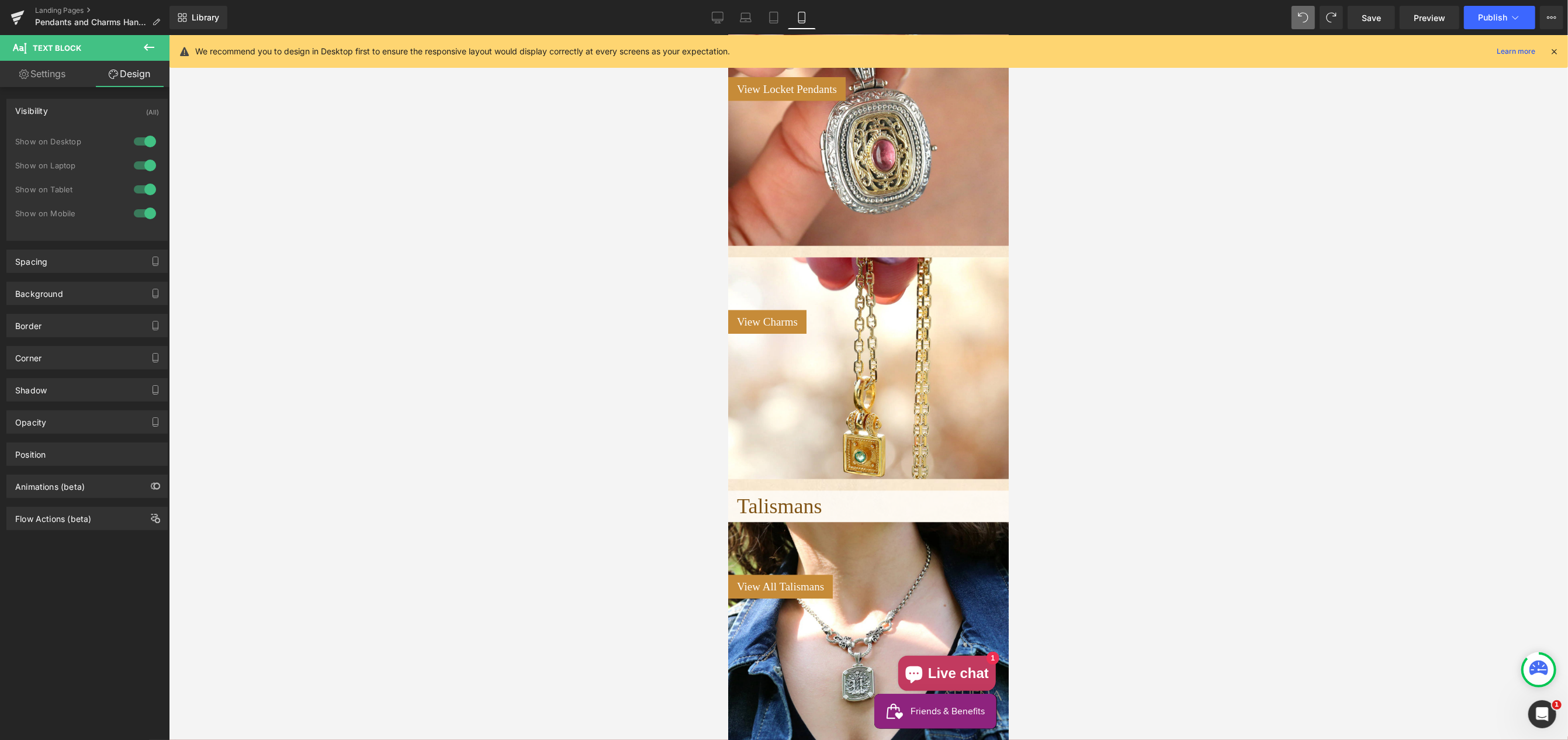
drag, startPoint x: 137, startPoint y: 209, endPoint x: 229, endPoint y: 245, distance: 98.8
click at [137, 209] on div at bounding box center [144, 213] width 28 height 19
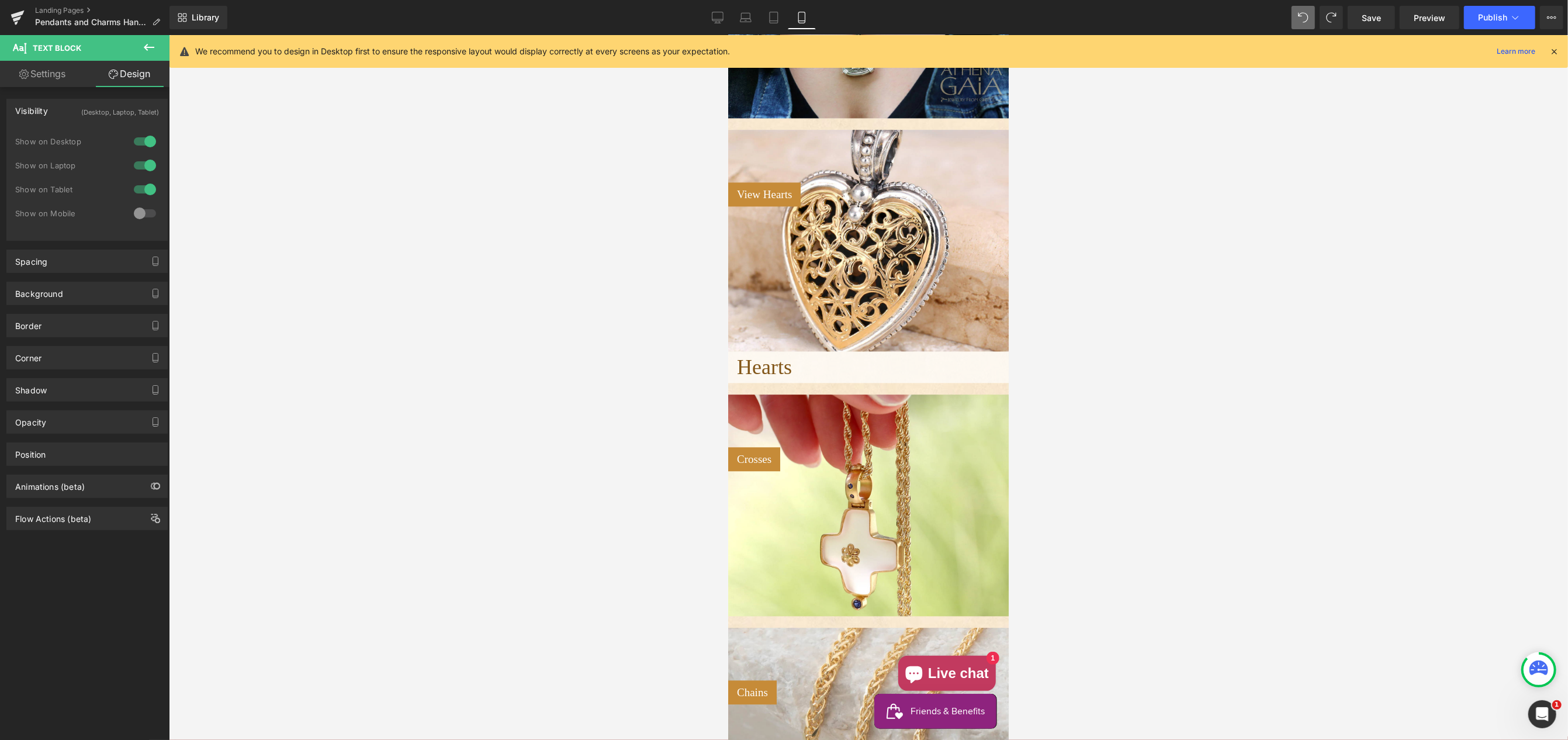
scroll to position [2876, 0]
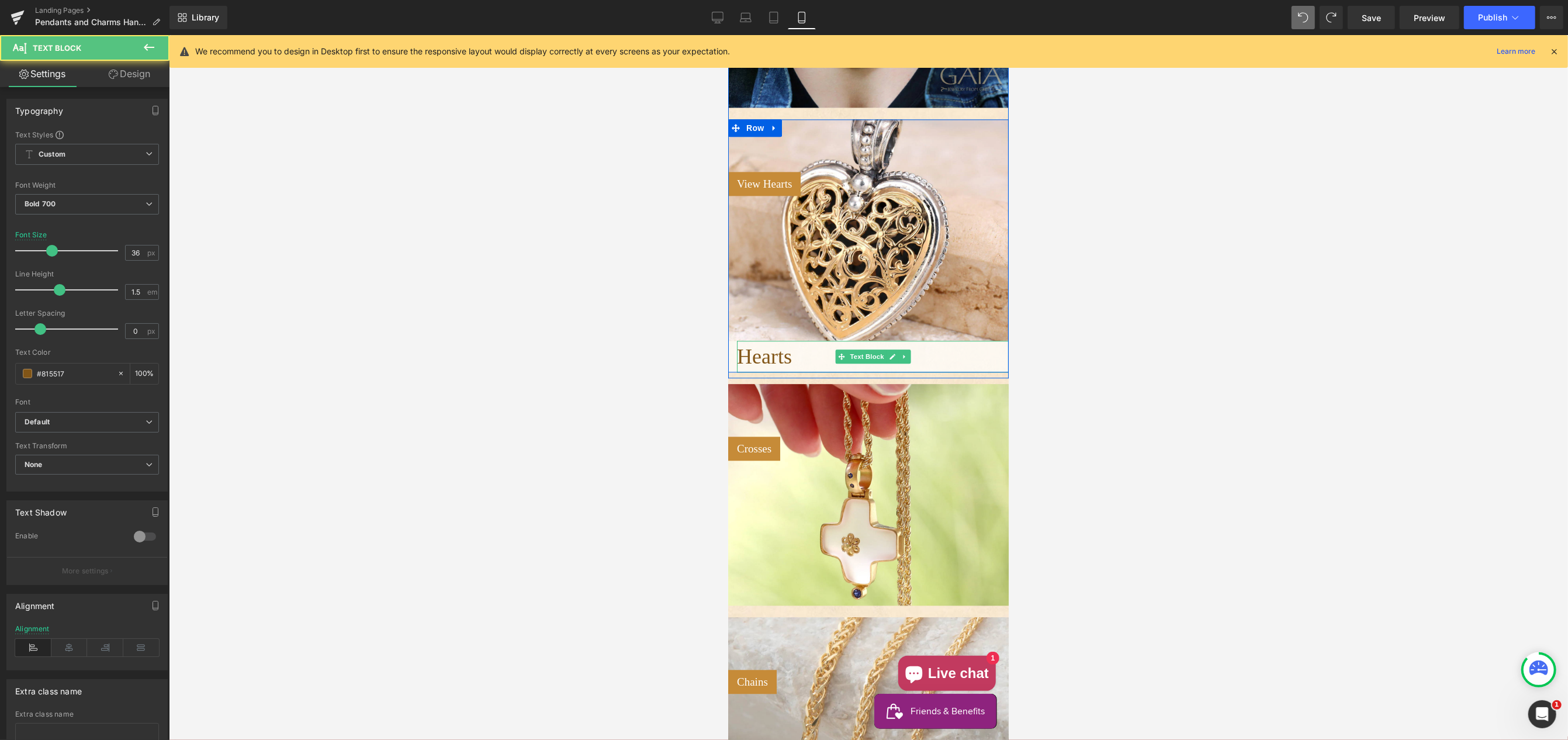
click at [819, 351] on p "Hearts" at bounding box center [872, 357] width 272 height 31
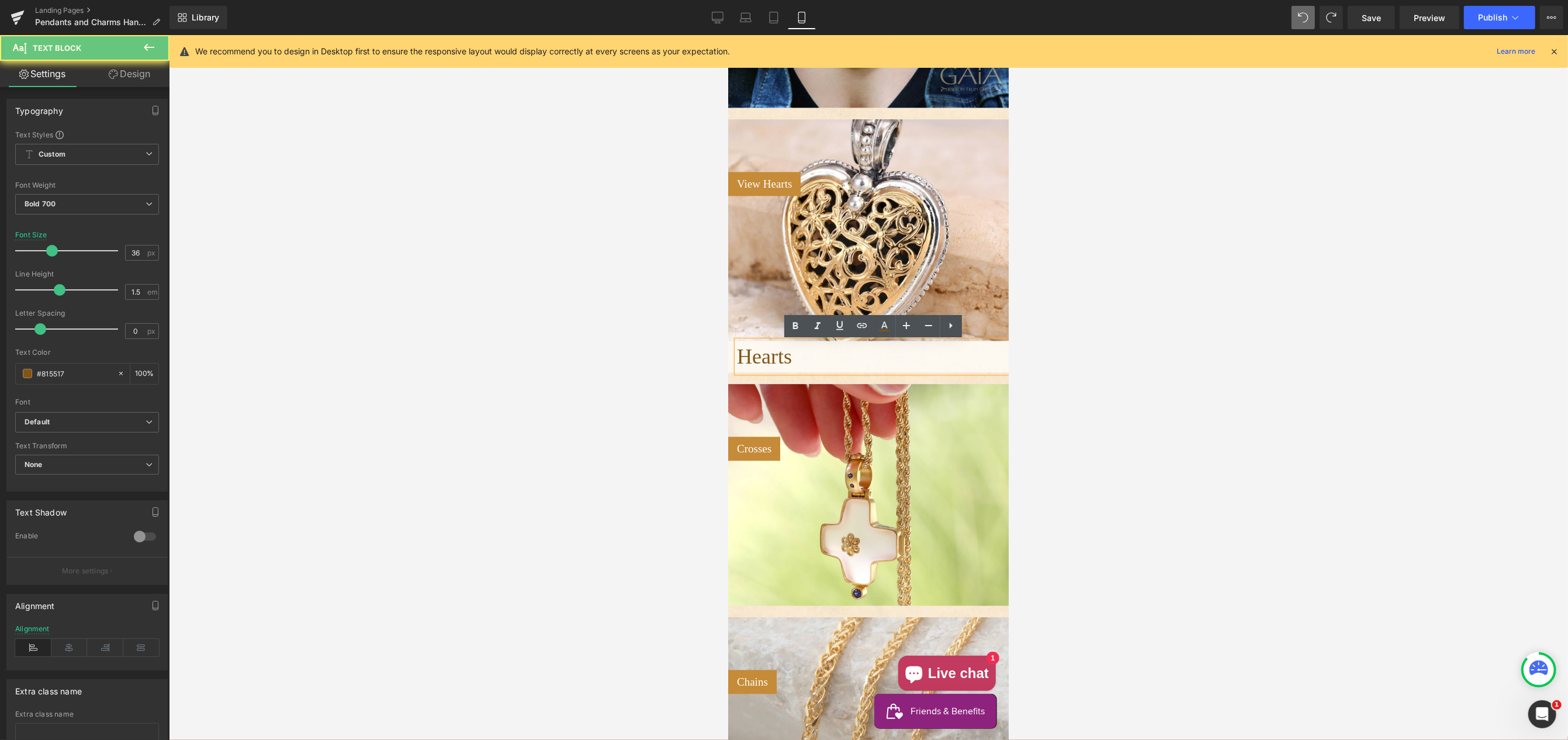
click at [817, 356] on p "Hearts" at bounding box center [872, 357] width 272 height 31
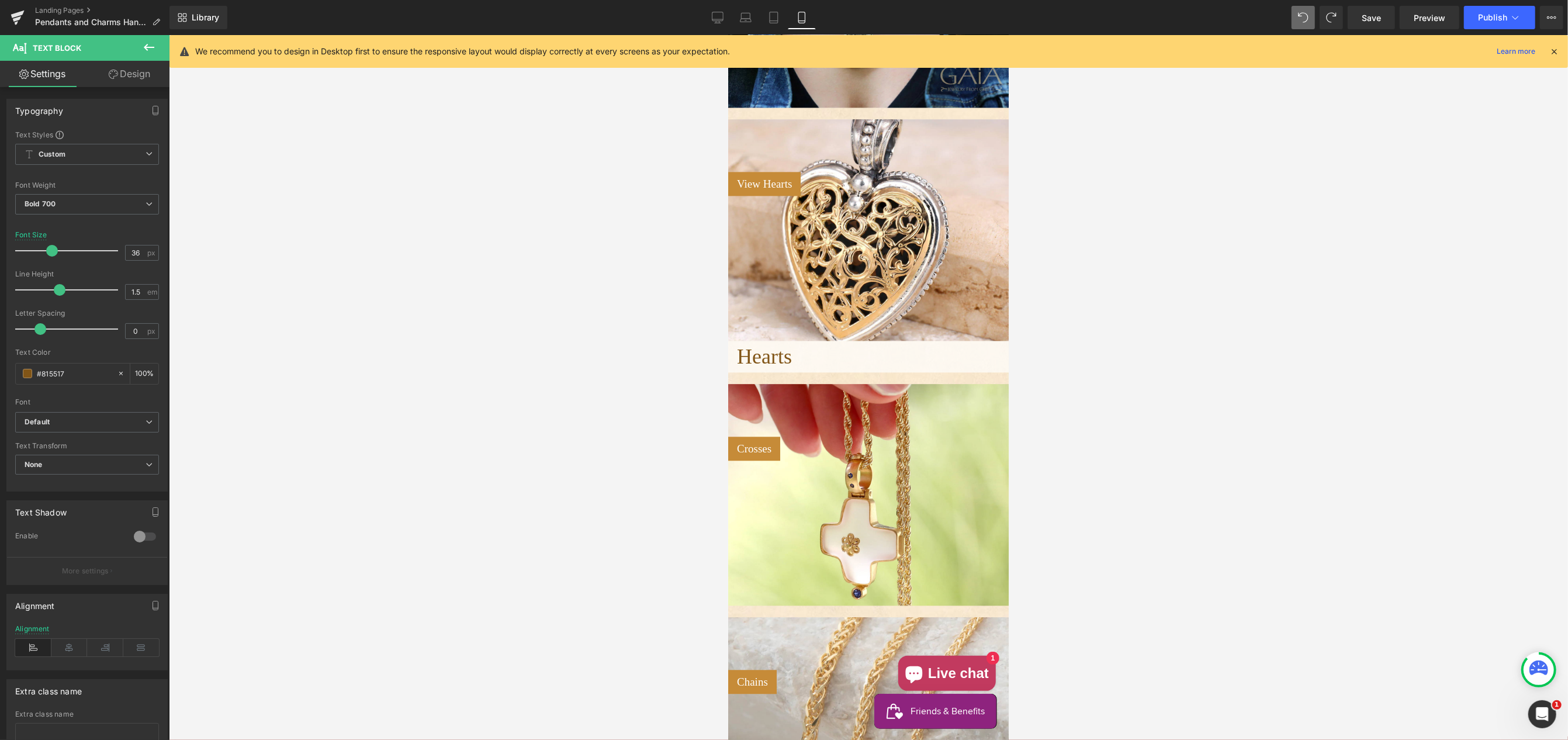
drag, startPoint x: 125, startPoint y: 74, endPoint x: 117, endPoint y: 122, distance: 48.7
click at [124, 74] on link "Design" at bounding box center [129, 74] width 85 height 26
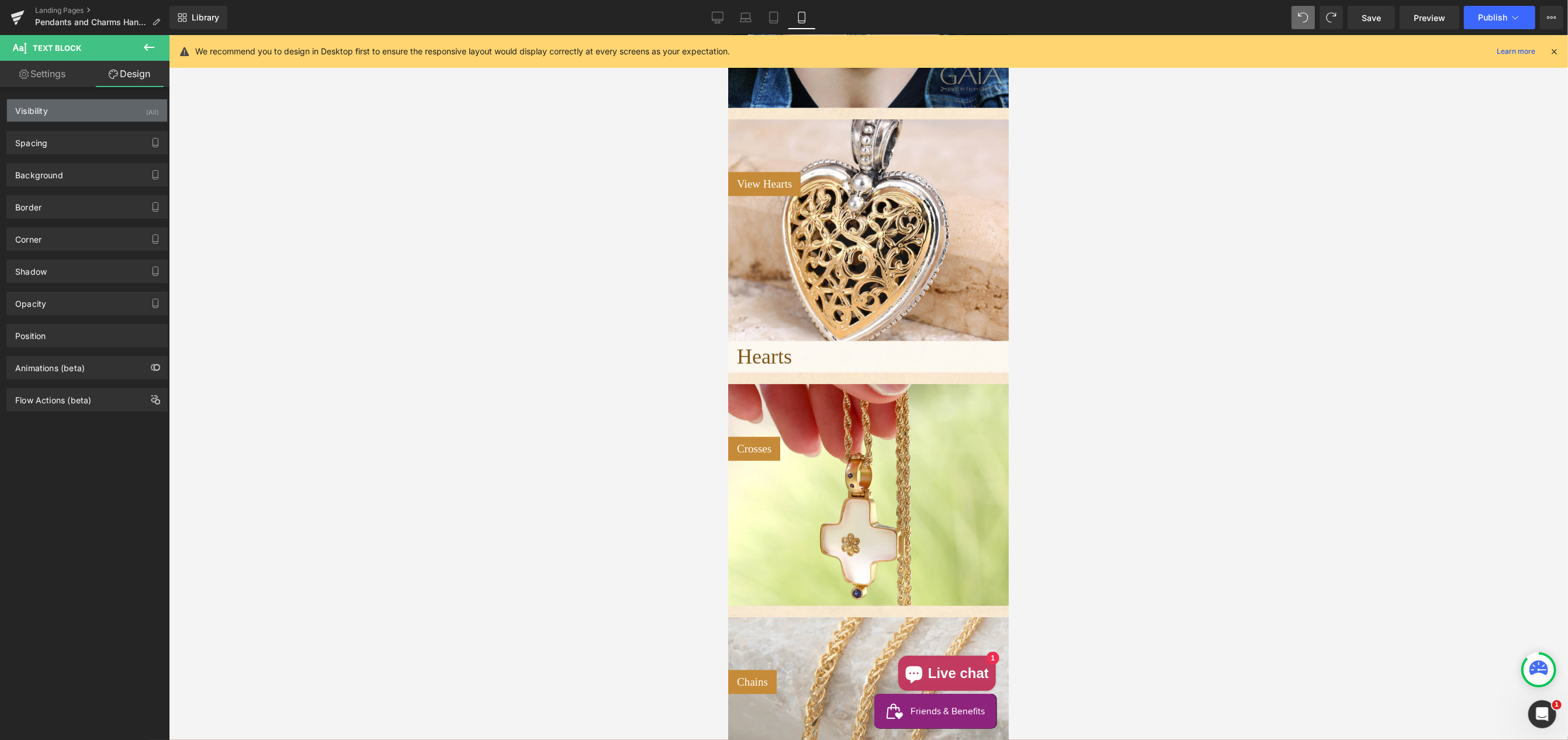
click at [124, 106] on div "Visibility (All)" at bounding box center [87, 110] width 160 height 22
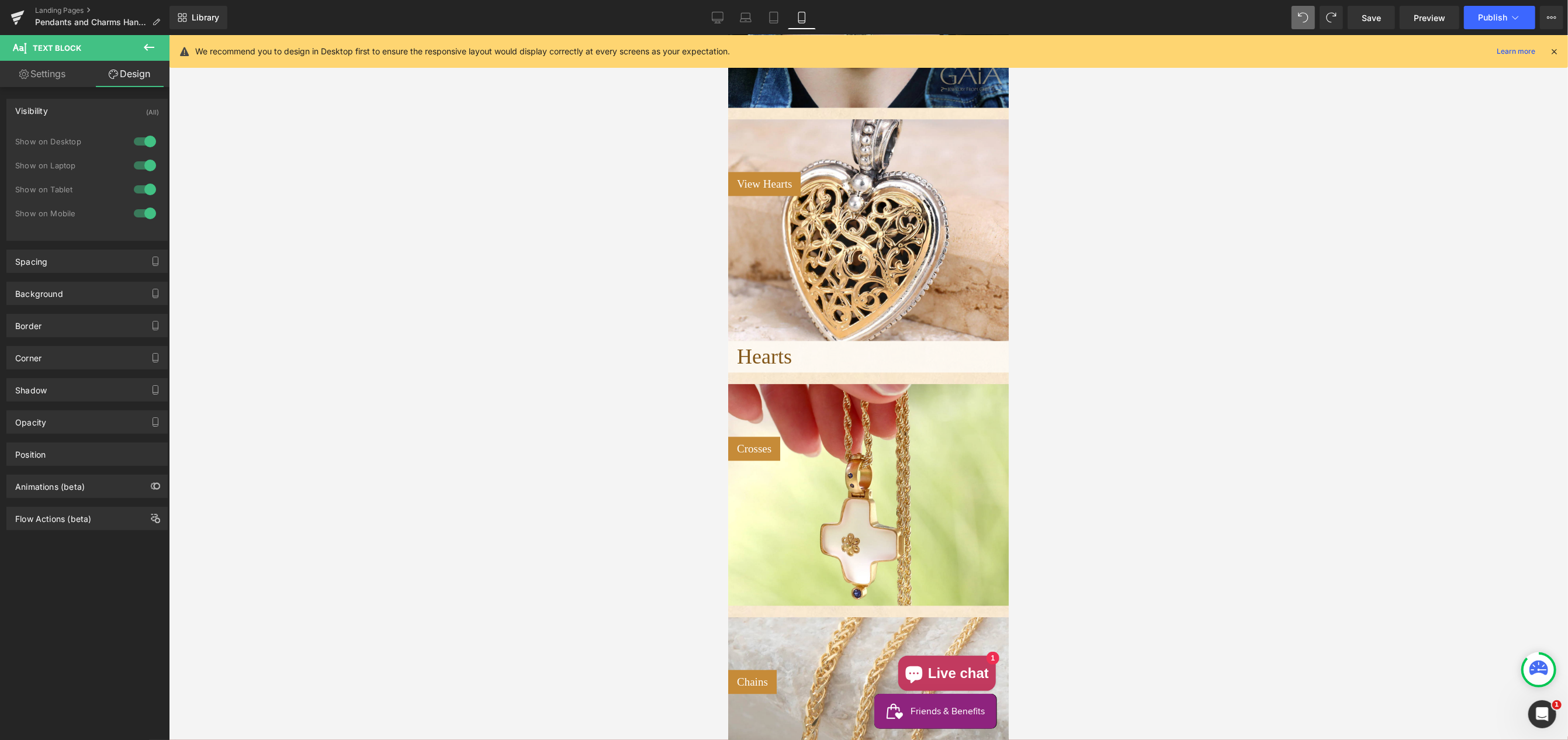
drag, startPoint x: 133, startPoint y: 209, endPoint x: 144, endPoint y: 209, distance: 11.0
click at [133, 209] on div at bounding box center [144, 213] width 28 height 19
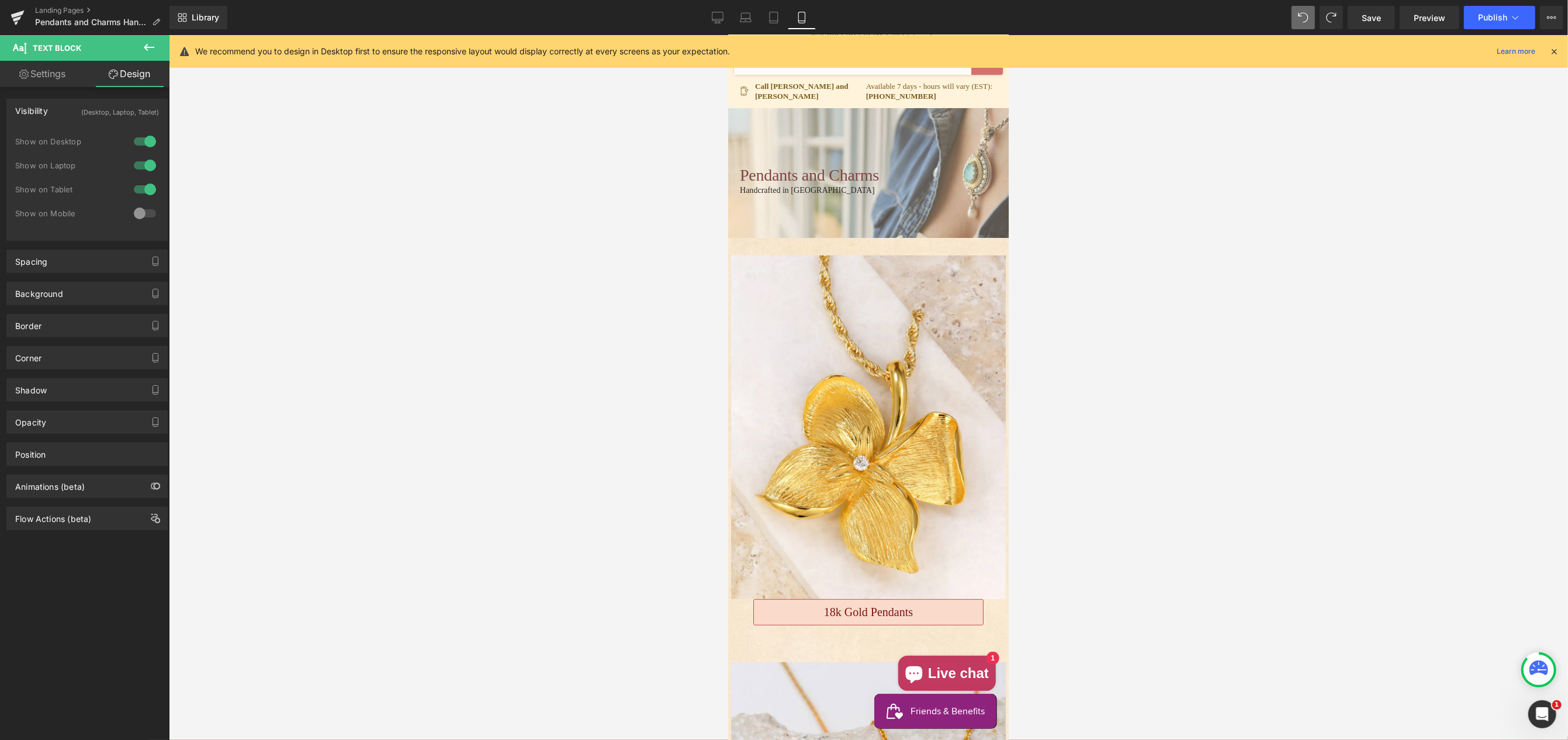
scroll to position [0, 0]
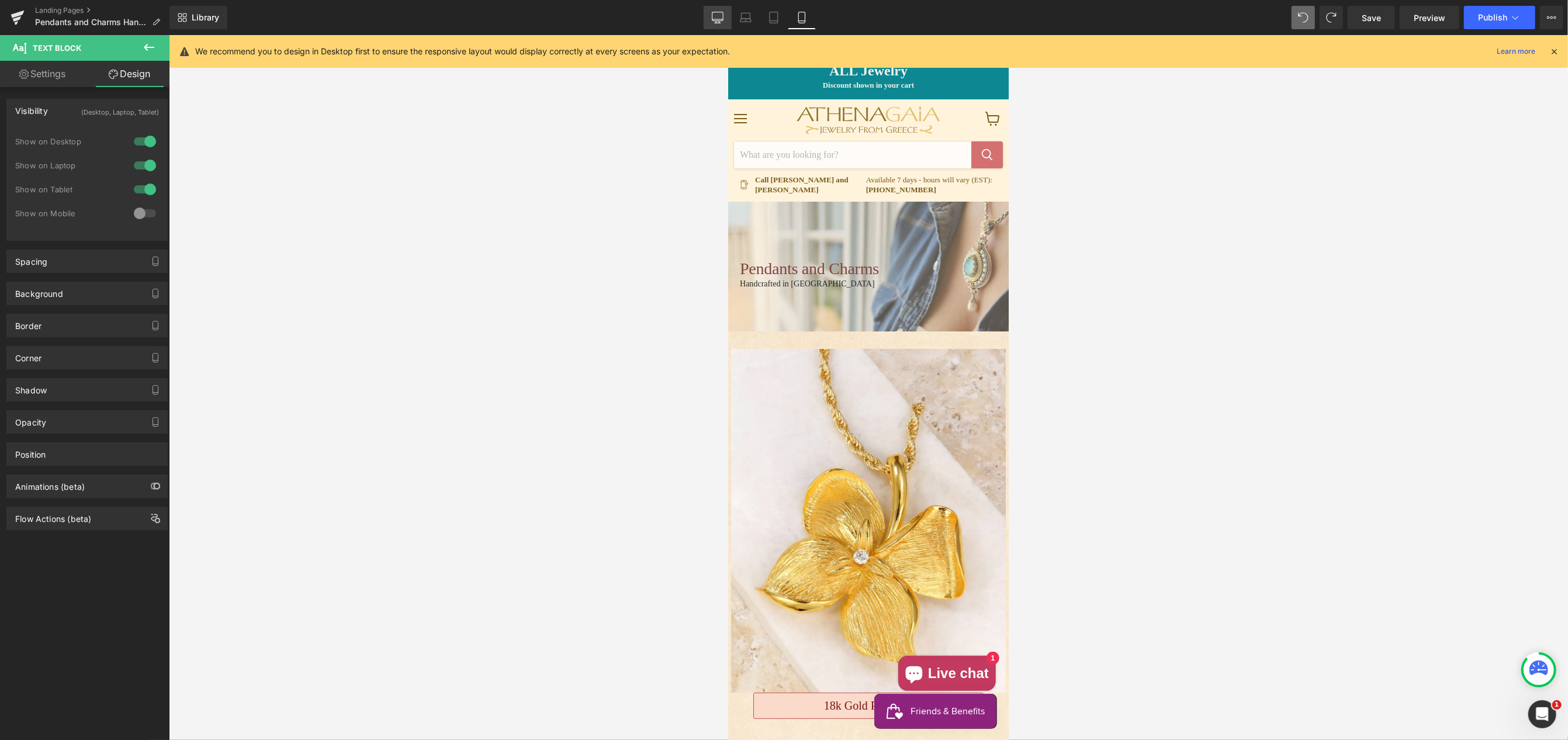
click at [721, 20] on icon at bounding box center [718, 17] width 11 height 11
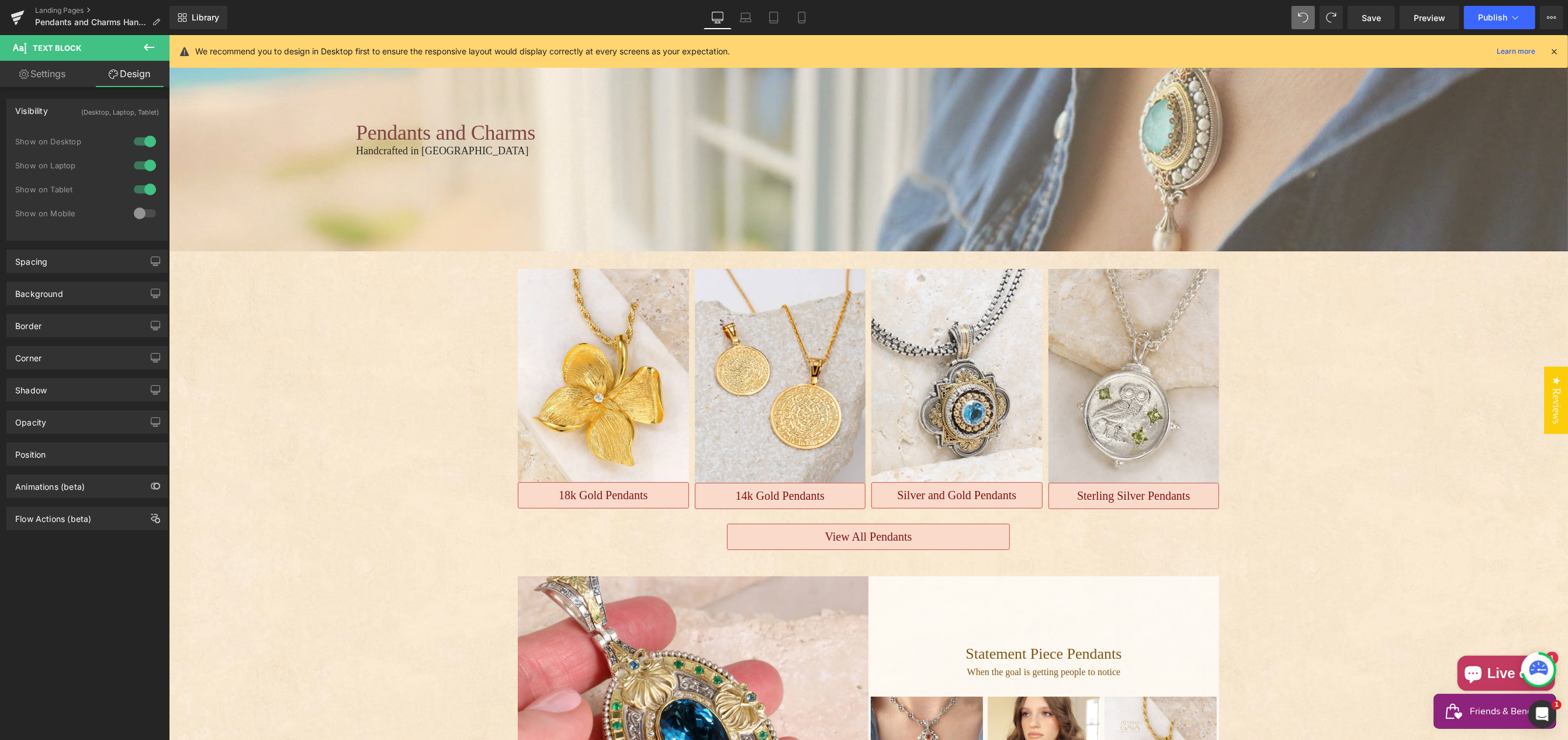
scroll to position [178, 0]
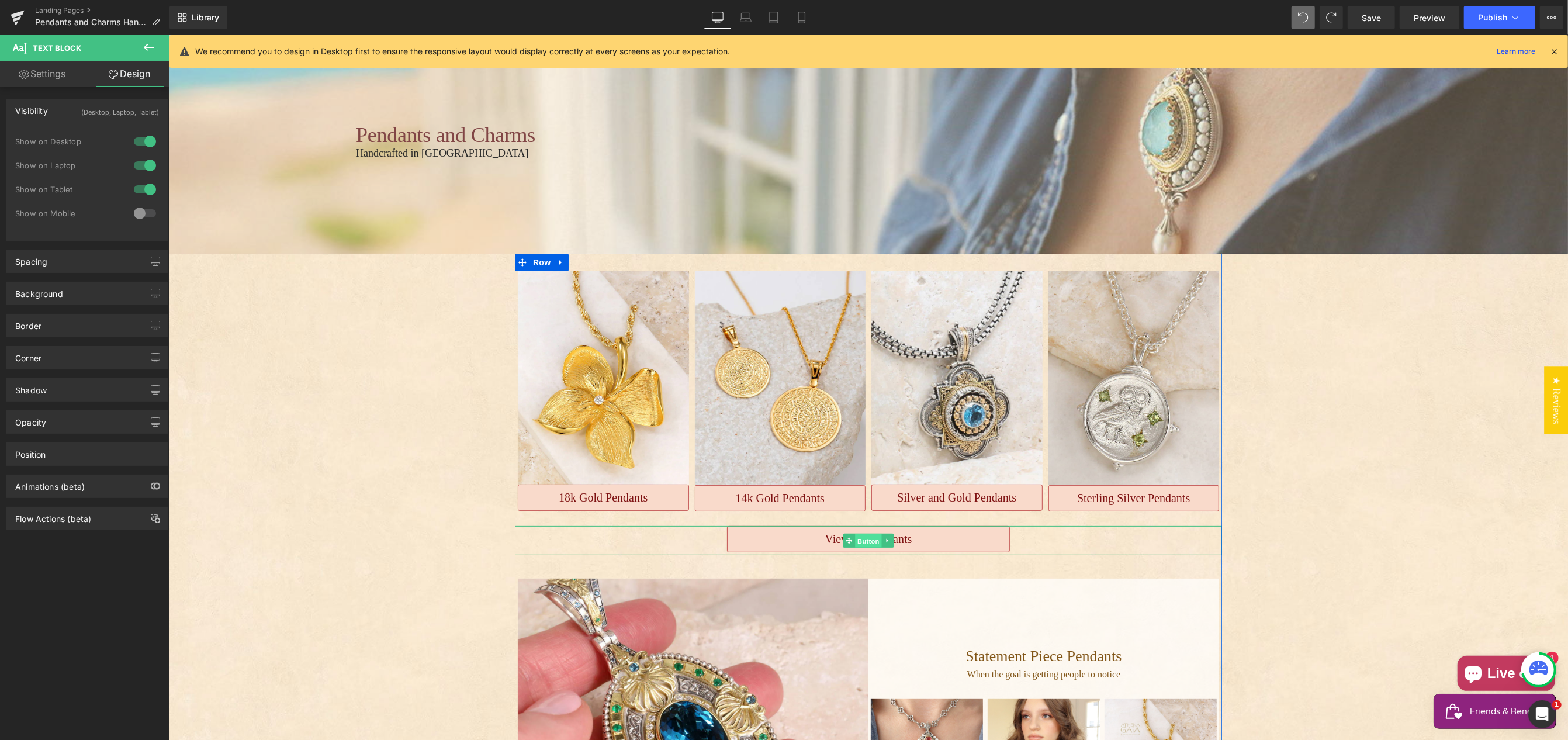
click at [863, 533] on span "Button" at bounding box center [868, 541] width 27 height 14
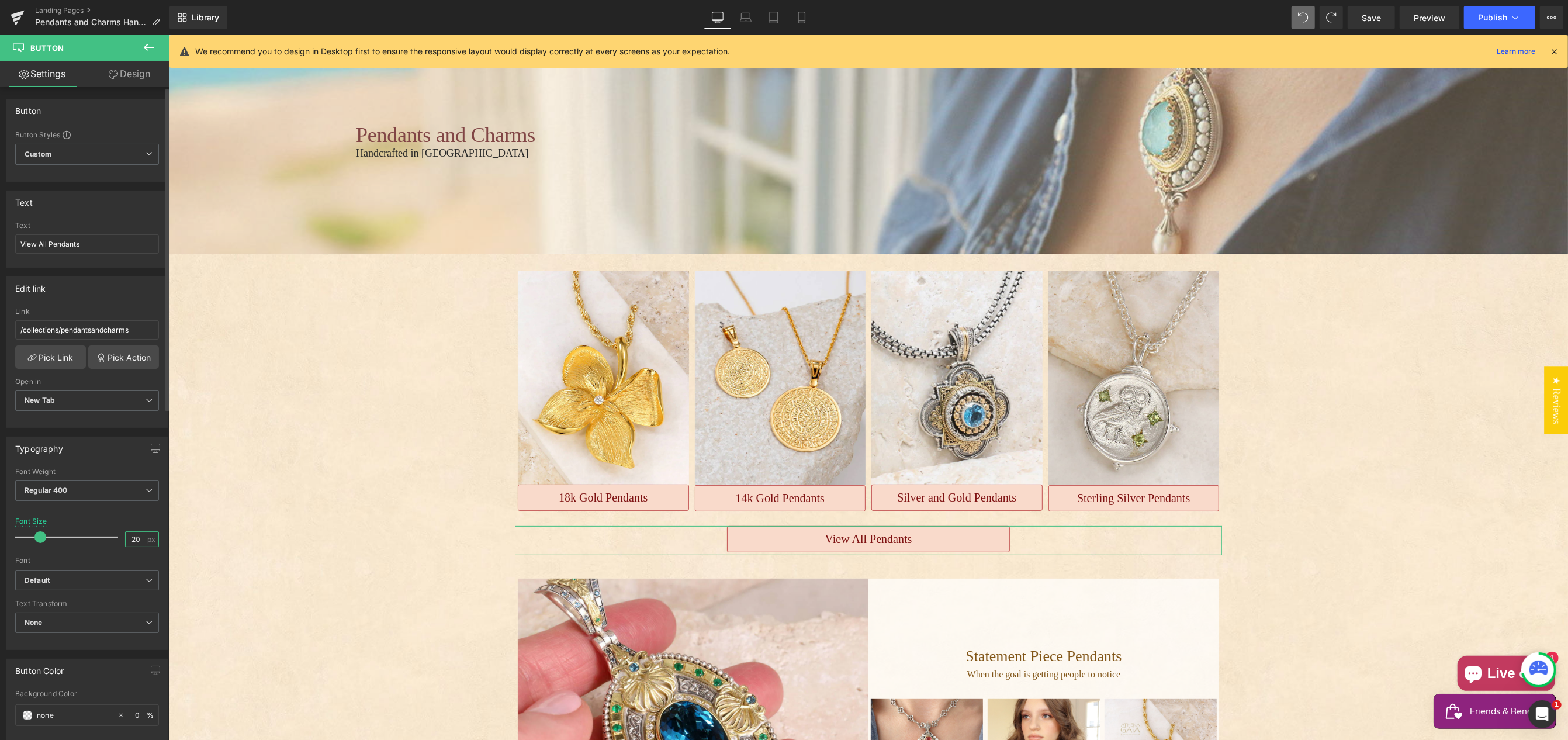
click at [129, 540] on input "20" at bounding box center [136, 539] width 21 height 14
type input "22"
click at [1494, 16] on span "Publish" at bounding box center [1492, 17] width 29 height 9
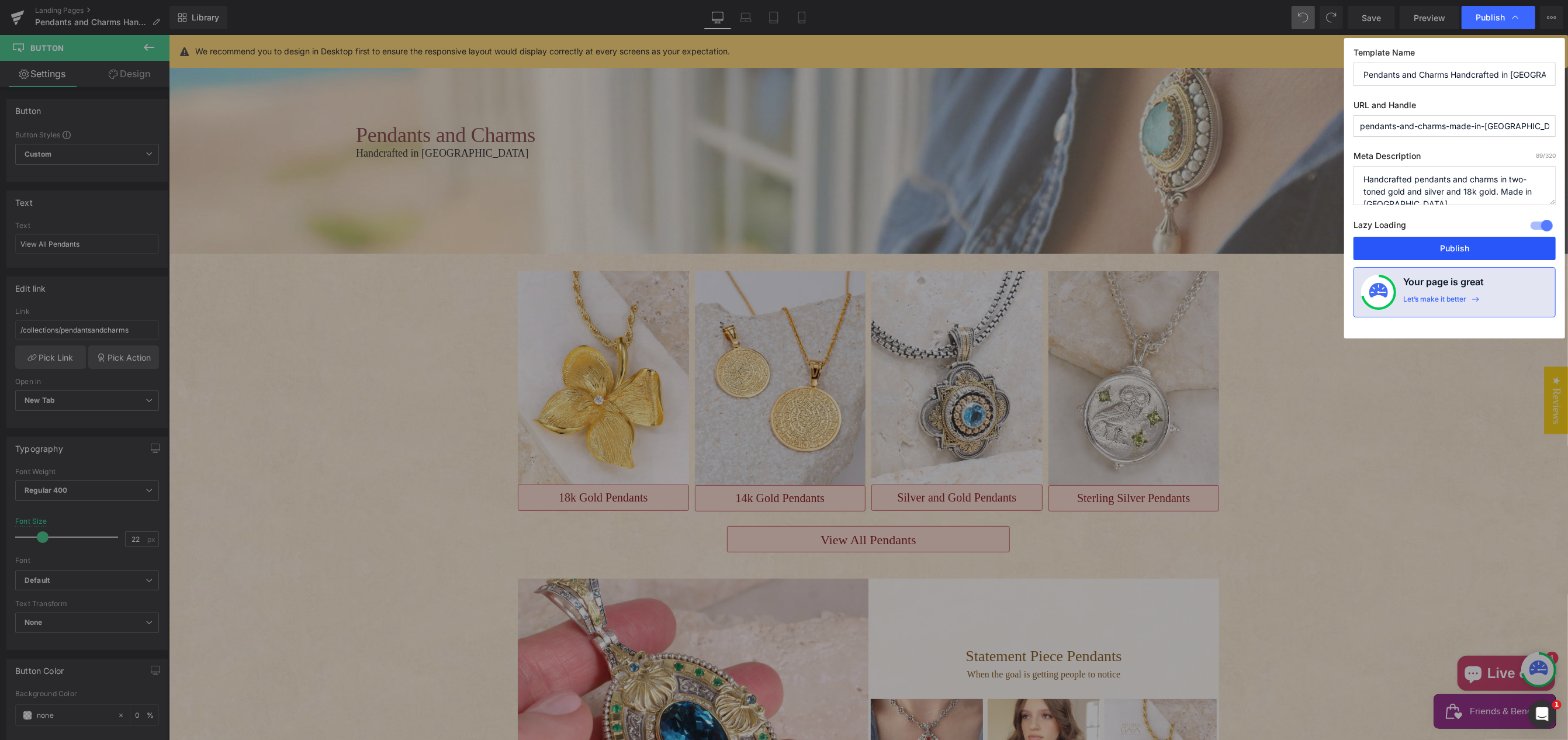
click at [1446, 247] on button "Publish" at bounding box center [1454, 248] width 202 height 24
